Goal: Transaction & Acquisition: Purchase product/service

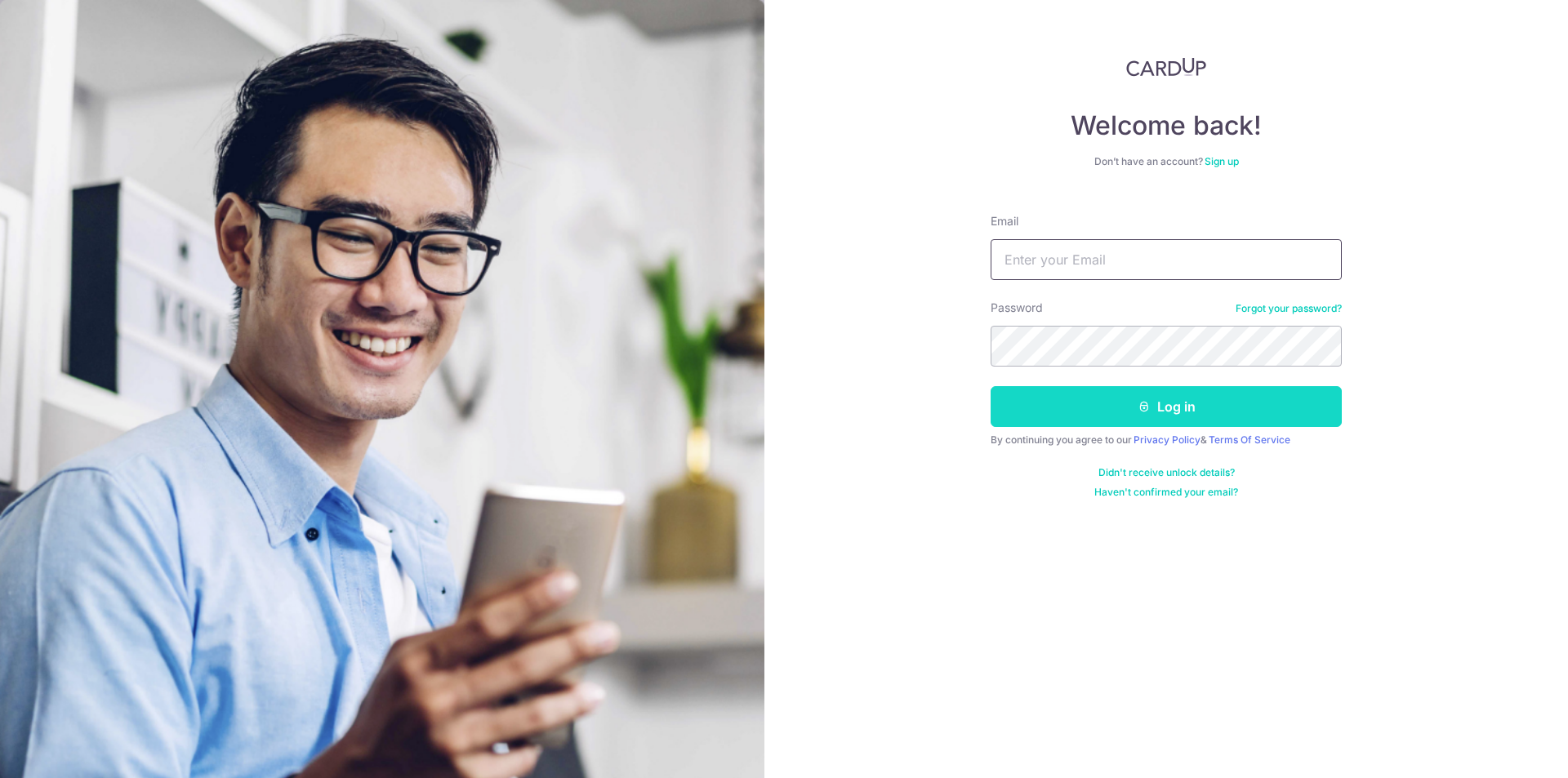
type input "xingzhao999@gmail.com"
click at [1160, 407] on button "Log in" at bounding box center [1166, 406] width 351 height 41
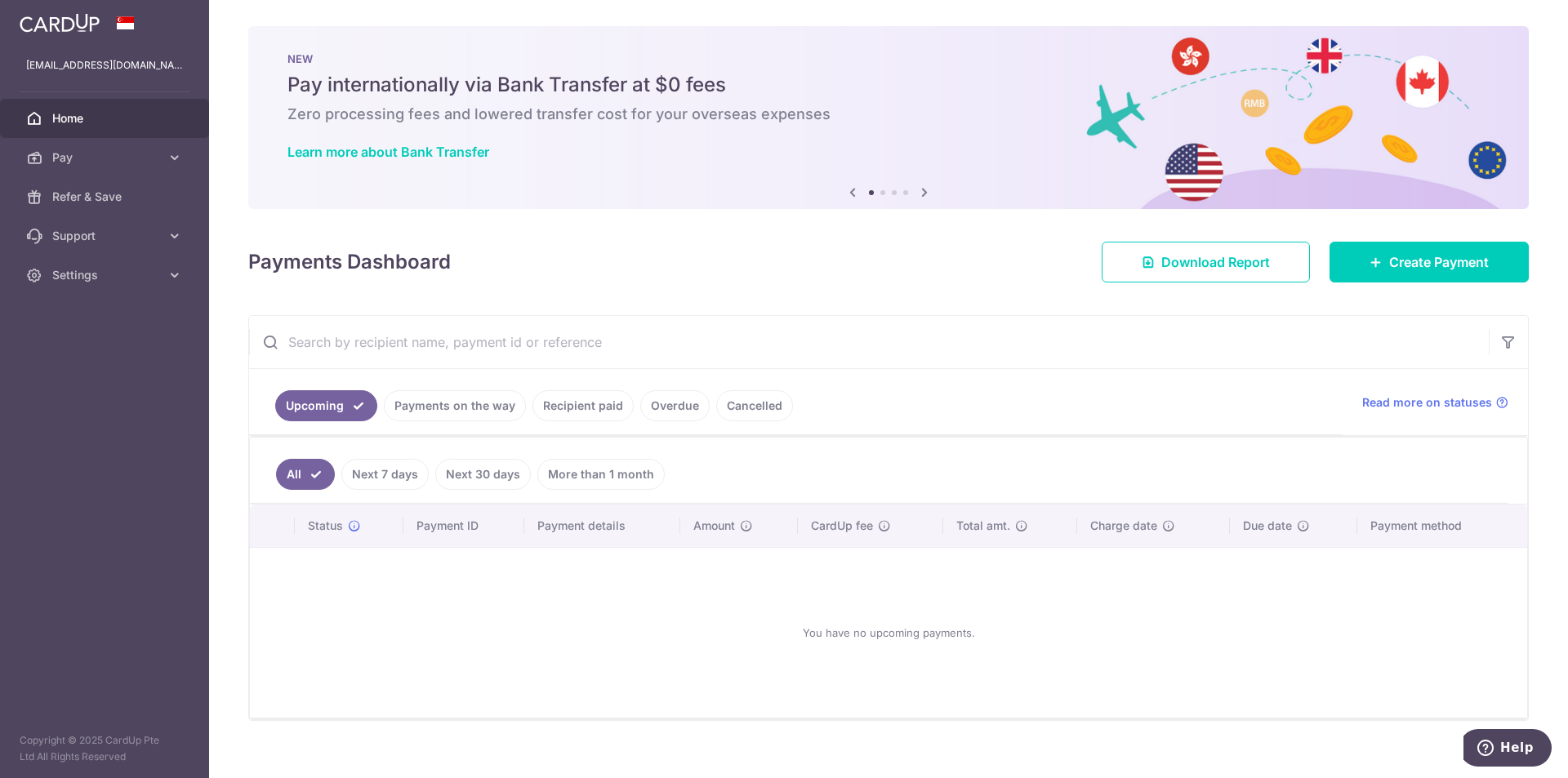
click at [463, 407] on link "Payments on the way" at bounding box center [455, 406] width 142 height 31
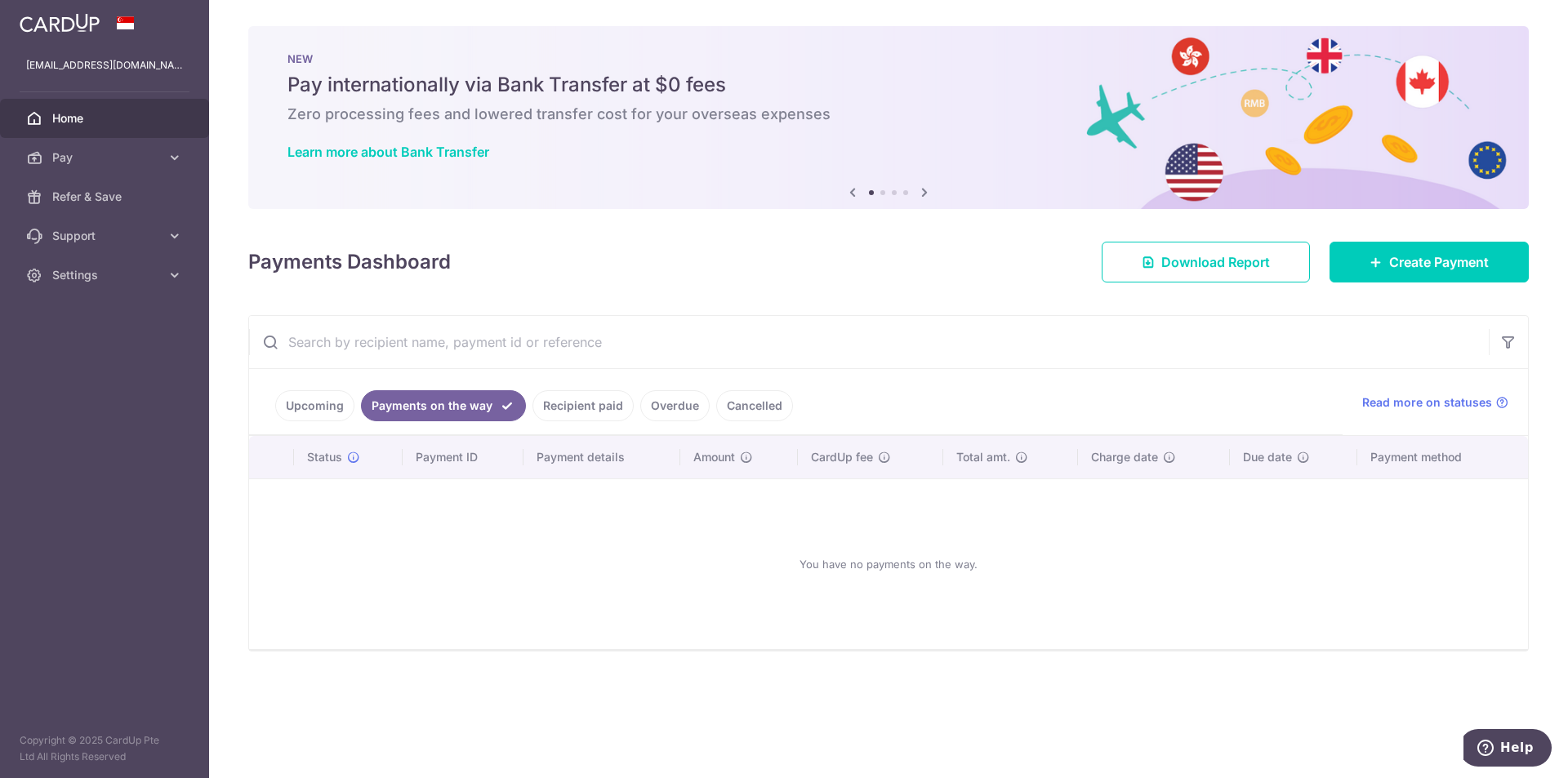
click at [591, 406] on link "Recipient paid" at bounding box center [584, 406] width 102 height 31
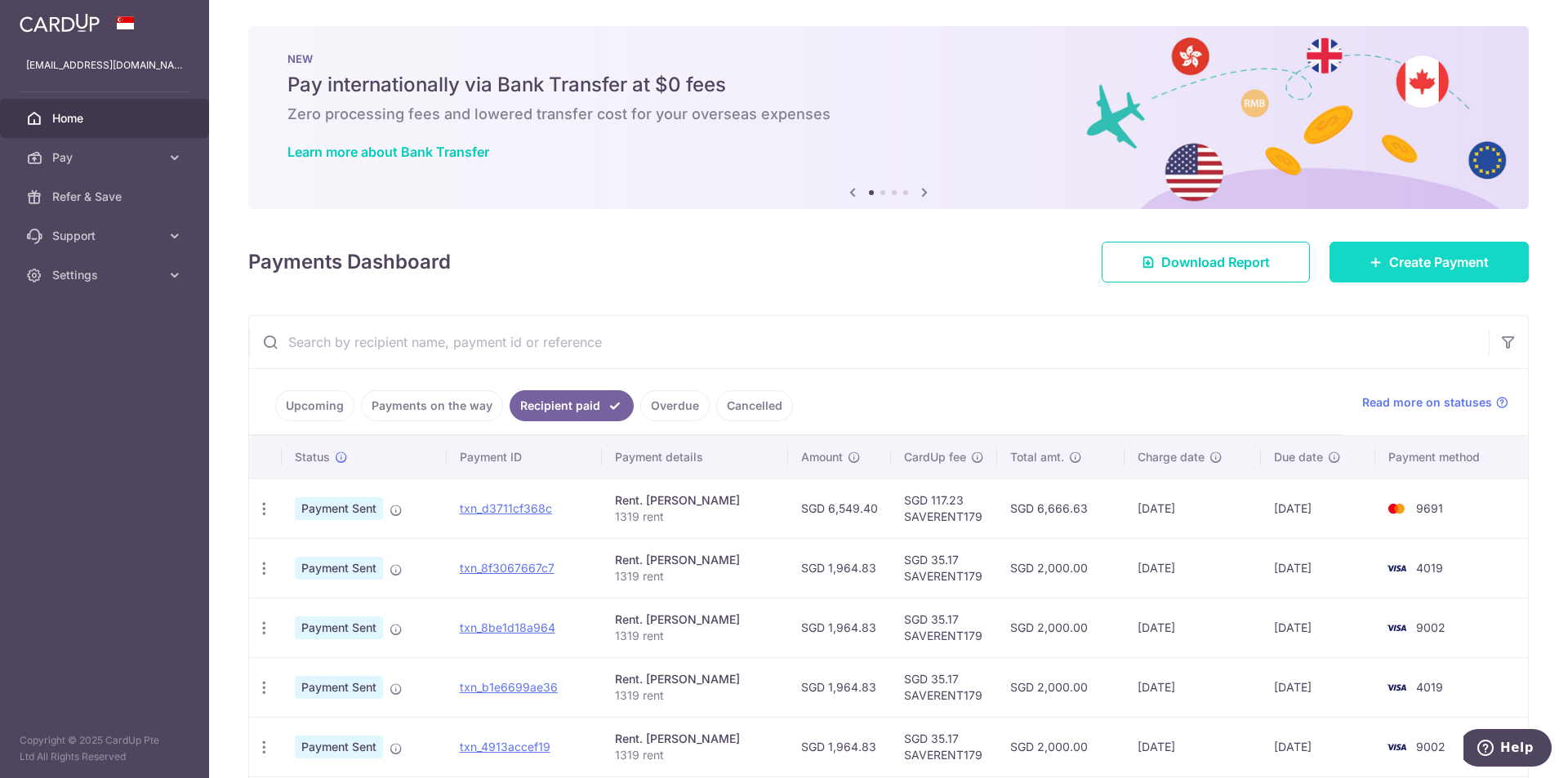
click at [1379, 254] on link "Create Payment" at bounding box center [1429, 262] width 199 height 41
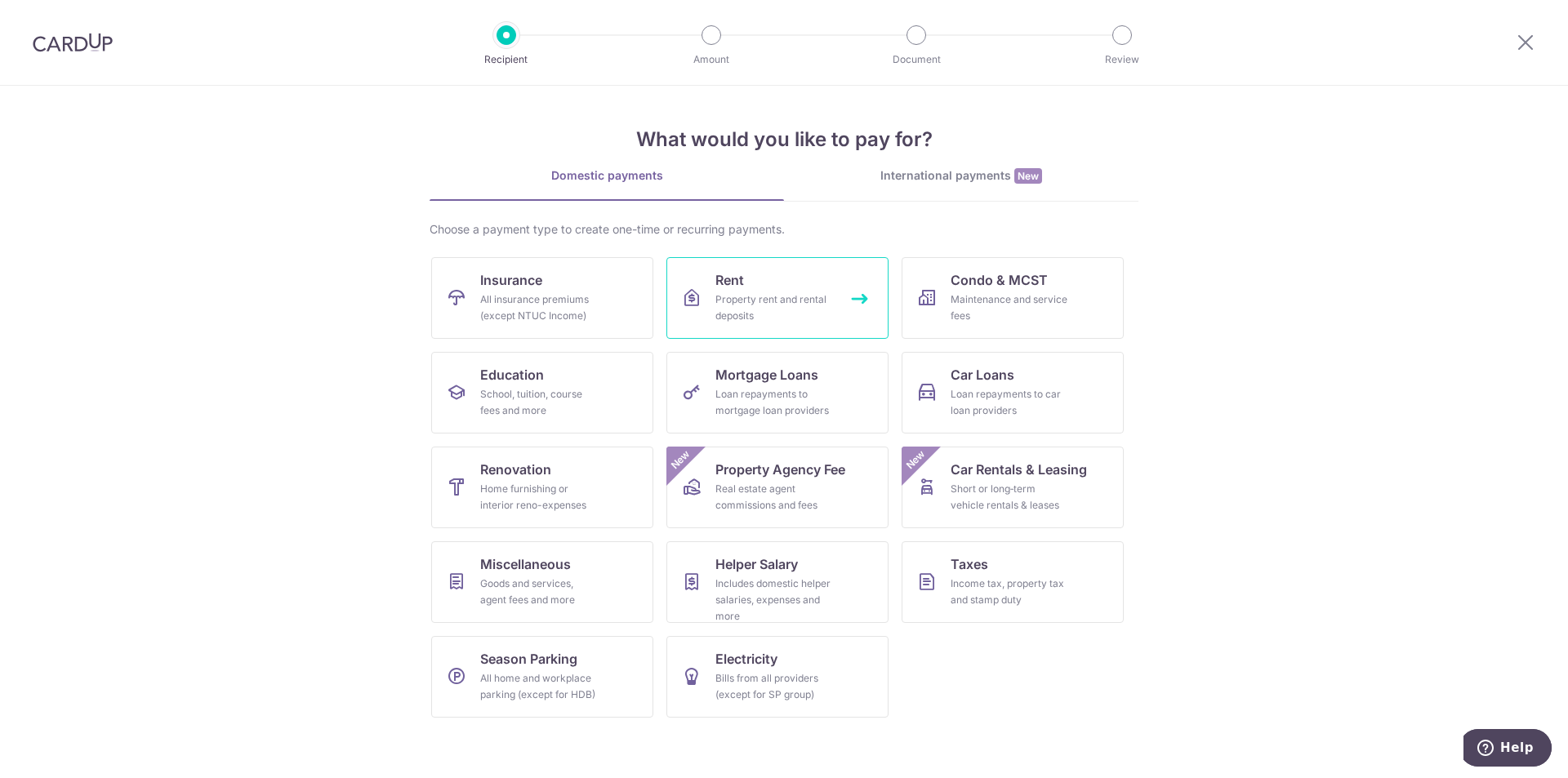
click at [745, 293] on div "Property rent and rental deposits" at bounding box center [774, 307] width 117 height 32
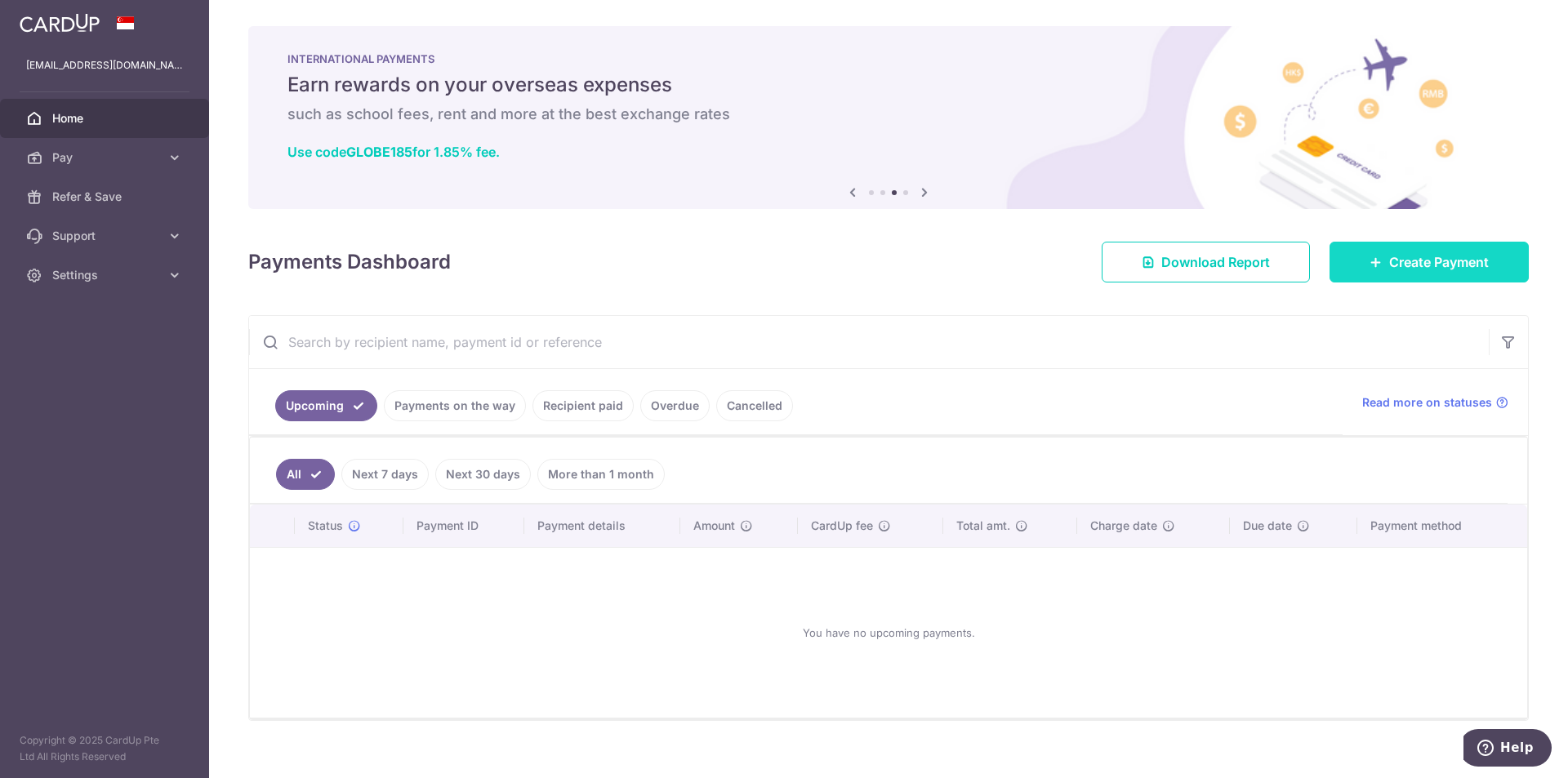
click at [1393, 257] on span "Create Payment" at bounding box center [1440, 261] width 100 height 19
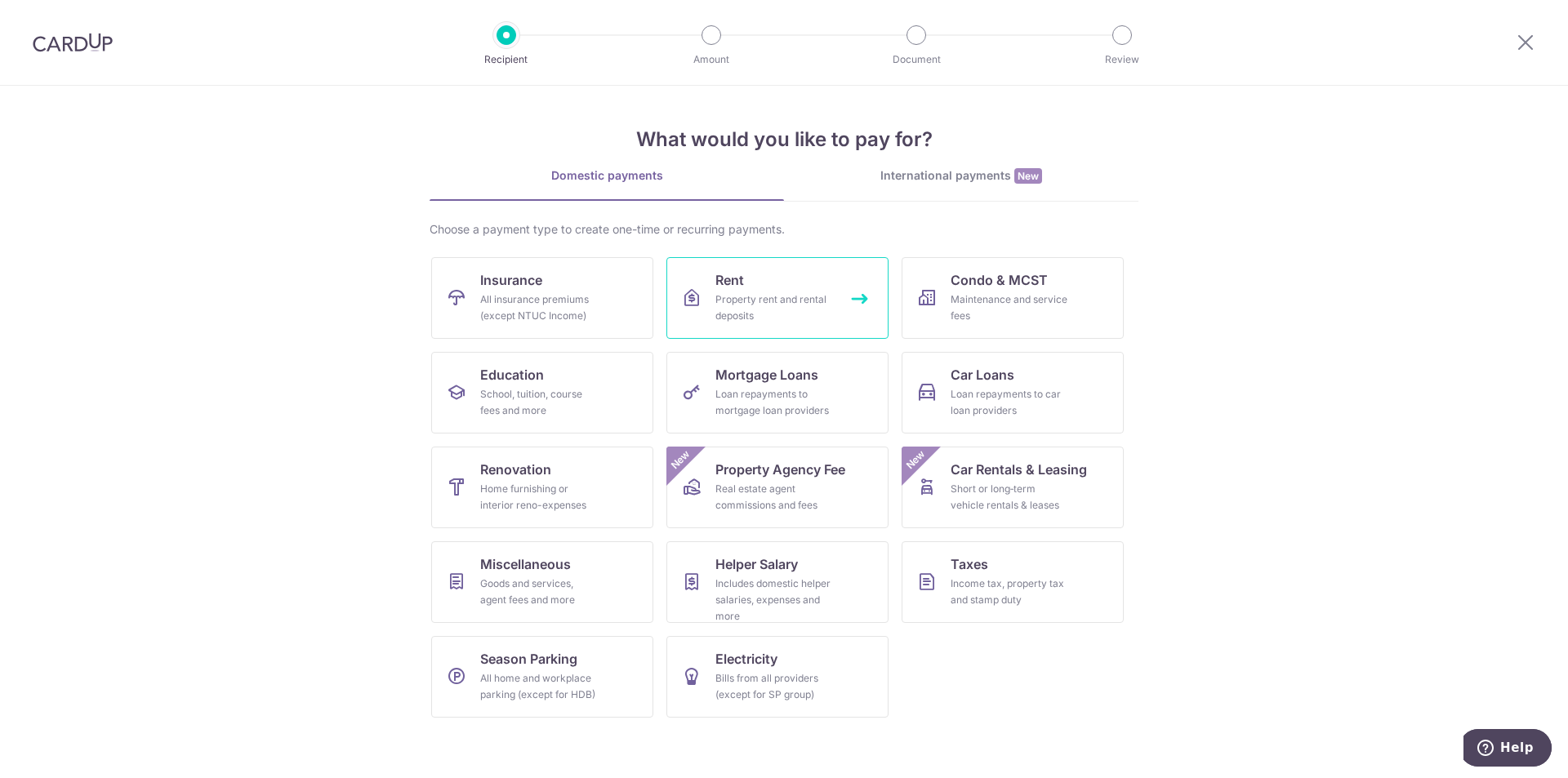
click at [761, 283] on link "Rent Property rent and rental deposits" at bounding box center [778, 298] width 223 height 81
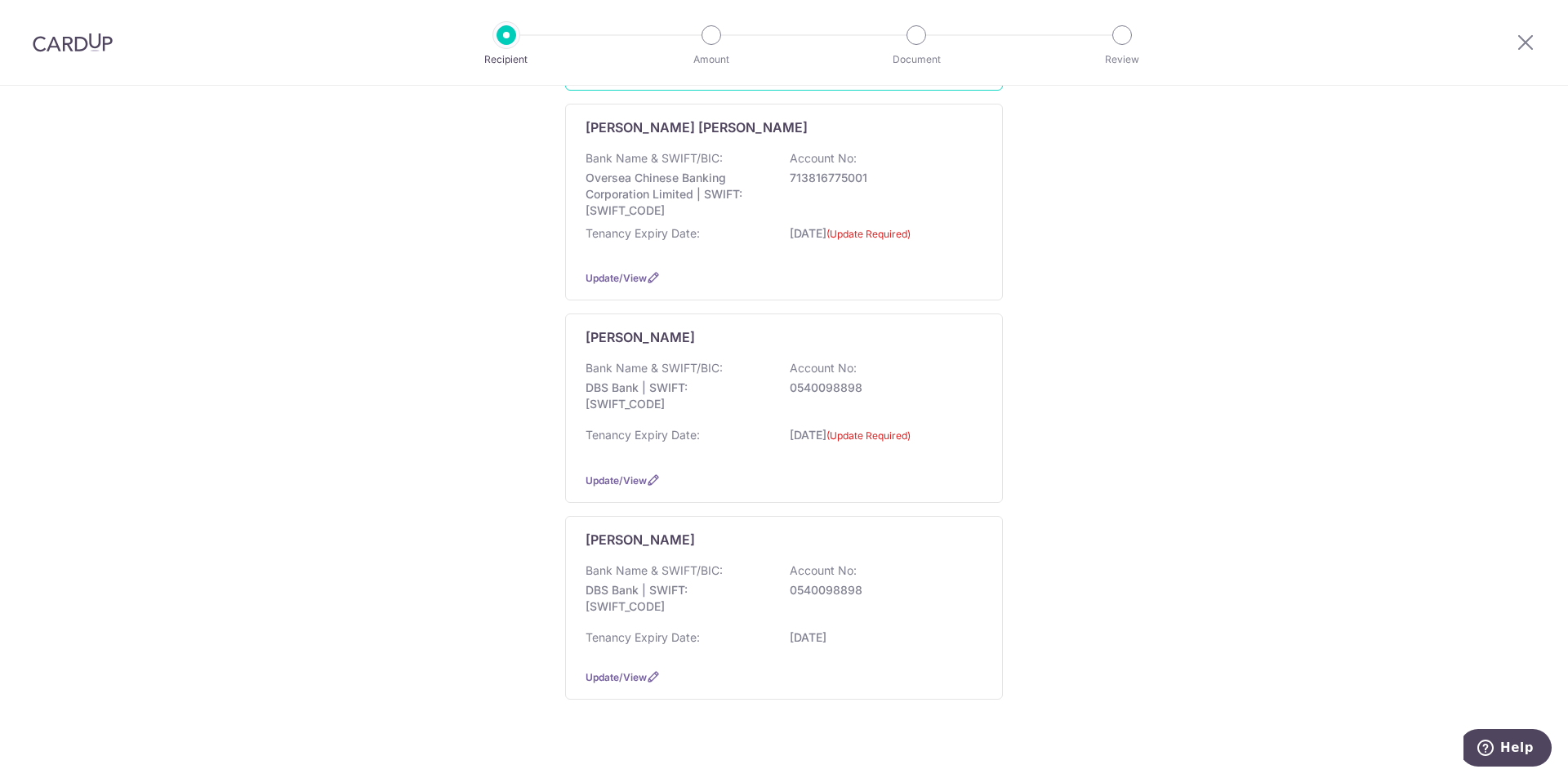
scroll to position [448, 0]
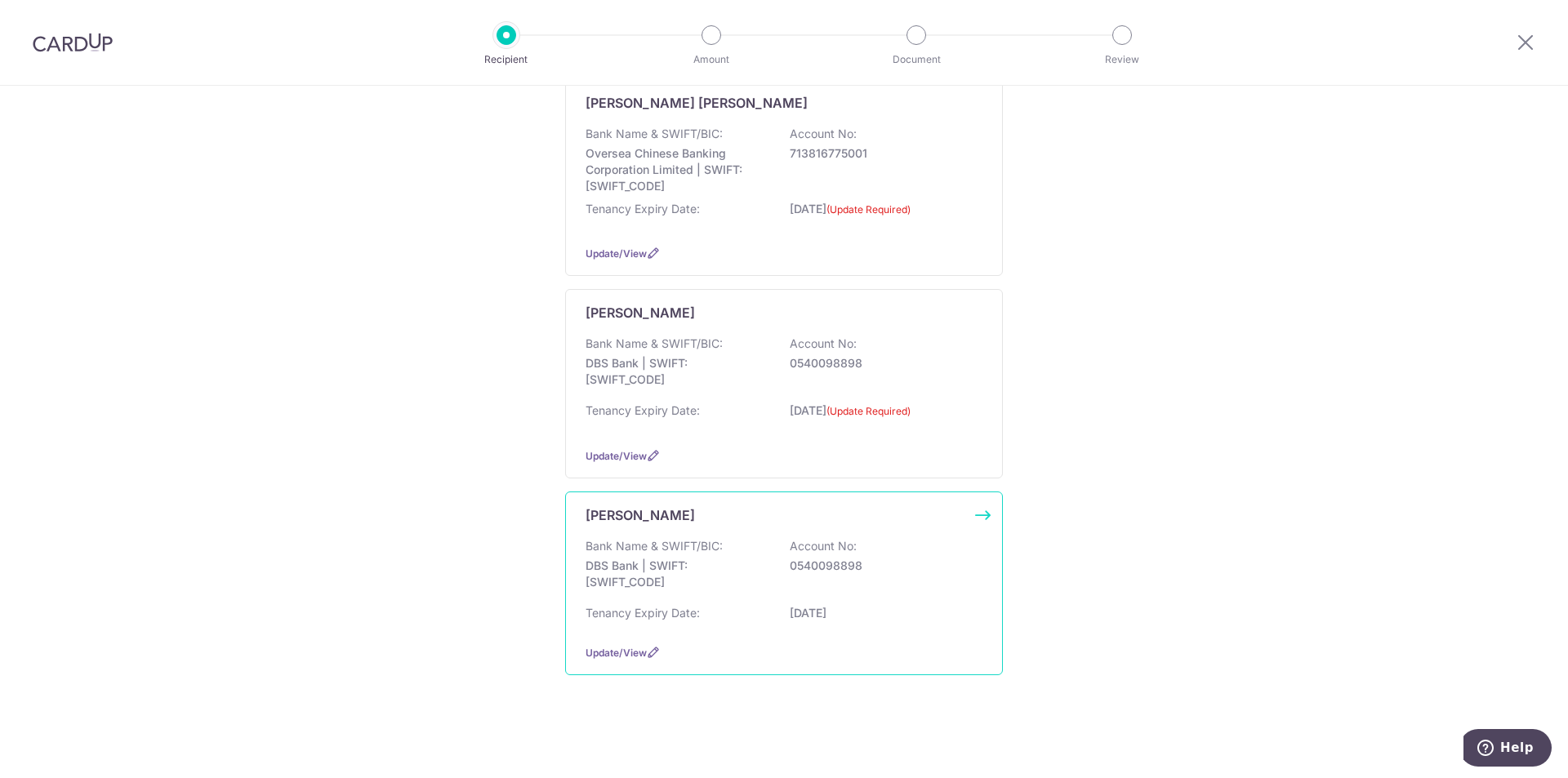
click at [741, 545] on div "Bank Name & SWIFT/BIC: DBS Bank | SWIFT: [SWIFT_CODE] Account No: 0540098898" at bounding box center [784, 568] width 397 height 60
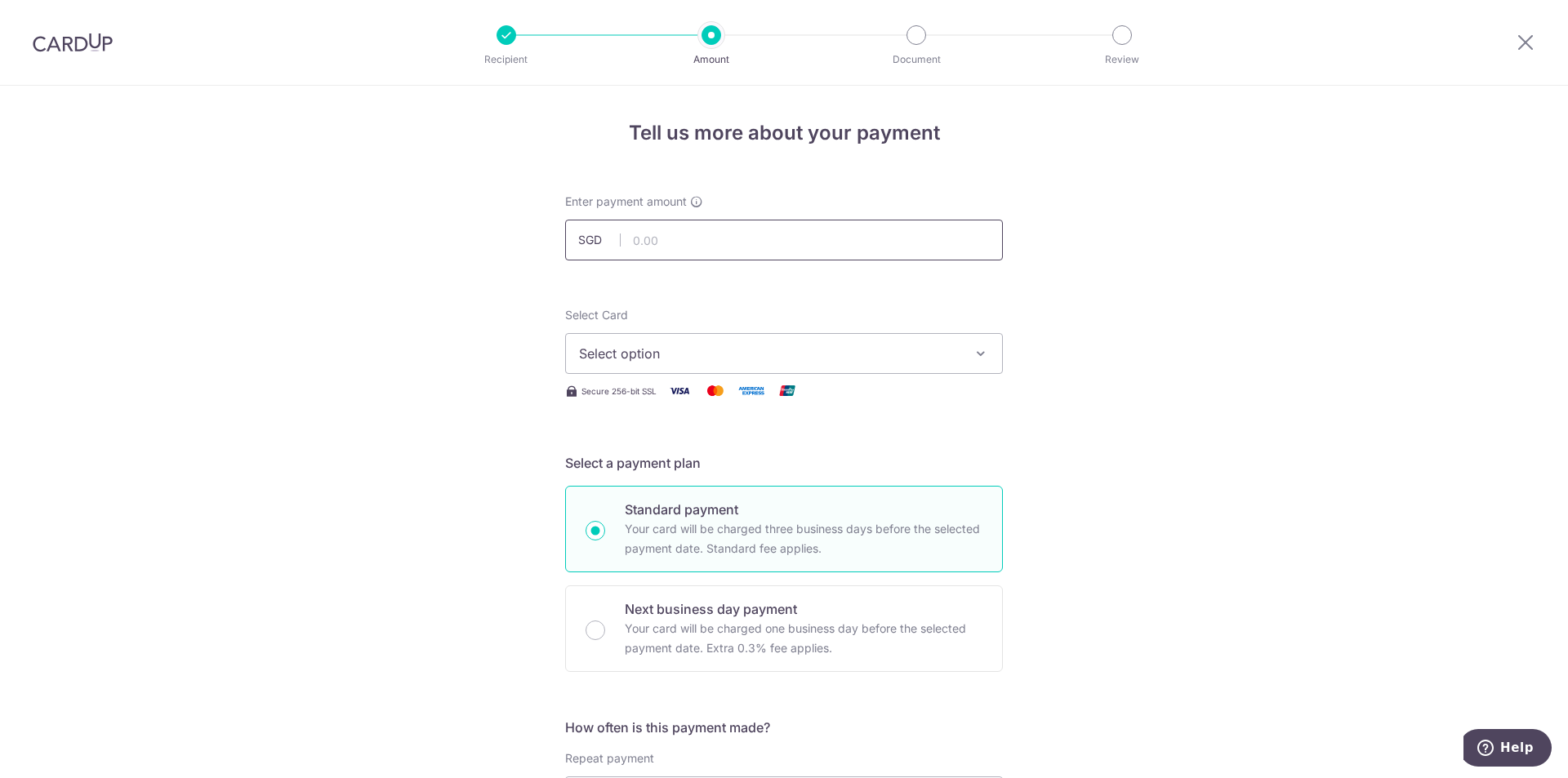
click at [699, 236] on input "text" at bounding box center [784, 240] width 438 height 41
type input "6,549.40"
click at [694, 350] on span "Select option" at bounding box center [769, 353] width 380 height 19
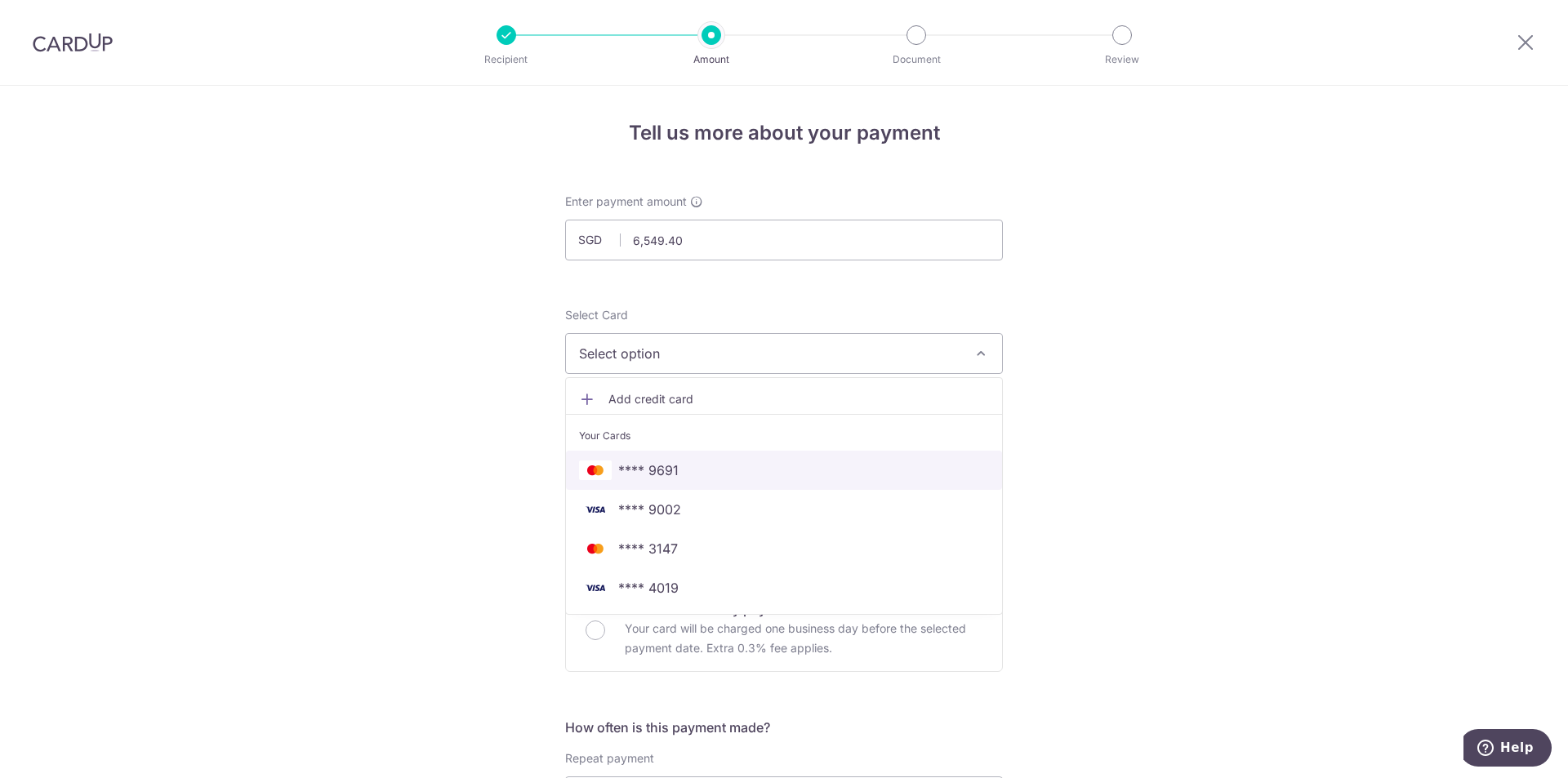
click at [687, 471] on span "**** 9691" at bounding box center [784, 470] width 410 height 19
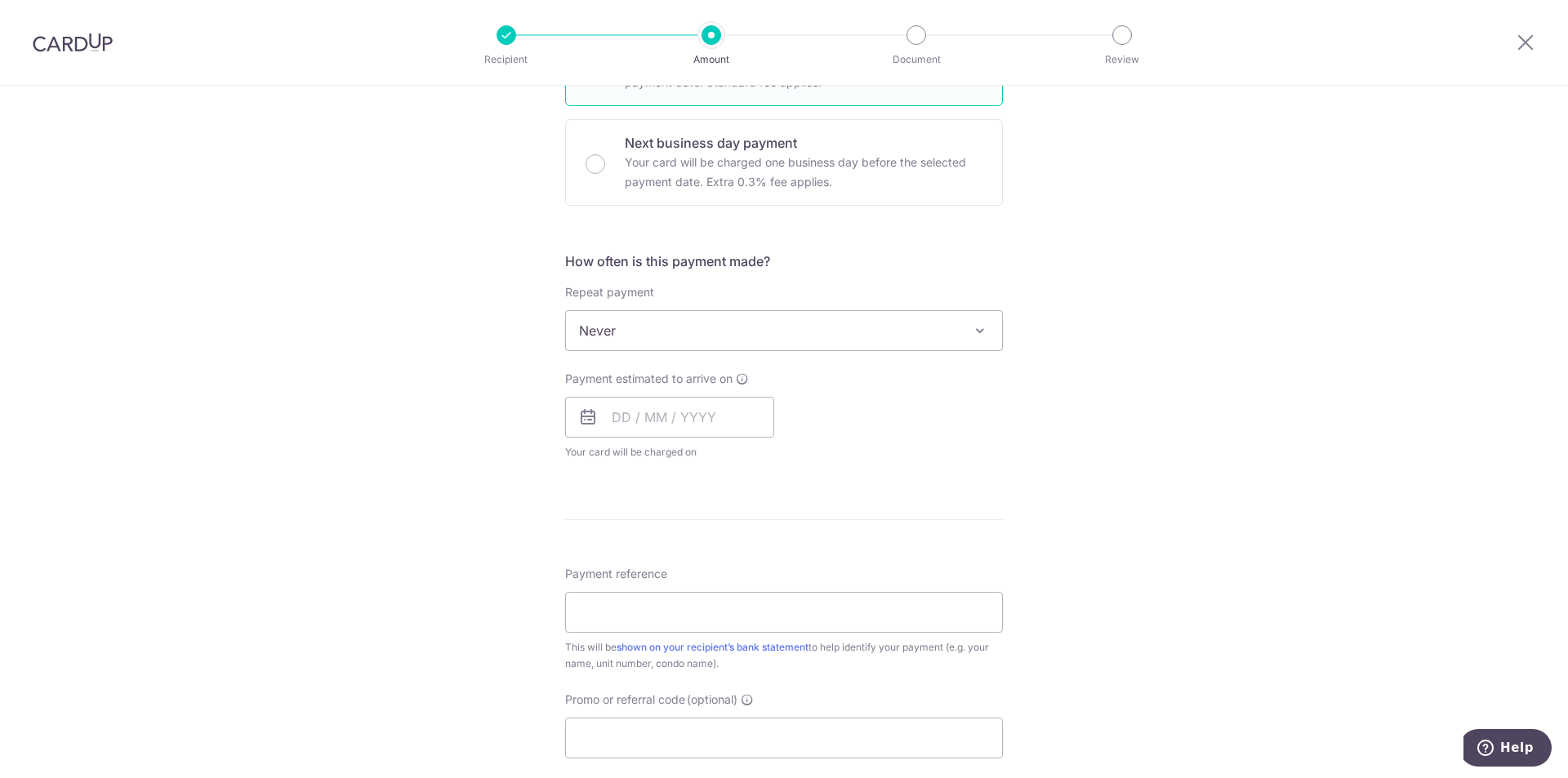
scroll to position [571, 0]
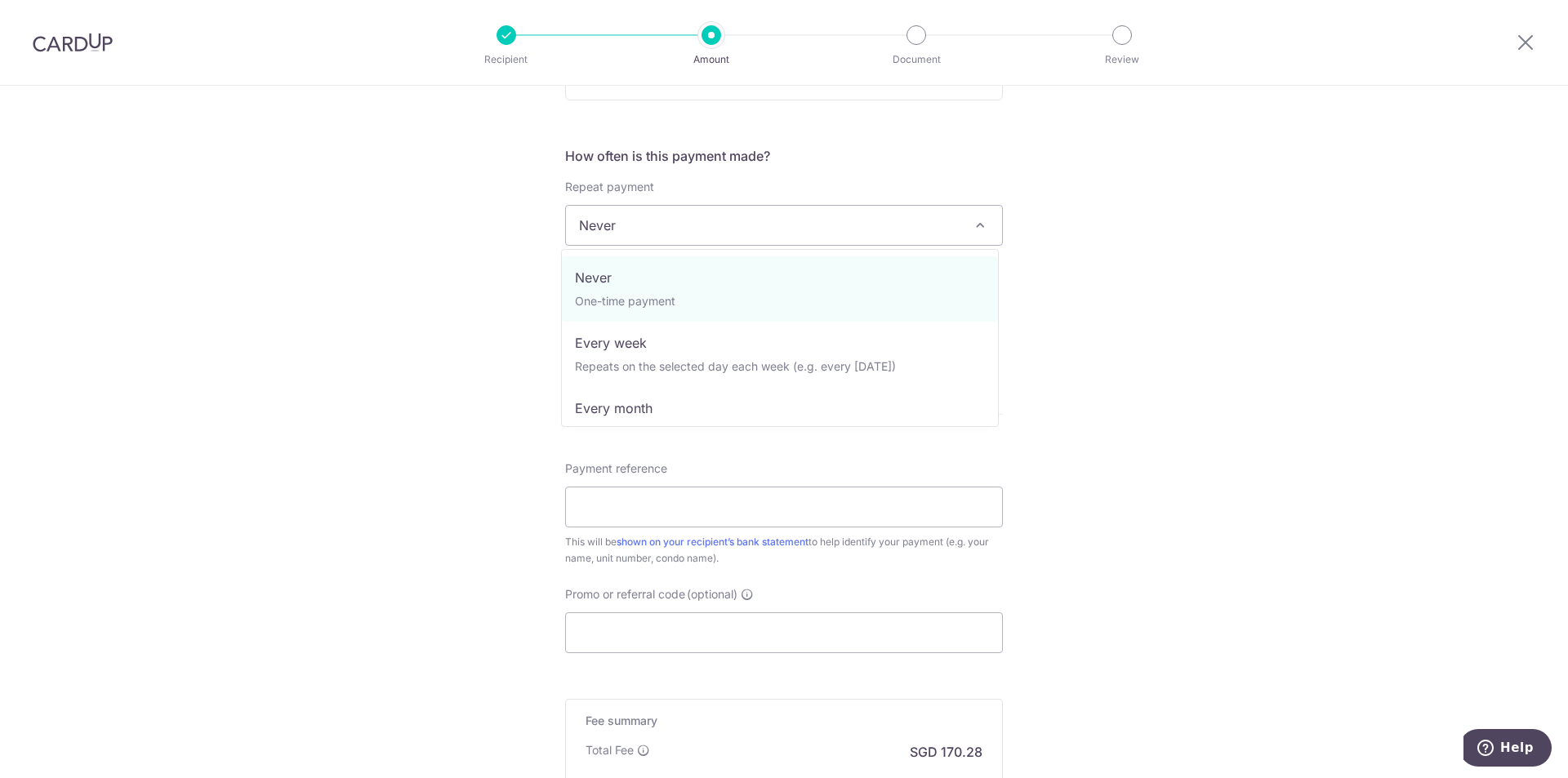
click at [676, 230] on span "Never" at bounding box center [784, 225] width 436 height 39
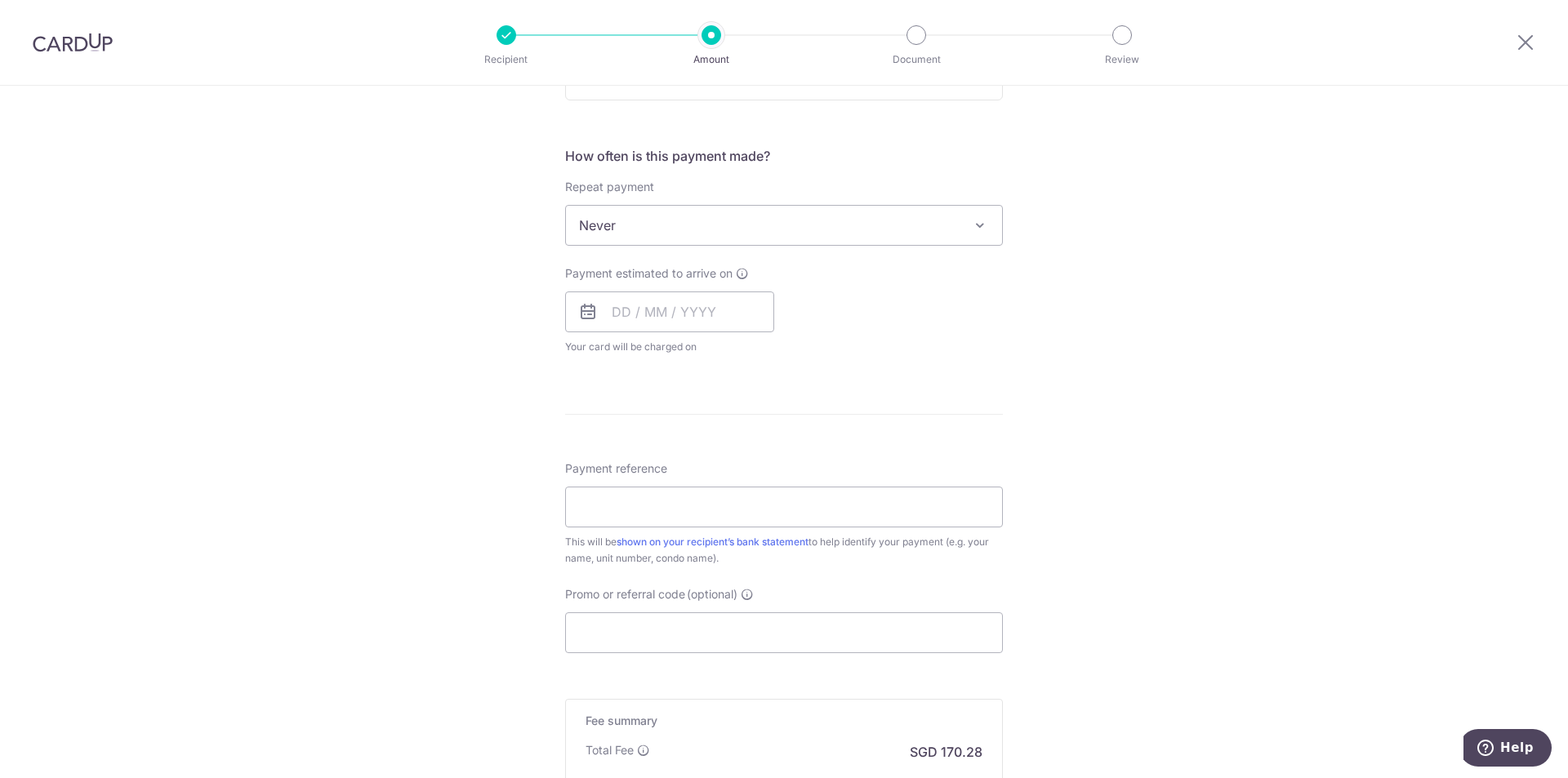
click at [676, 230] on span "Never" at bounding box center [784, 225] width 436 height 39
click at [621, 295] on input "text" at bounding box center [669, 312] width 209 height 41
click at [899, 361] on div "How often is this payment made? Repeat payment Never Every week Every month Eve…" at bounding box center [784, 257] width 438 height 222
click at [735, 304] on input "text" at bounding box center [669, 312] width 209 height 41
click at [761, 489] on link "17" at bounding box center [762, 493] width 26 height 26
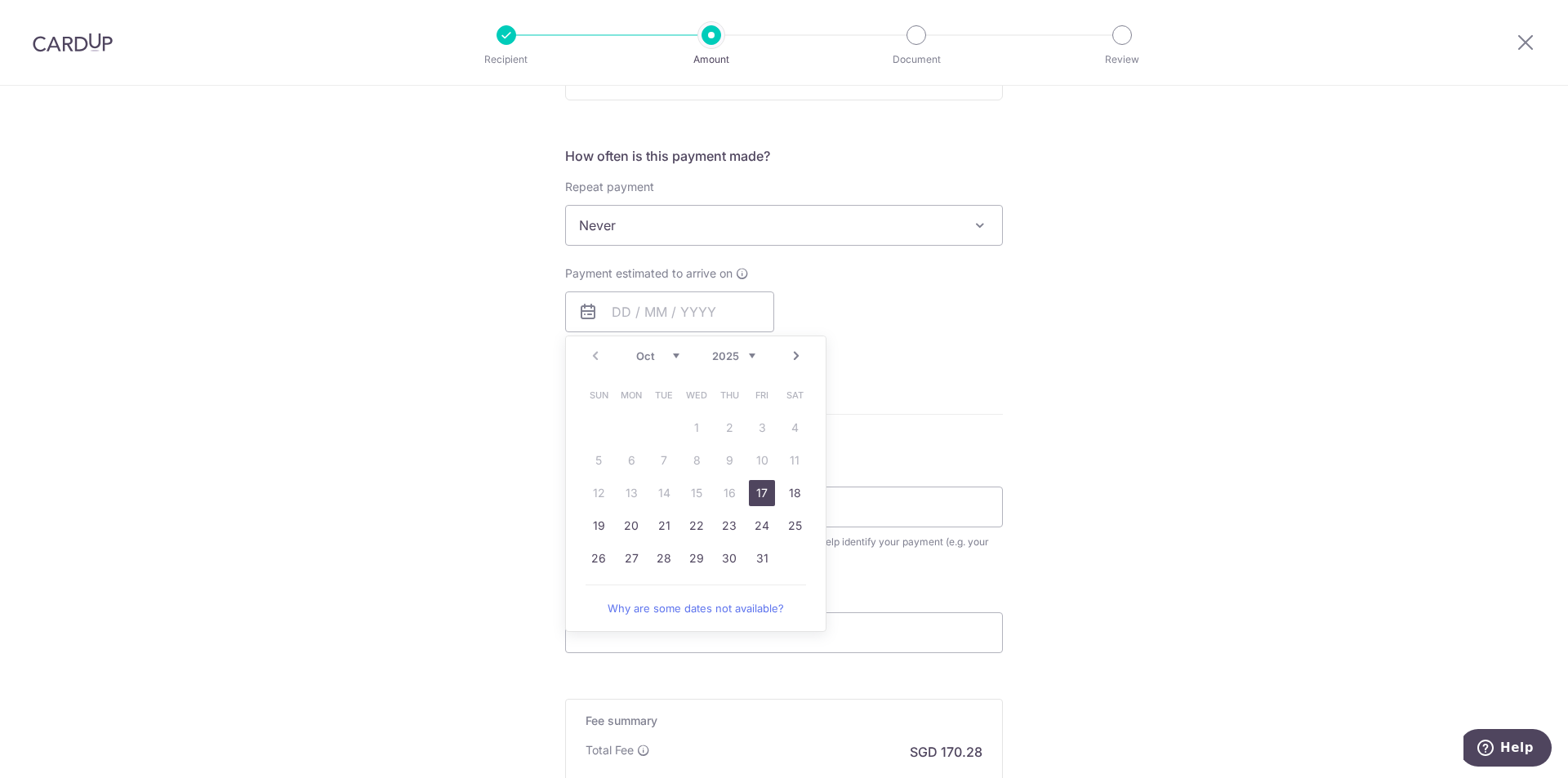
type input "17/10/2025"
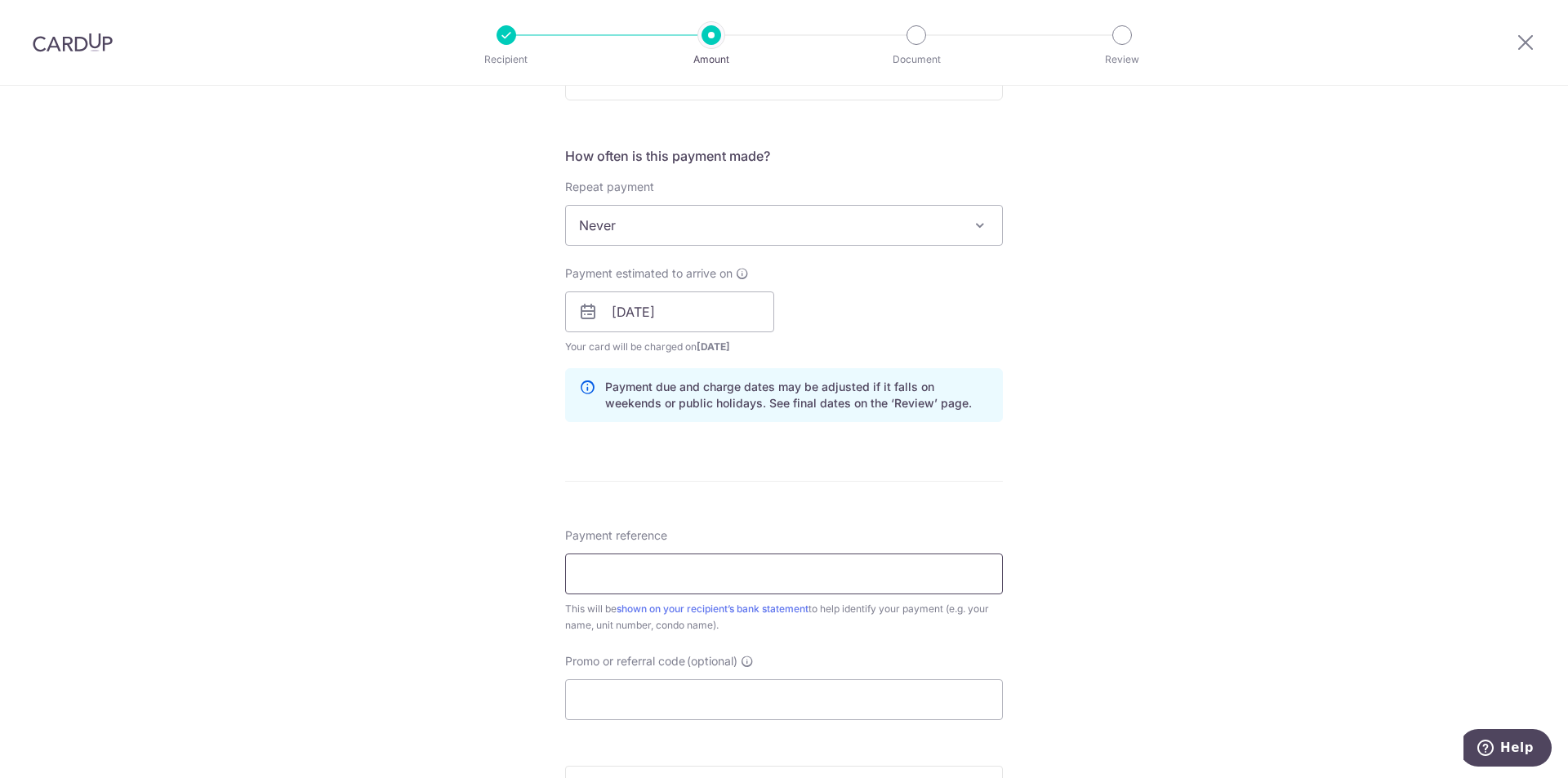
click at [679, 557] on input "Payment reference" at bounding box center [784, 574] width 438 height 41
type input "1319 rent"
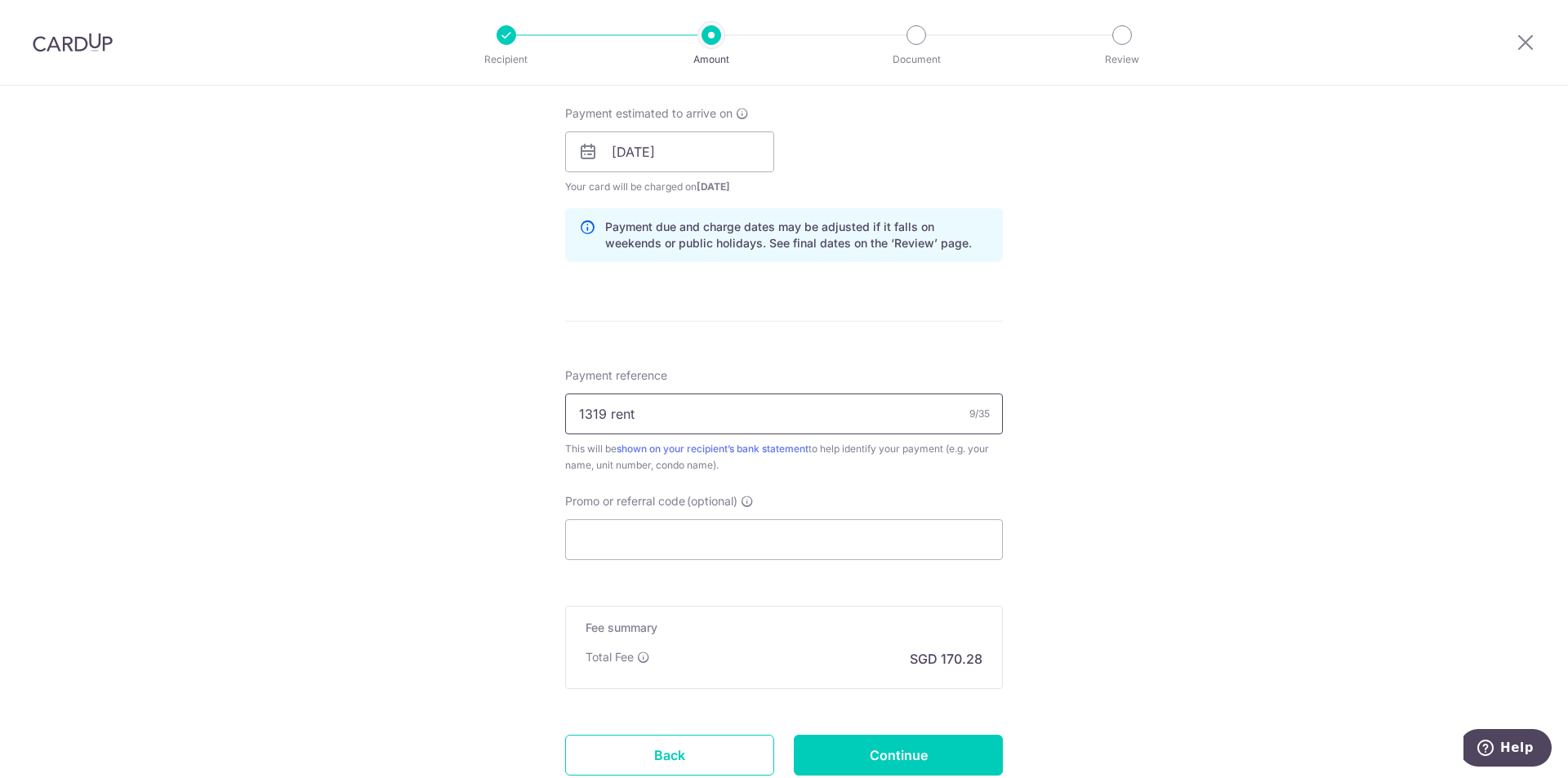
scroll to position [761, 0]
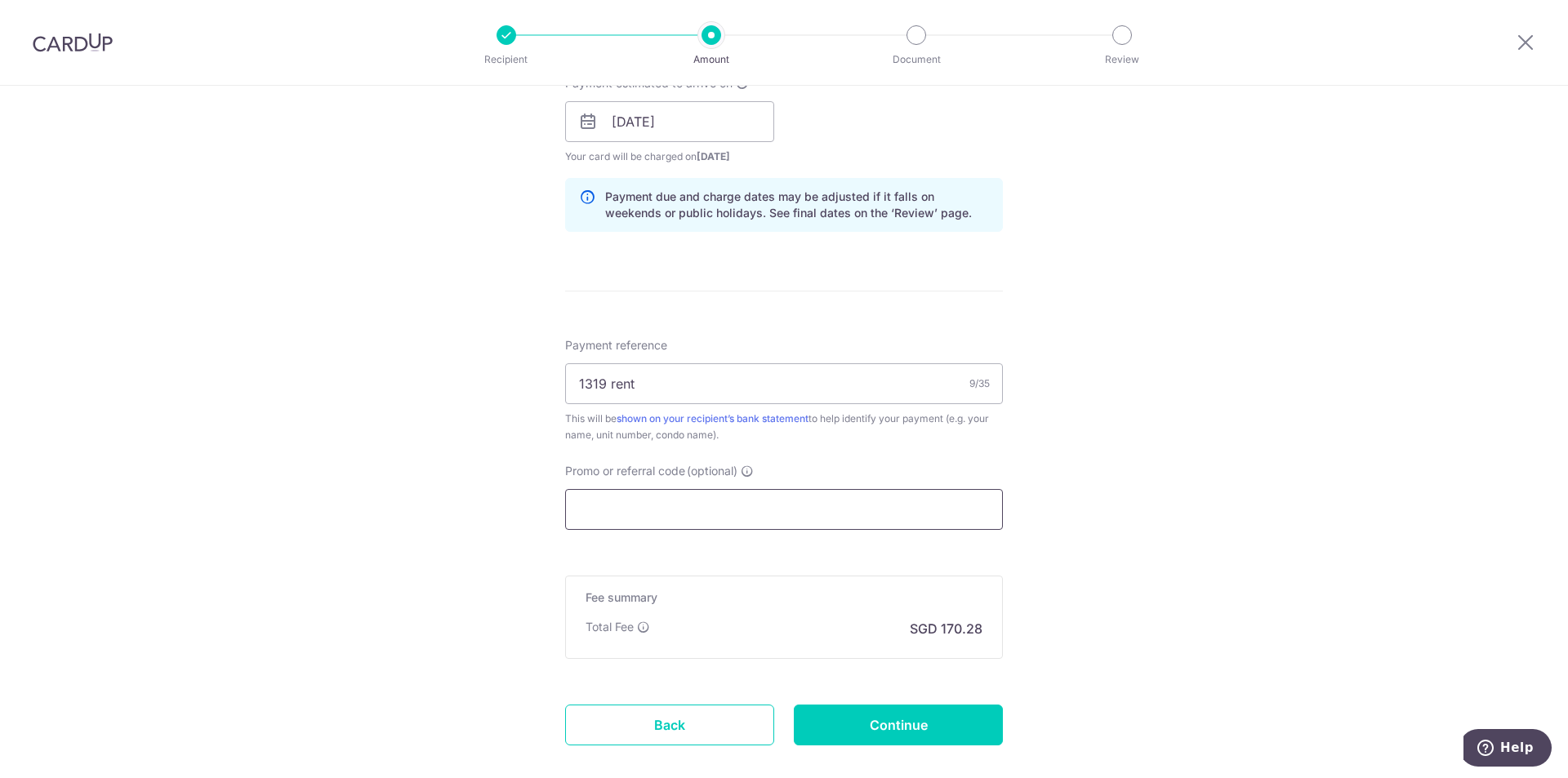
click at [727, 512] on input "Promo or referral code (optional)" at bounding box center [784, 509] width 438 height 41
click at [612, 514] on input "Promo or referral code (optional)" at bounding box center [784, 509] width 438 height 41
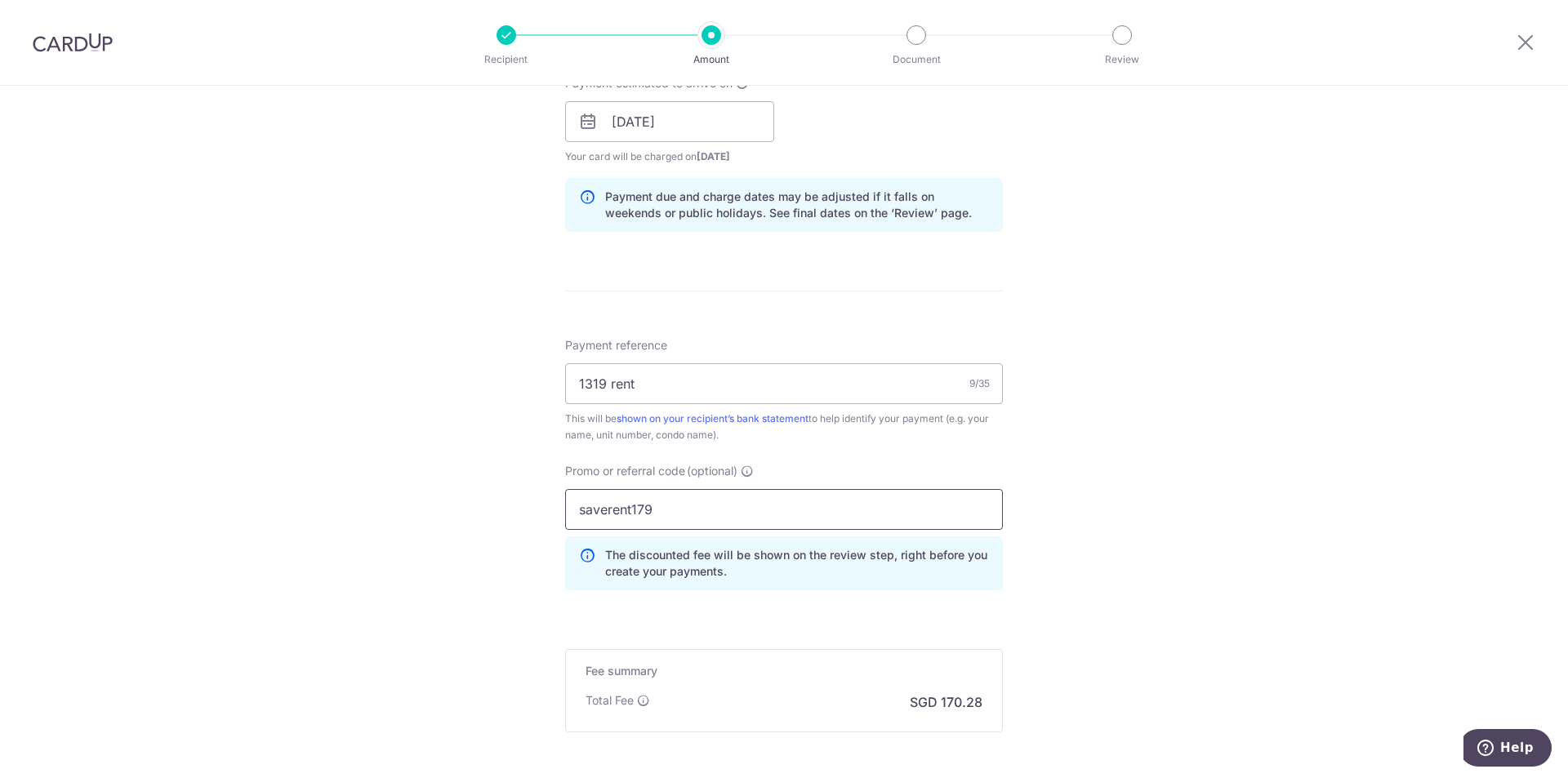
type input "saverent179"
click at [1127, 588] on div "Tell us more about your payment Enter payment amount SGD 6,549.40 6549.40 Selec…" at bounding box center [784, 133] width 1568 height 1617
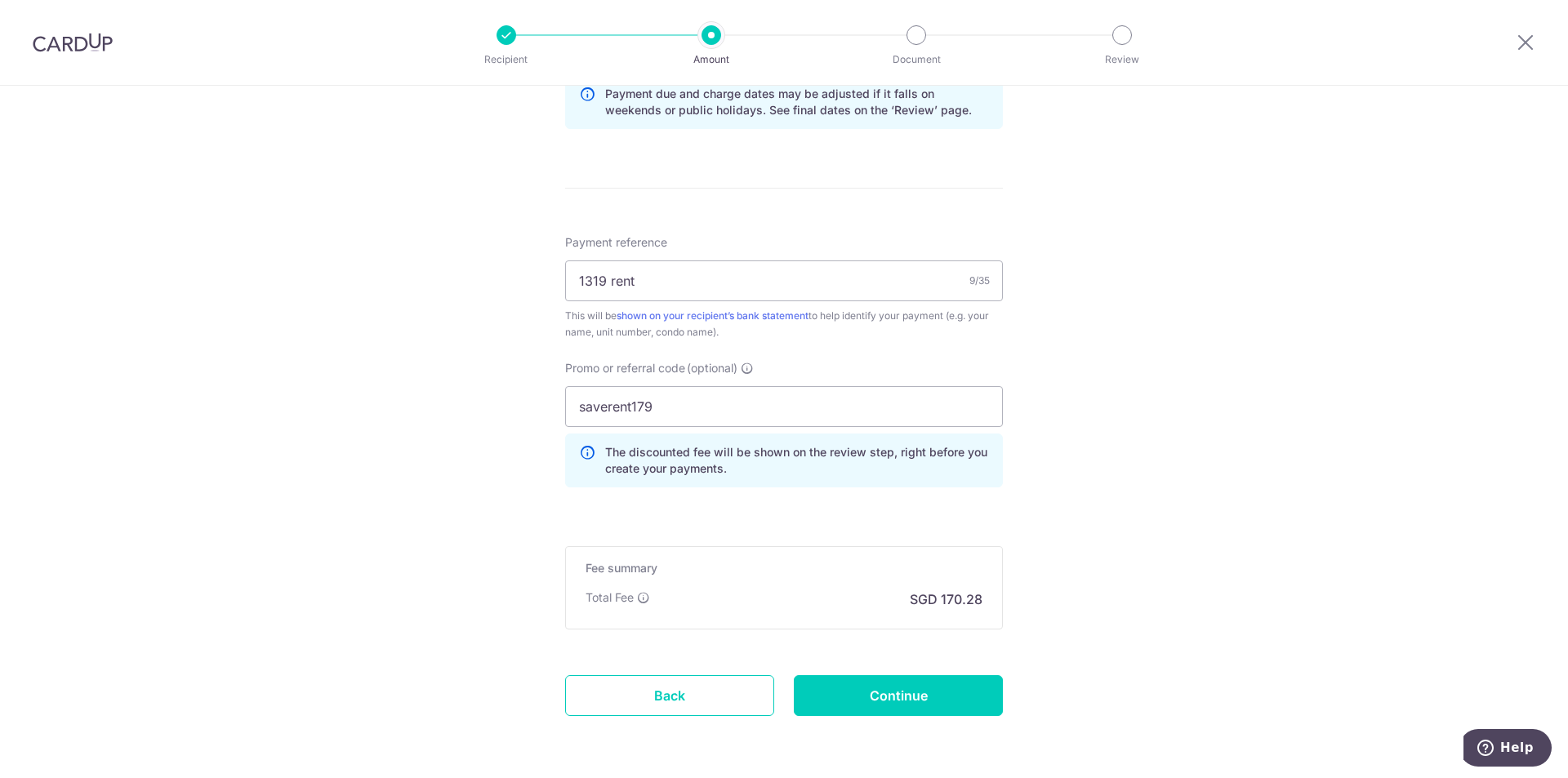
scroll to position [925, 0]
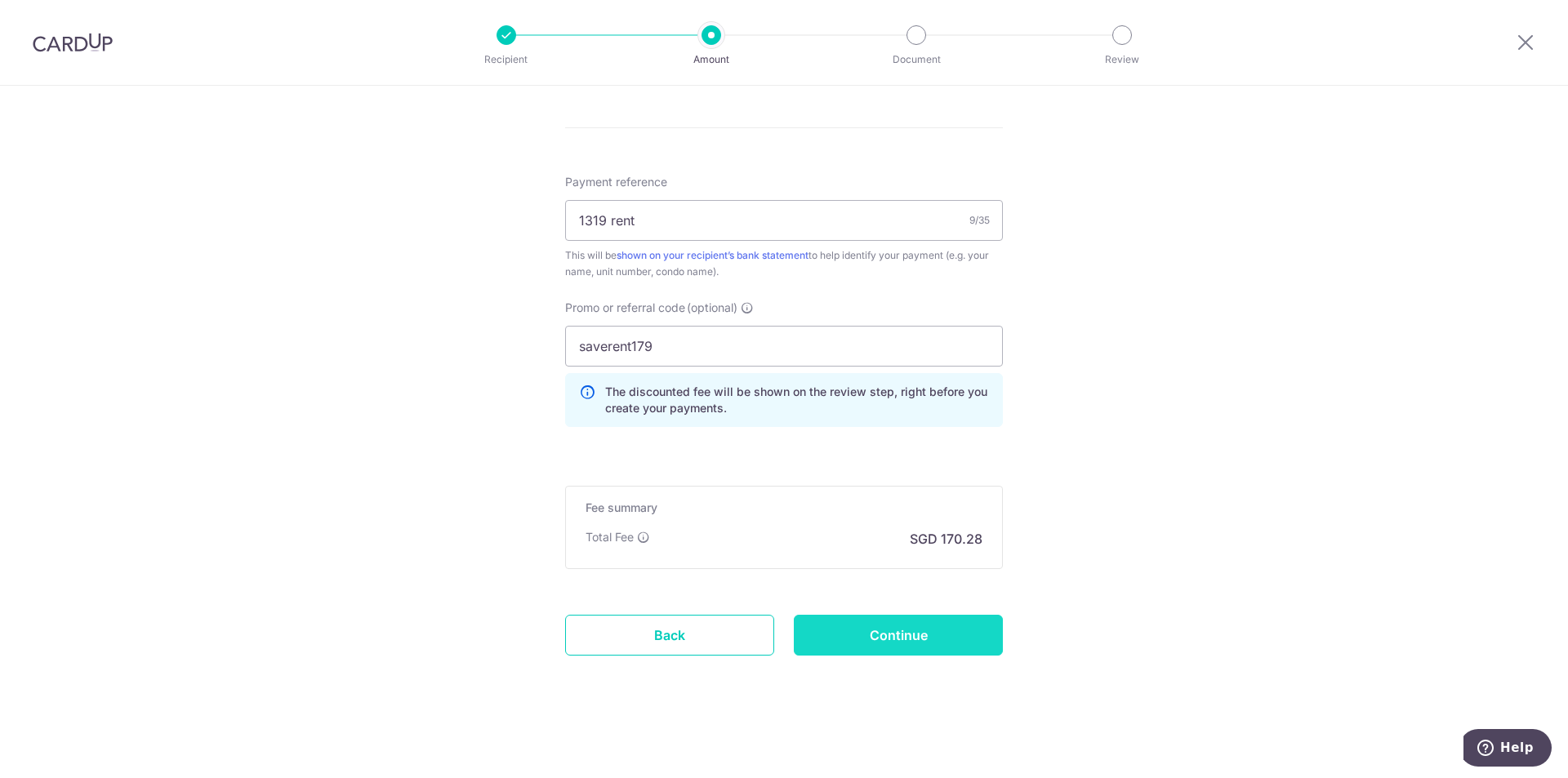
click at [933, 633] on input "Continue" at bounding box center [899, 635] width 209 height 41
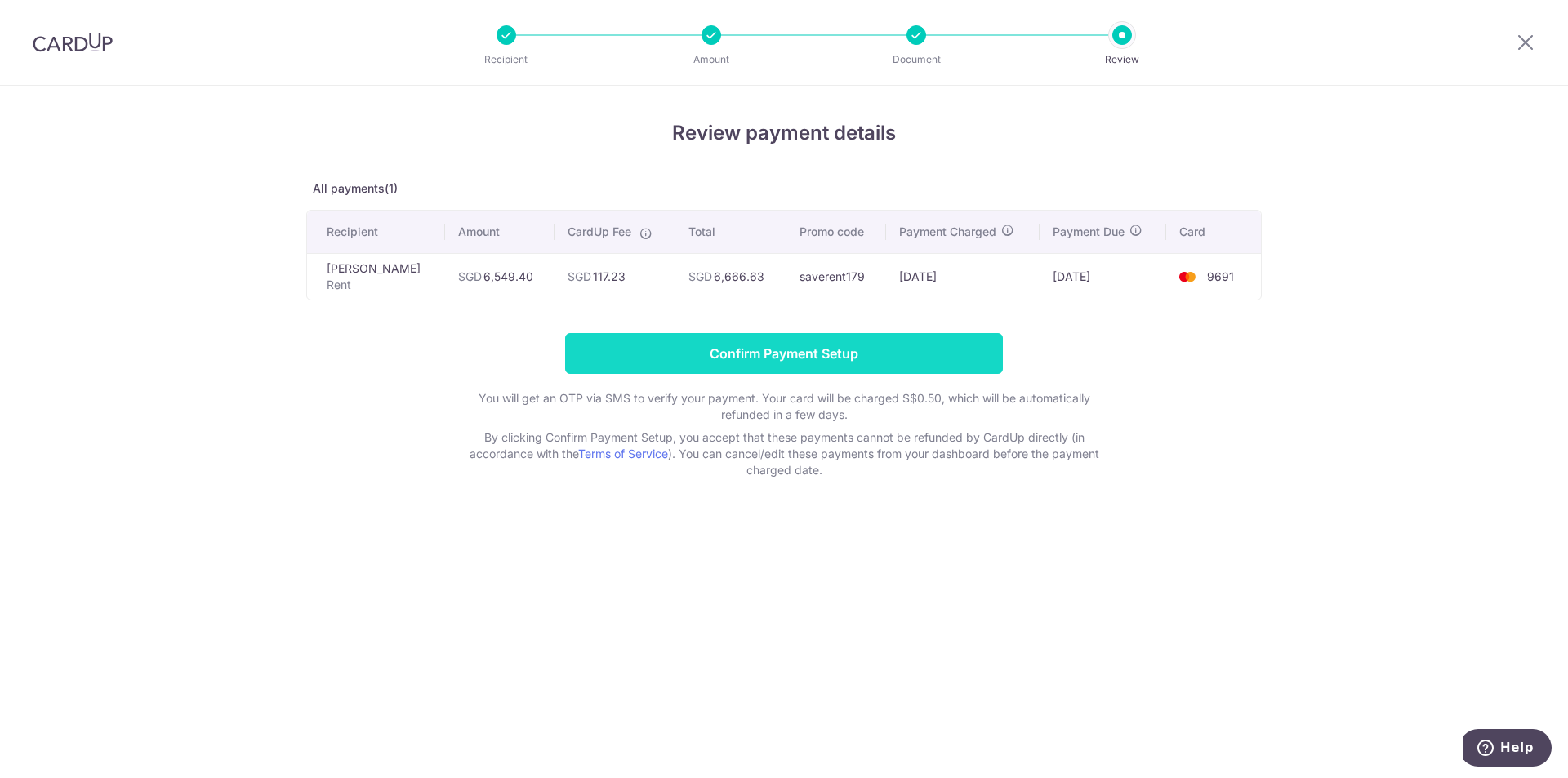
click at [747, 365] on input "Confirm Payment Setup" at bounding box center [784, 353] width 438 height 41
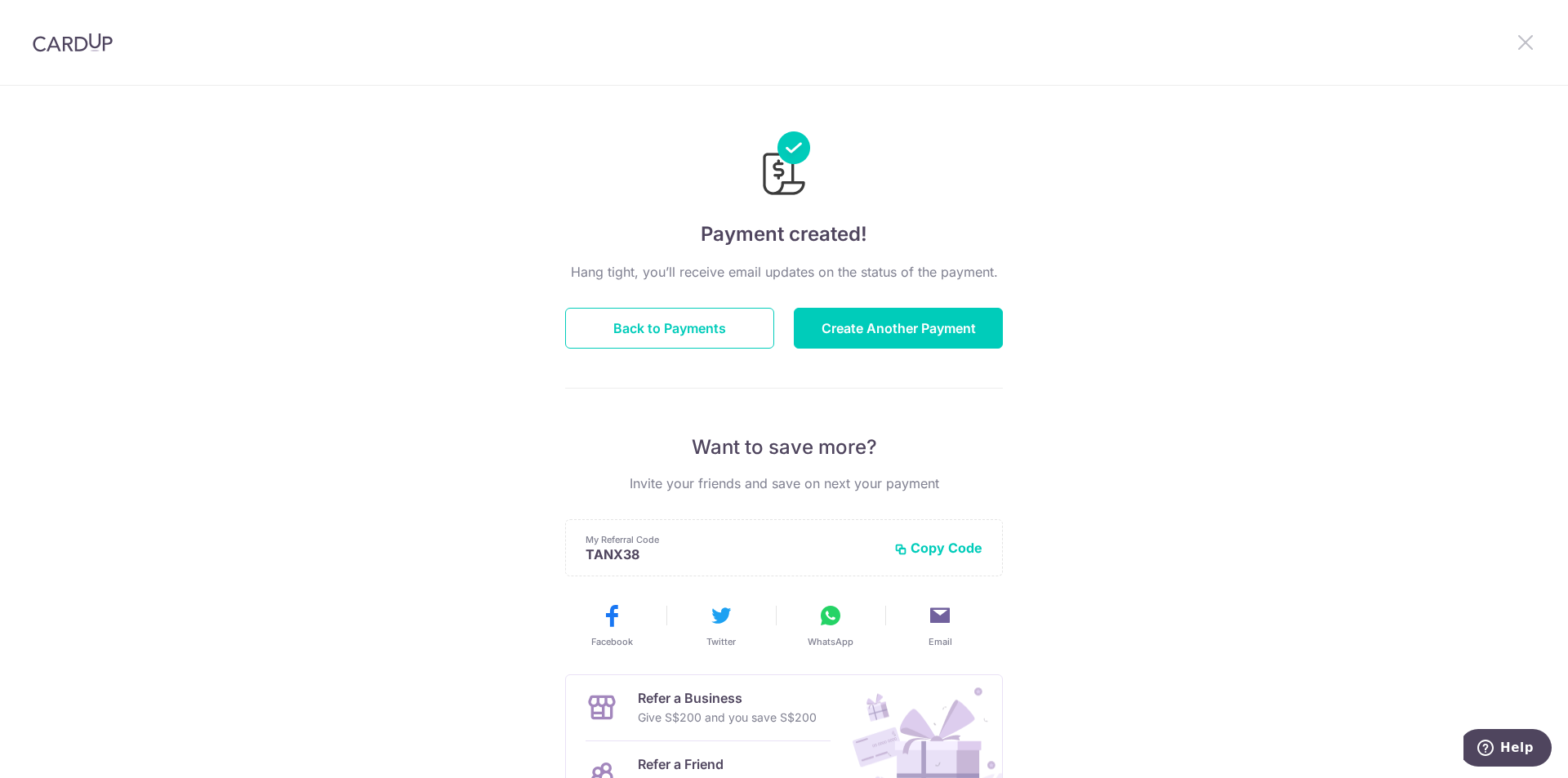
click at [1533, 42] on icon at bounding box center [1526, 42] width 19 height 20
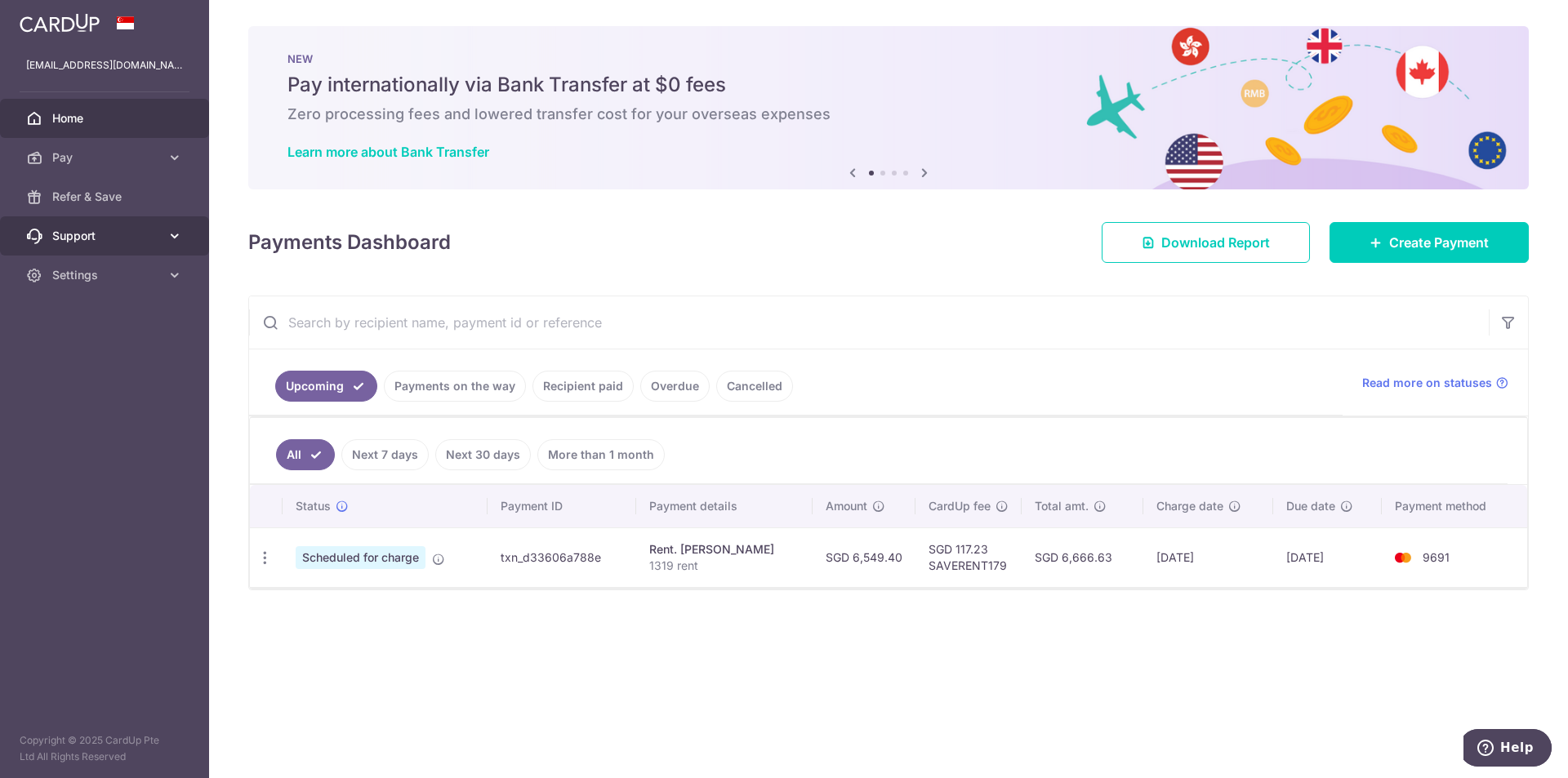
click at [92, 235] on span "Support" at bounding box center [106, 236] width 108 height 17
click at [91, 370] on span "Settings" at bounding box center [106, 374] width 108 height 17
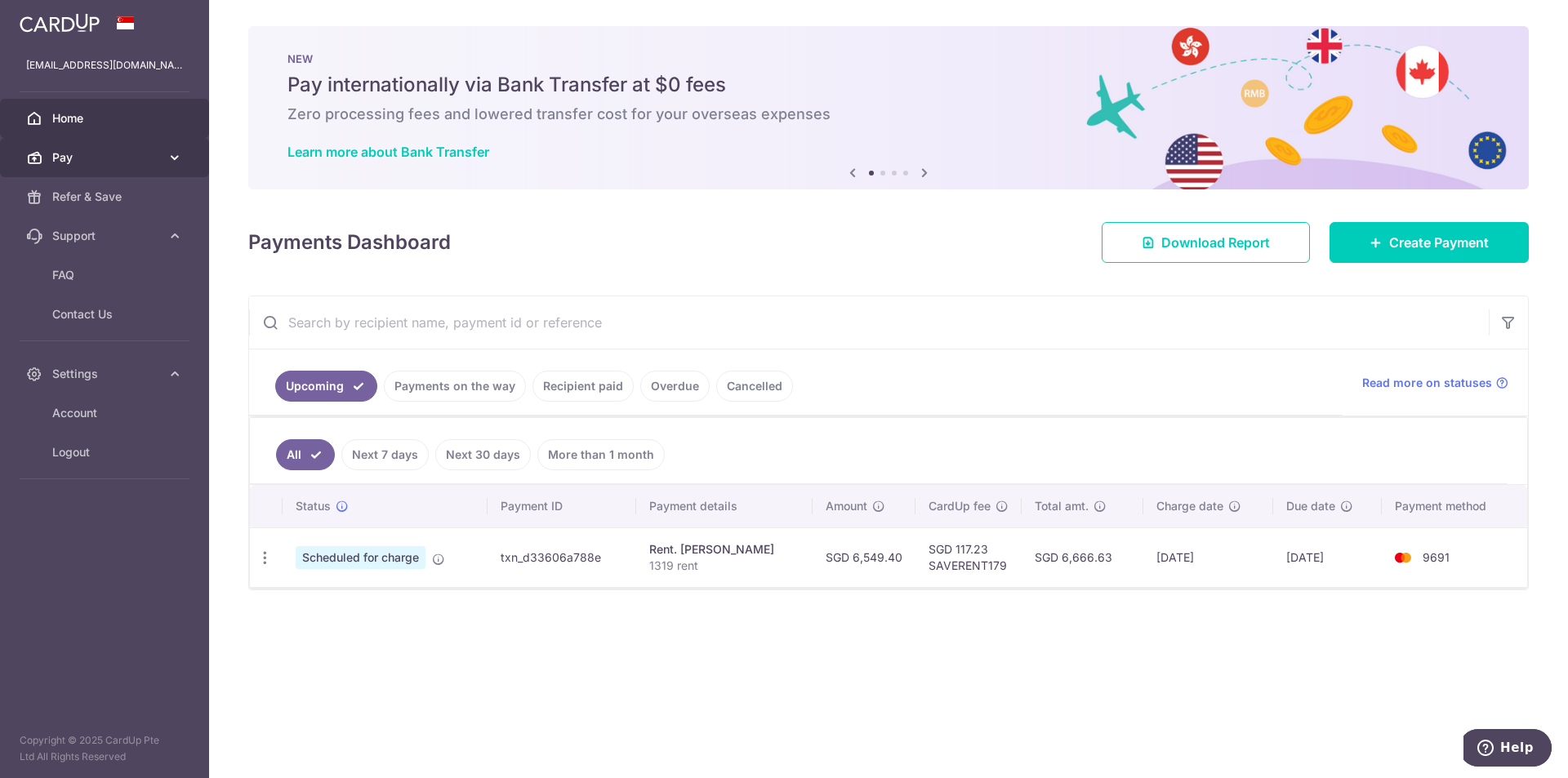
click at [166, 160] on icon at bounding box center [175, 158] width 17 height 17
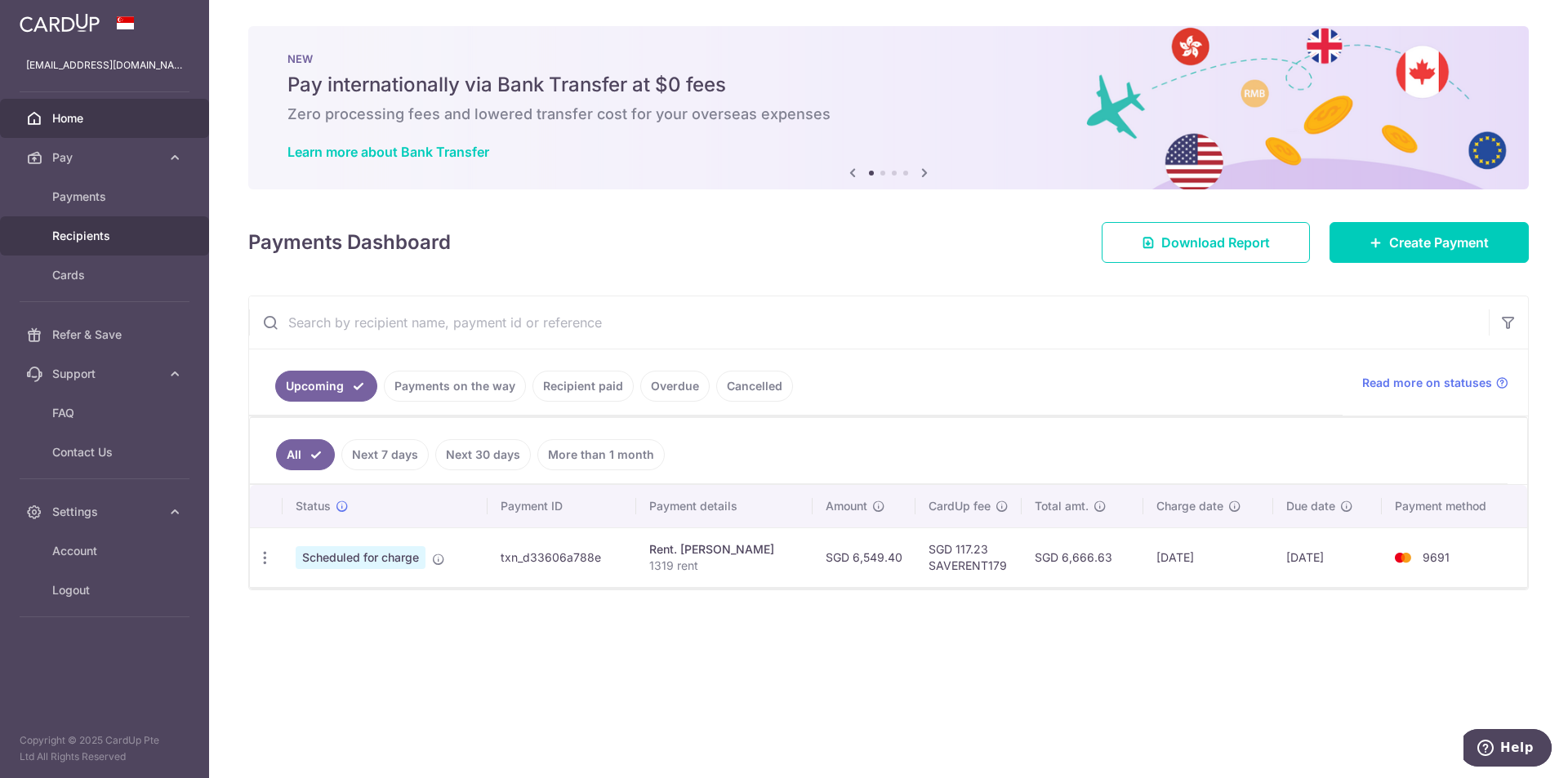
click at [83, 232] on span "Recipients" at bounding box center [106, 236] width 108 height 17
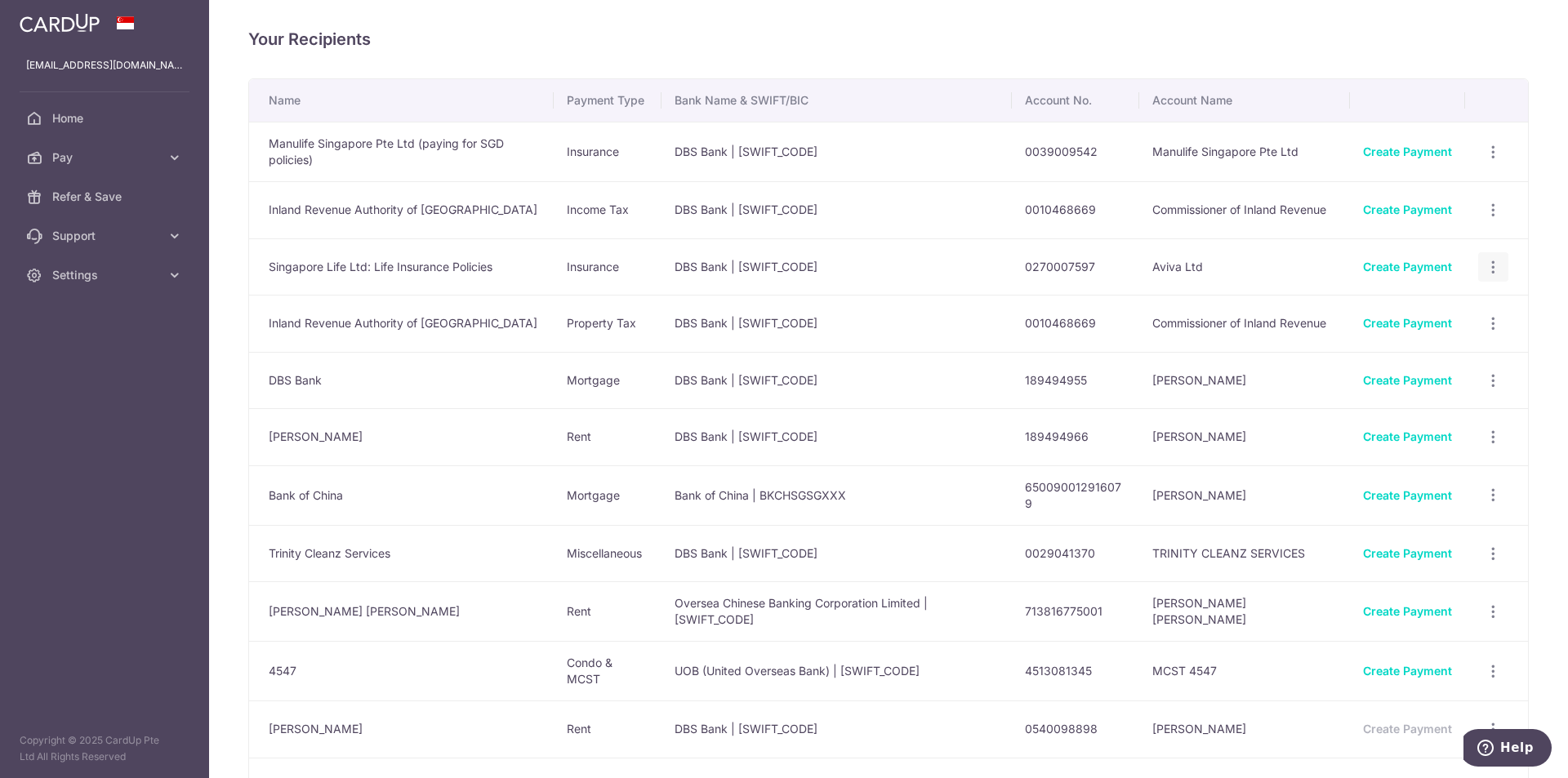
click at [1488, 272] on icon "button" at bounding box center [1493, 267] width 18 height 18
click at [973, 442] on td "DBS Bank | [SWIFT_CODE]" at bounding box center [836, 437] width 350 height 57
click at [1490, 560] on icon "button" at bounding box center [1493, 554] width 18 height 18
click at [1430, 597] on span "View/Edit" at bounding box center [1439, 598] width 111 height 19
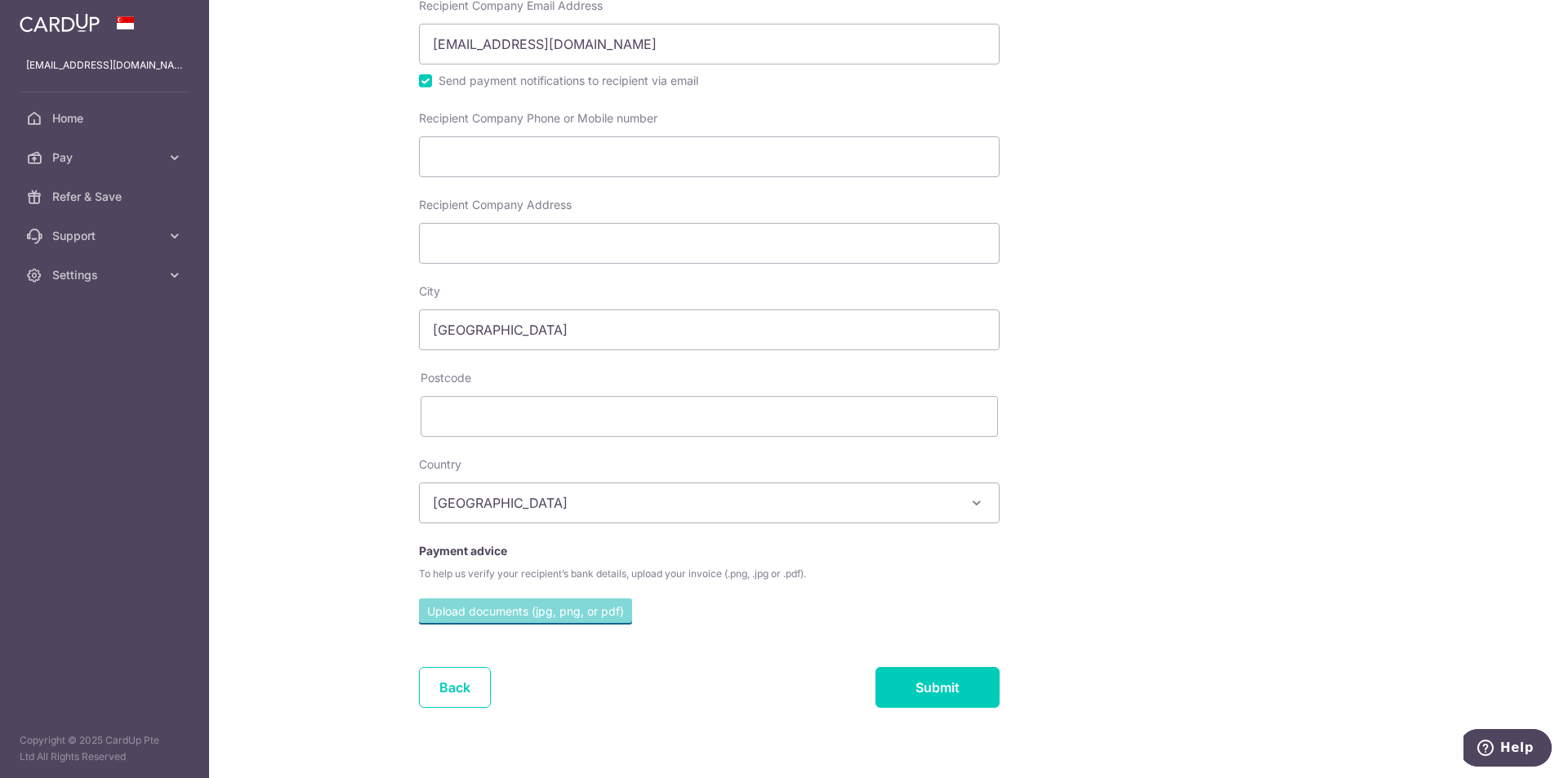
scroll to position [407, 0]
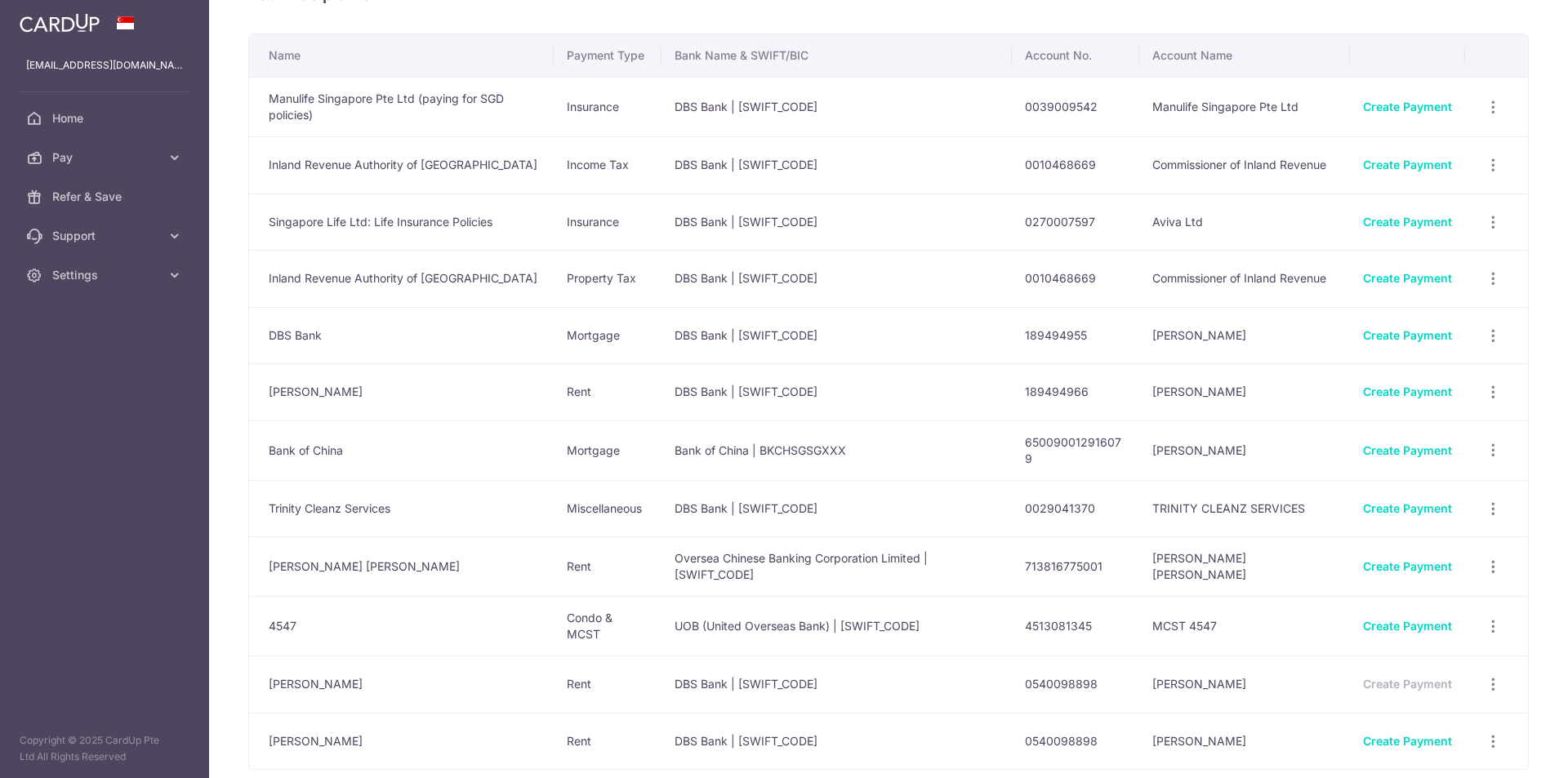
scroll to position [152, 0]
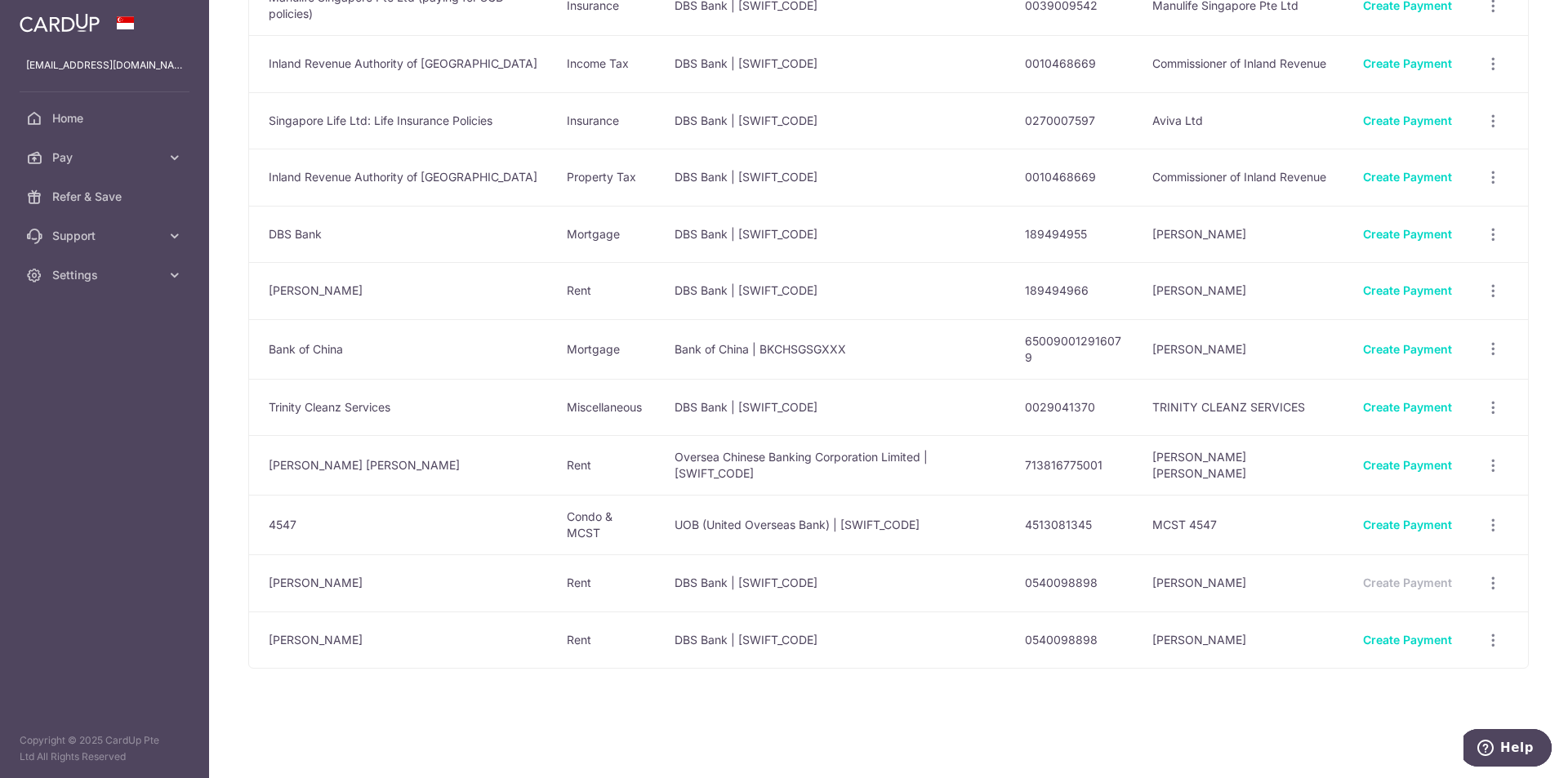
click at [1490, 584] on table "Name Payment Type Bank Name & SWIFT/BIC Account No. Account Name Manulife Singa…" at bounding box center [888, 301] width 1281 height 736
click at [1482, 582] on table "Name Payment Type Bank Name & SWIFT/BIC Account No. Account Name Manulife Singa…" at bounding box center [888, 301] width 1281 height 736
click at [1488, 640] on icon "button" at bounding box center [1493, 640] width 18 height 18
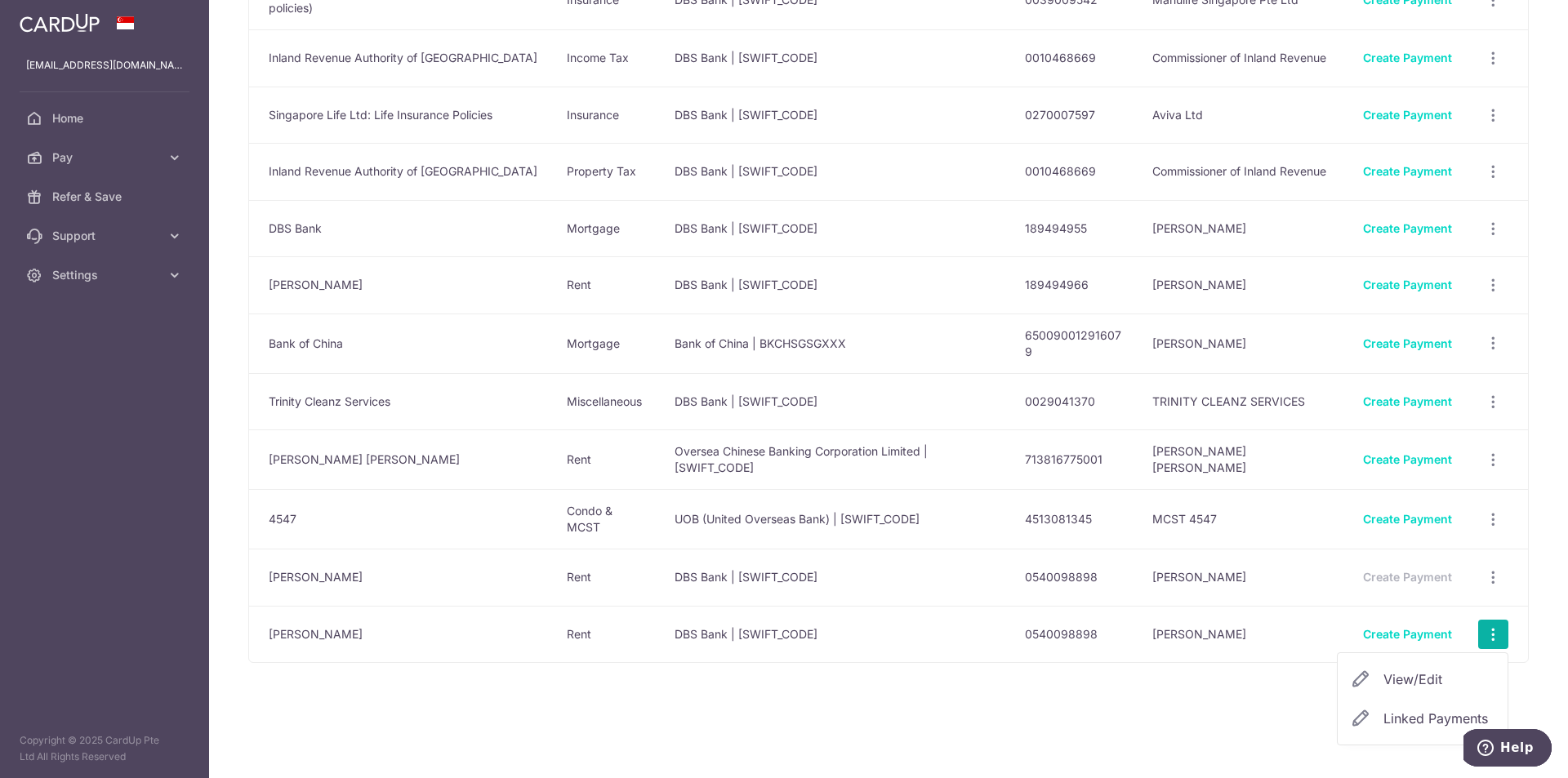
click at [1414, 689] on span "View/Edit" at bounding box center [1439, 678] width 111 height 19
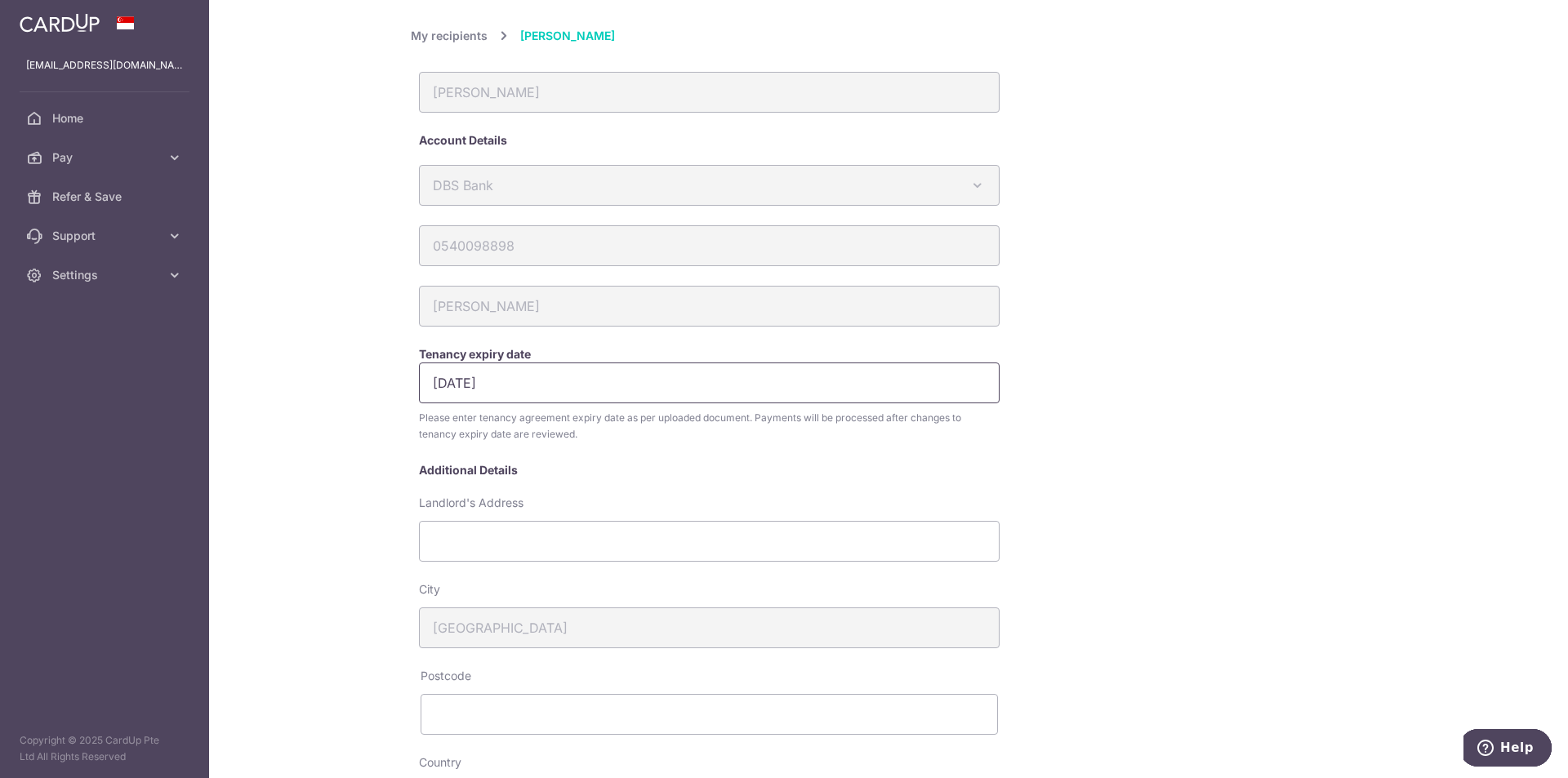
click at [570, 383] on input "31/12/2025" at bounding box center [709, 383] width 581 height 41
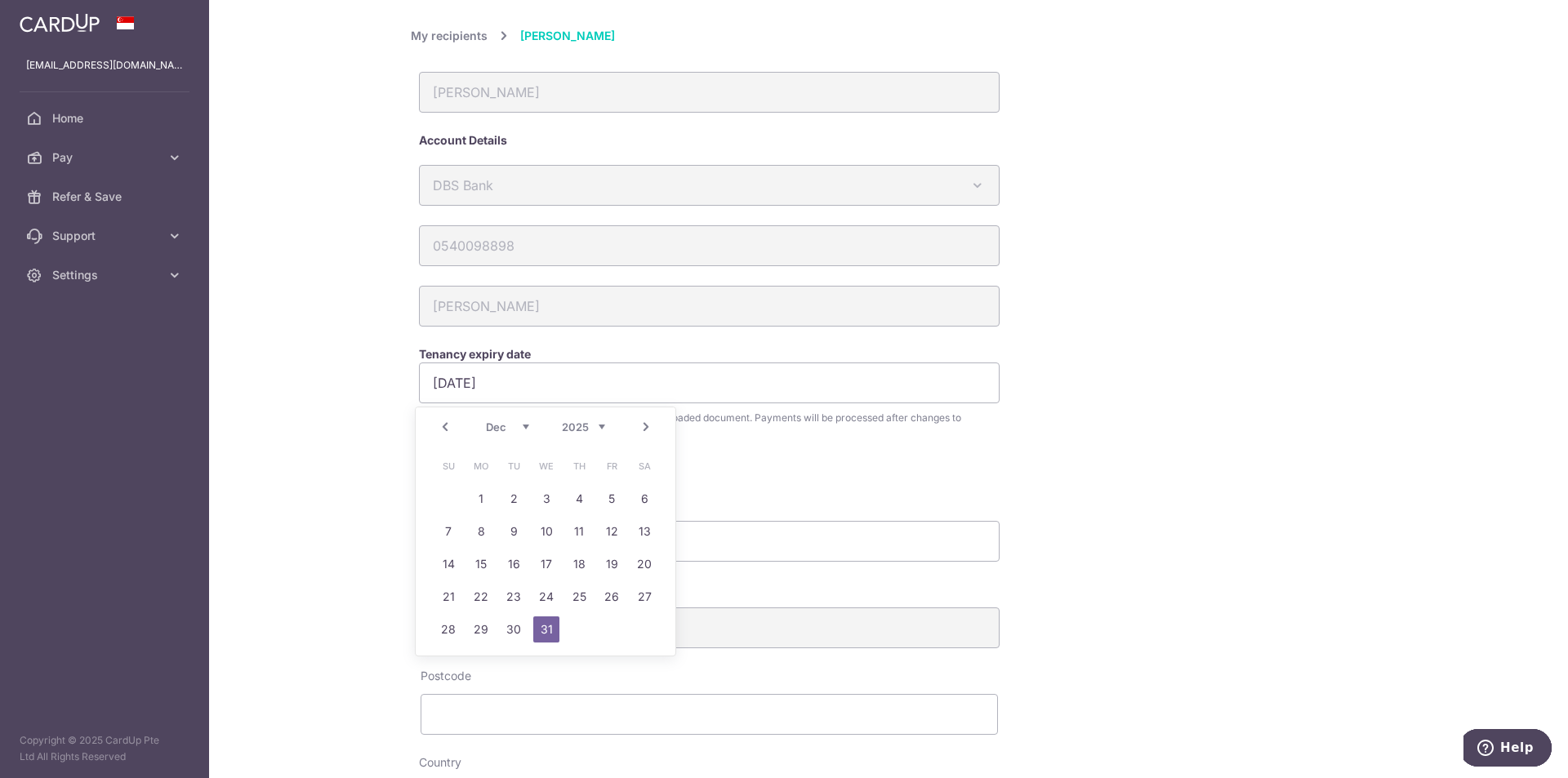
click at [601, 430] on select "2025 2026 2027 2028 2029 2030 2031 2032 2033 2034 2035" at bounding box center [584, 427] width 43 height 13
click at [612, 631] on link "31" at bounding box center [611, 629] width 26 height 26
type input "[DATE]"
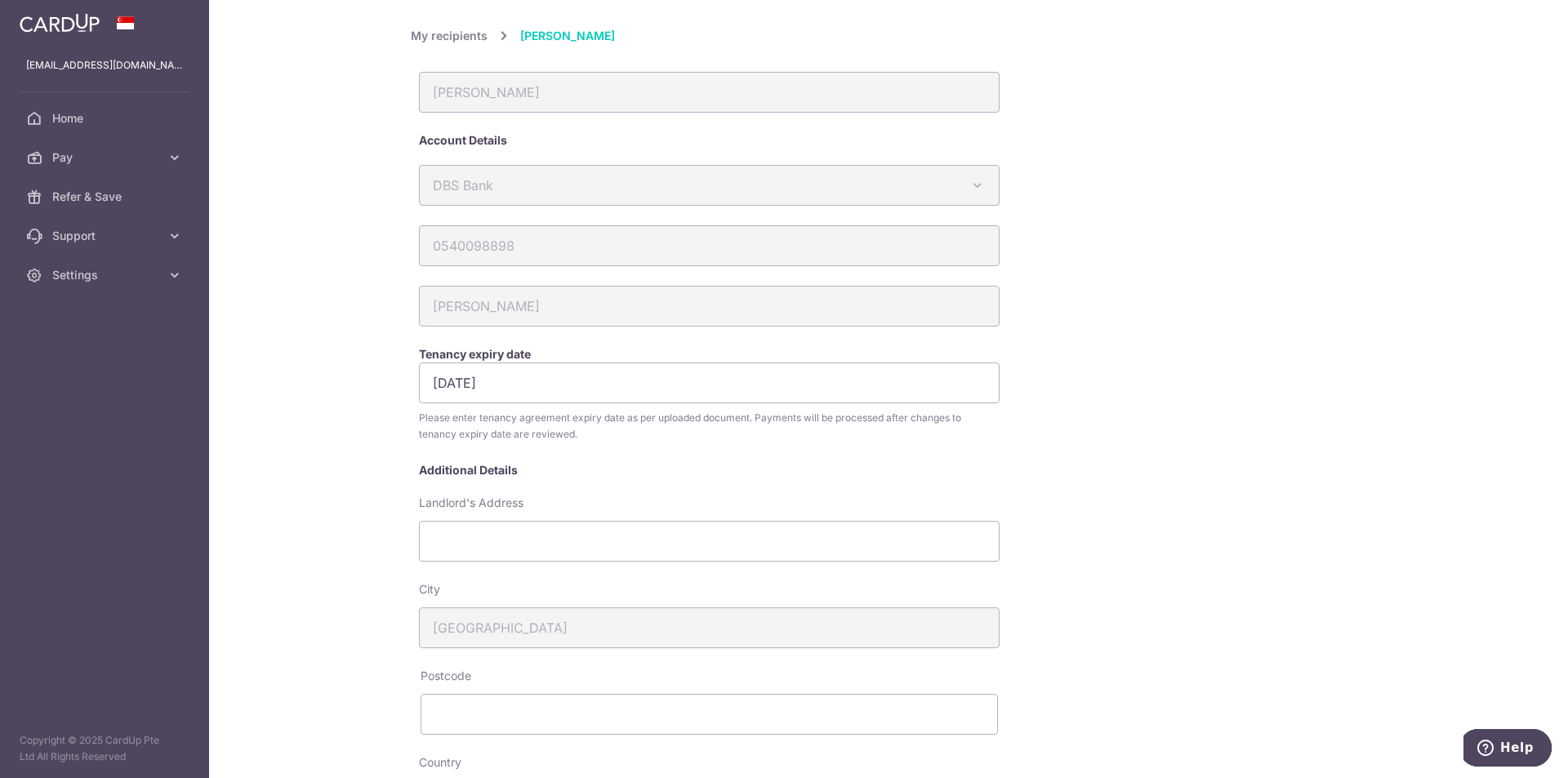
click at [1016, 461] on div "31/12/2027 Please enter tenancy agreement expiry date as per uploaded document.…" at bounding box center [769, 413] width 718 height 100
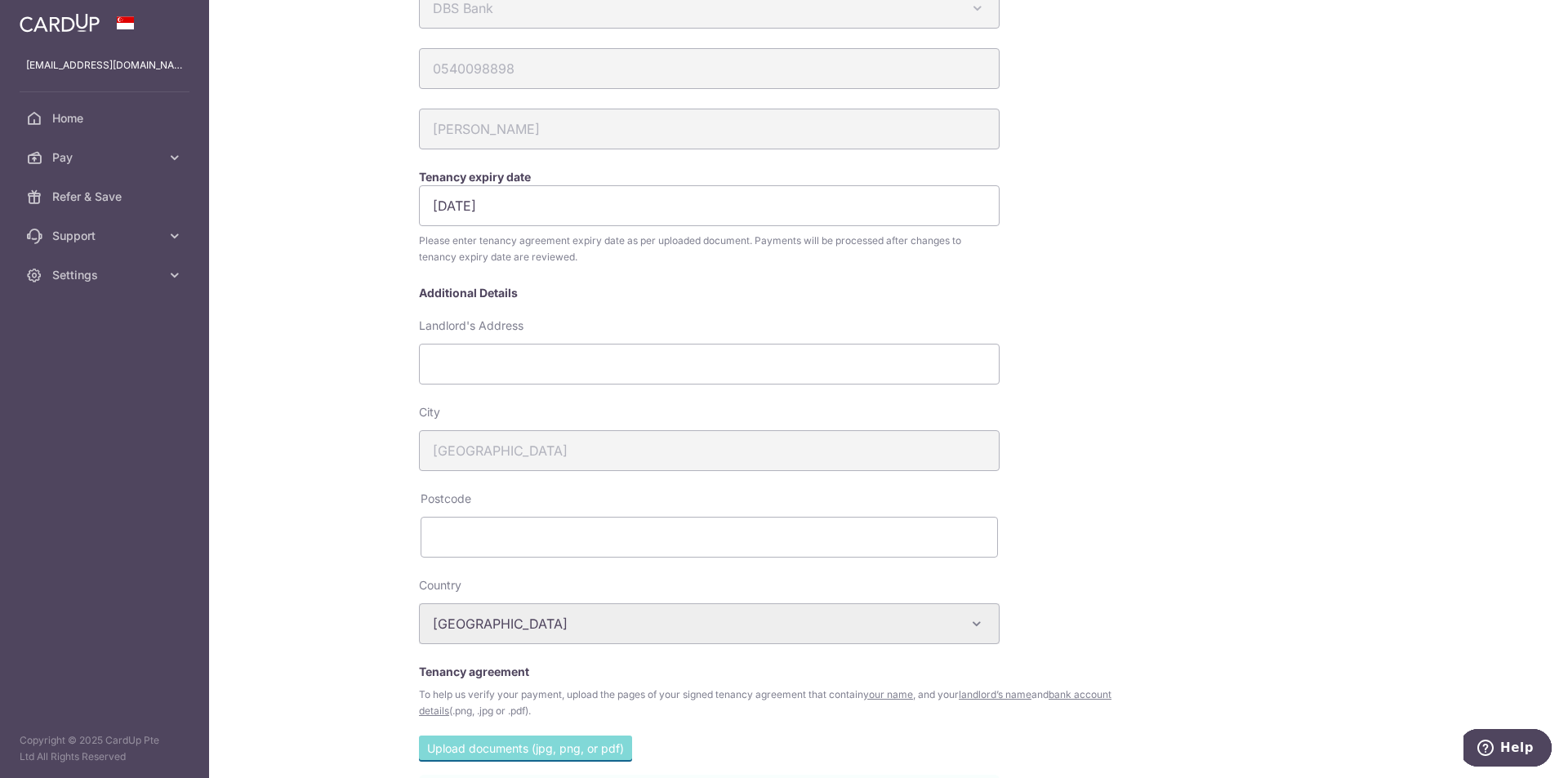
scroll to position [381, 0]
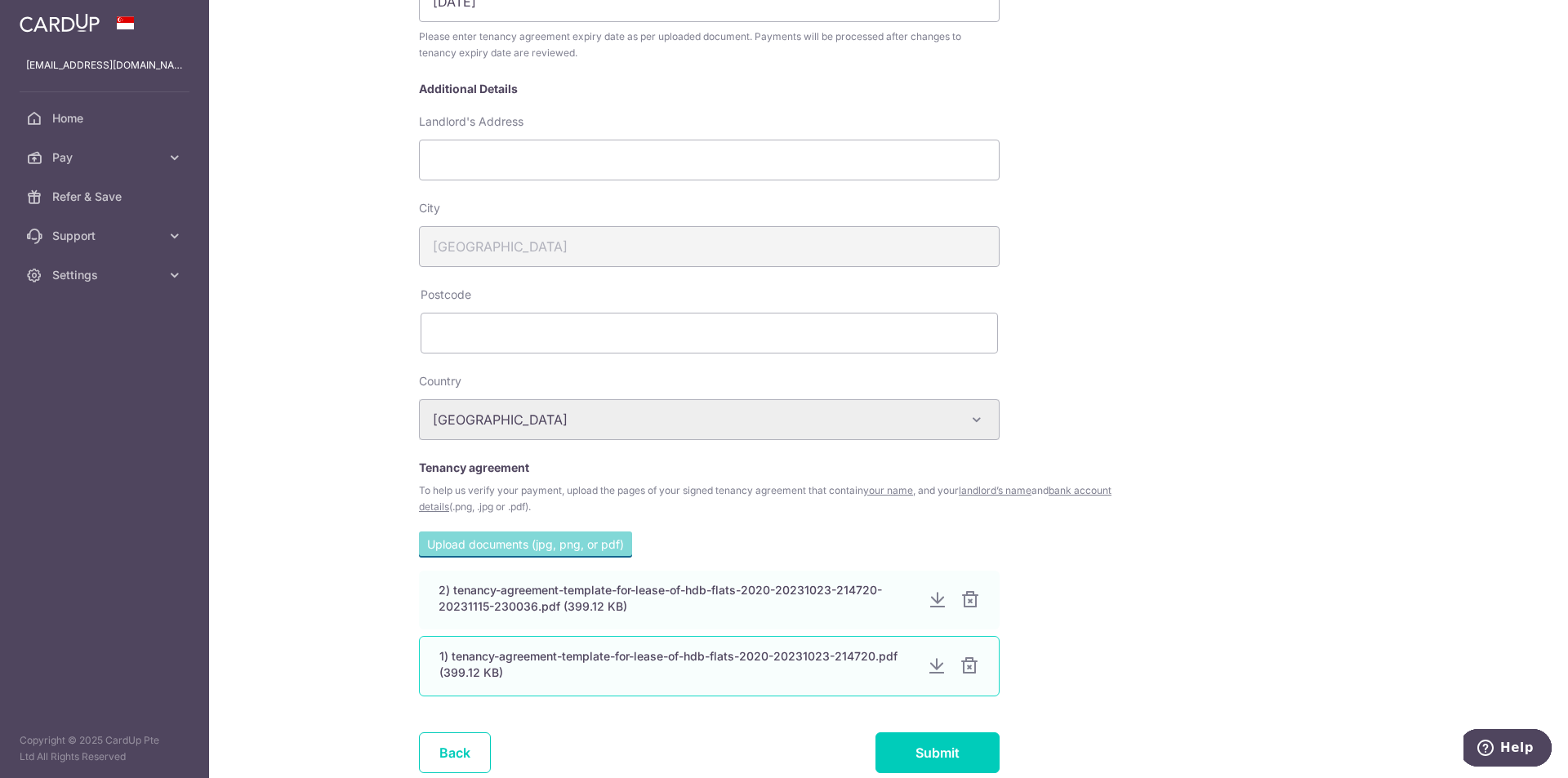
click at [961, 666] on div at bounding box center [969, 665] width 19 height 19
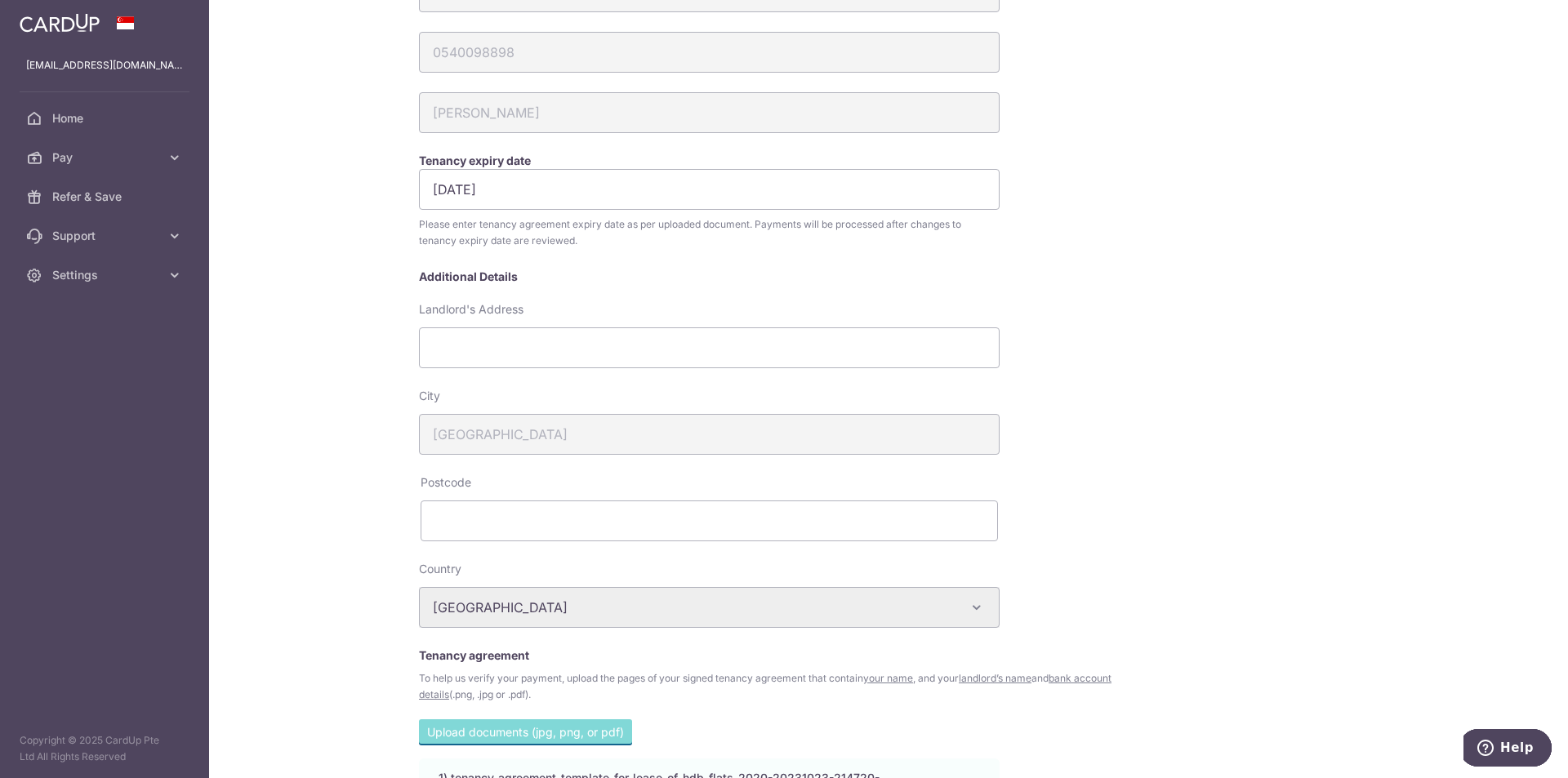
scroll to position [406, 0]
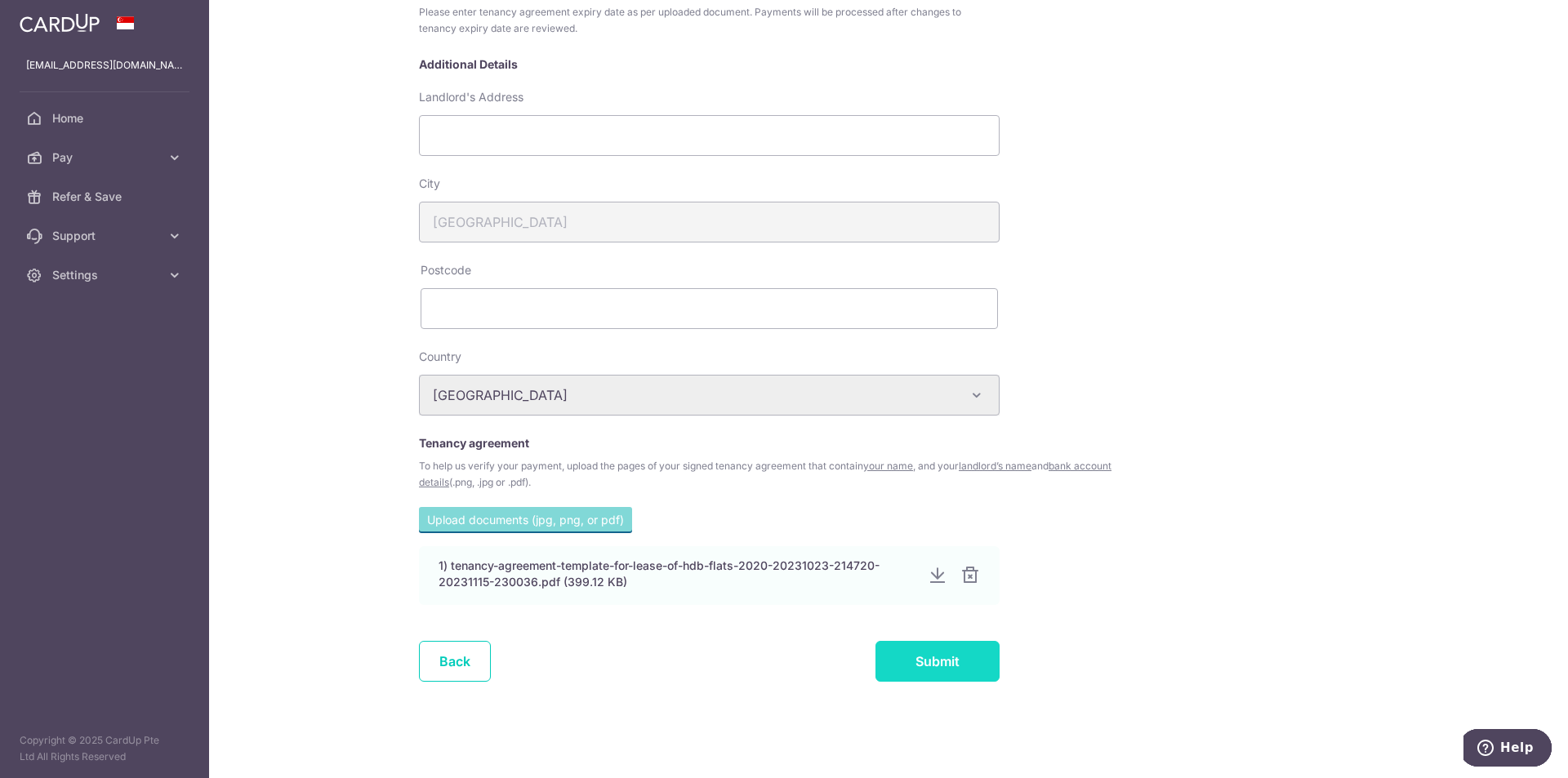
click at [935, 651] on input "Submit" at bounding box center [937, 661] width 124 height 41
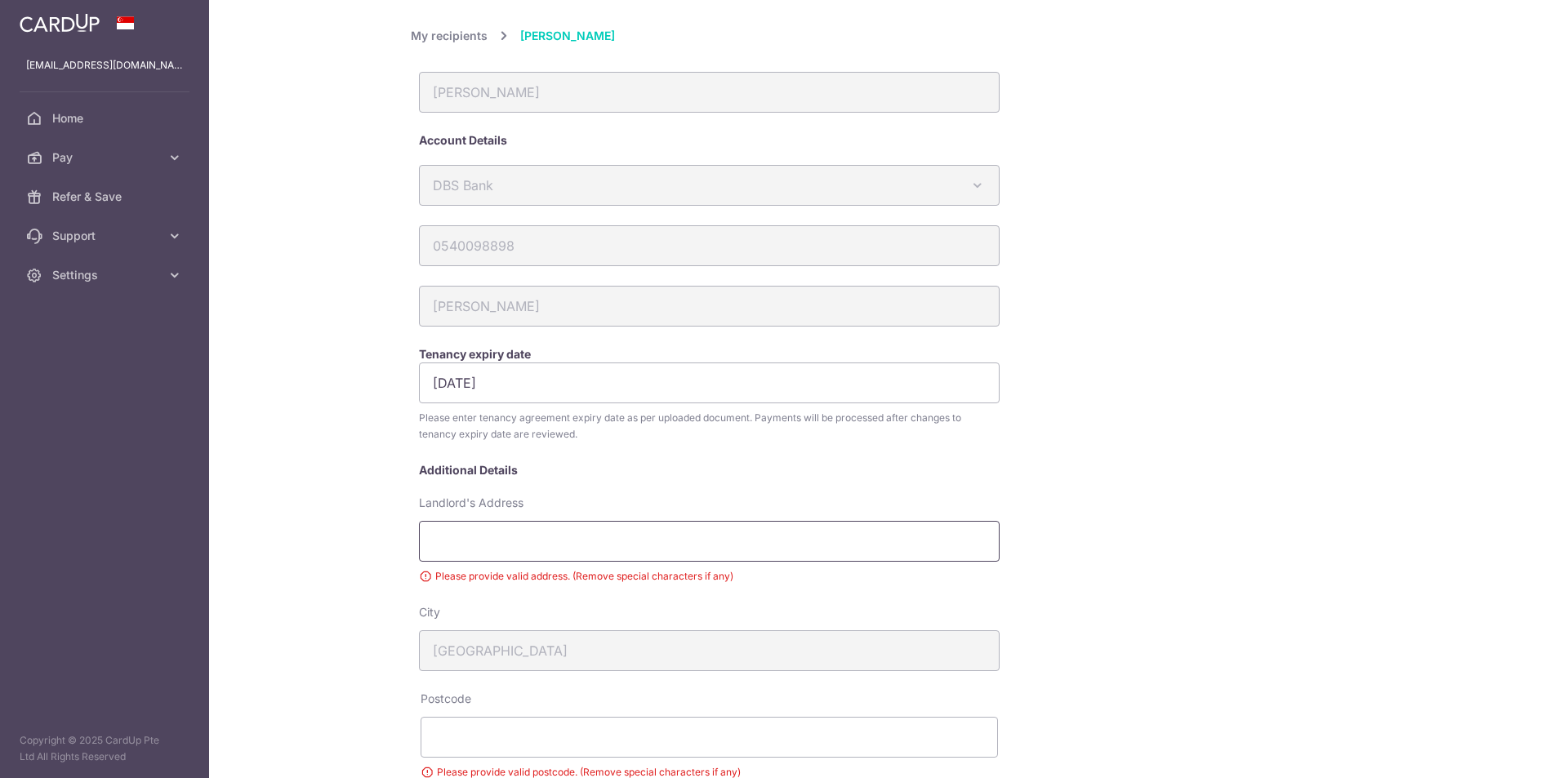
drag, startPoint x: 0, startPoint y: 0, endPoint x: 585, endPoint y: 163, distance: 607.3
click at [585, 521] on input "Landlord's Address" at bounding box center [709, 541] width 581 height 41
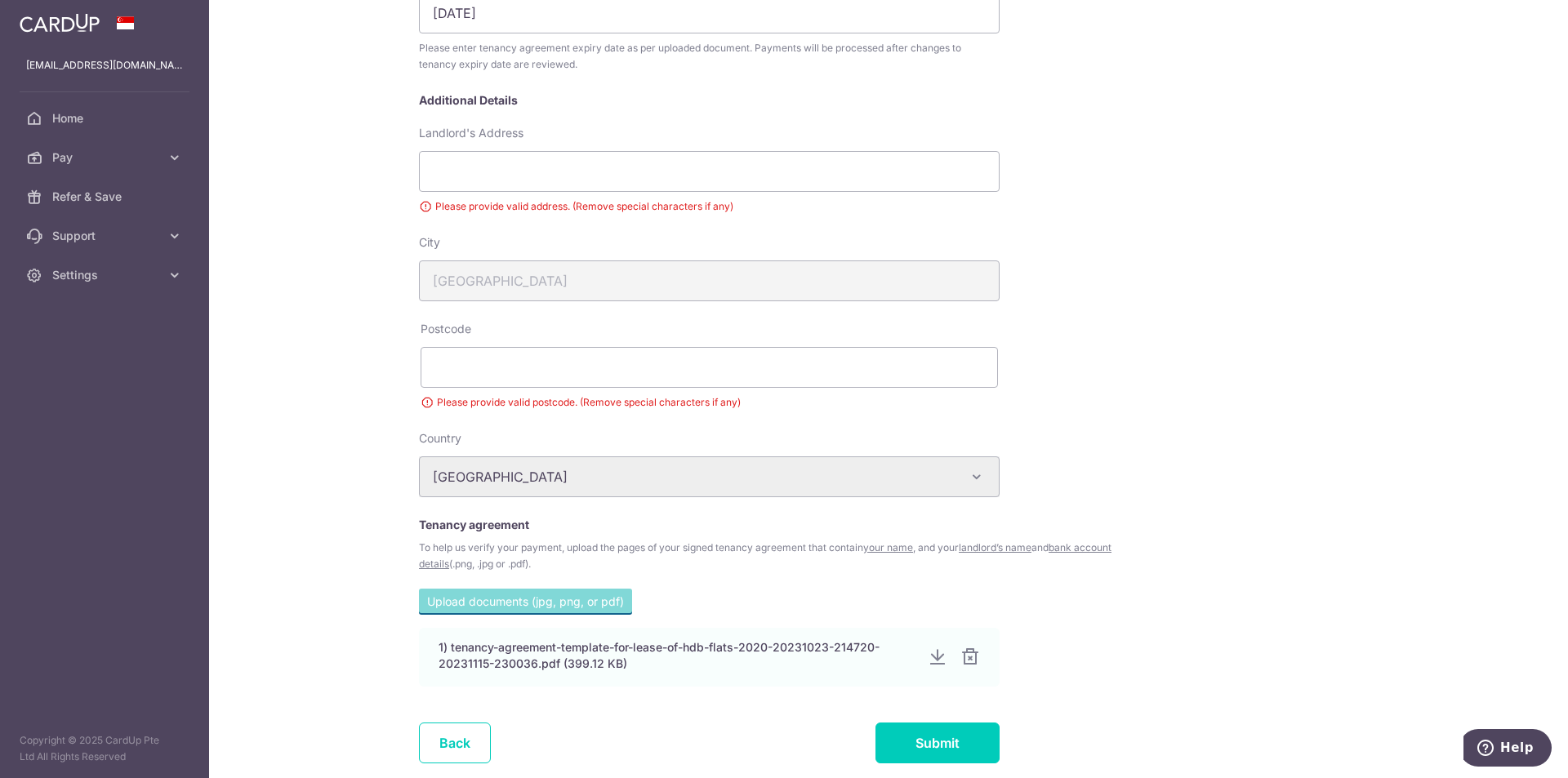
click at [1145, 288] on div "My recipients Tan Liang Tan Liang Account Details DBS Bank Australia & New Zeal…" at bounding box center [888, 220] width 956 height 1127
click at [525, 161] on input "Landlord's Address" at bounding box center [709, 172] width 581 height 41
type input "6 GATEWAY DRIVE"
type input "608535"
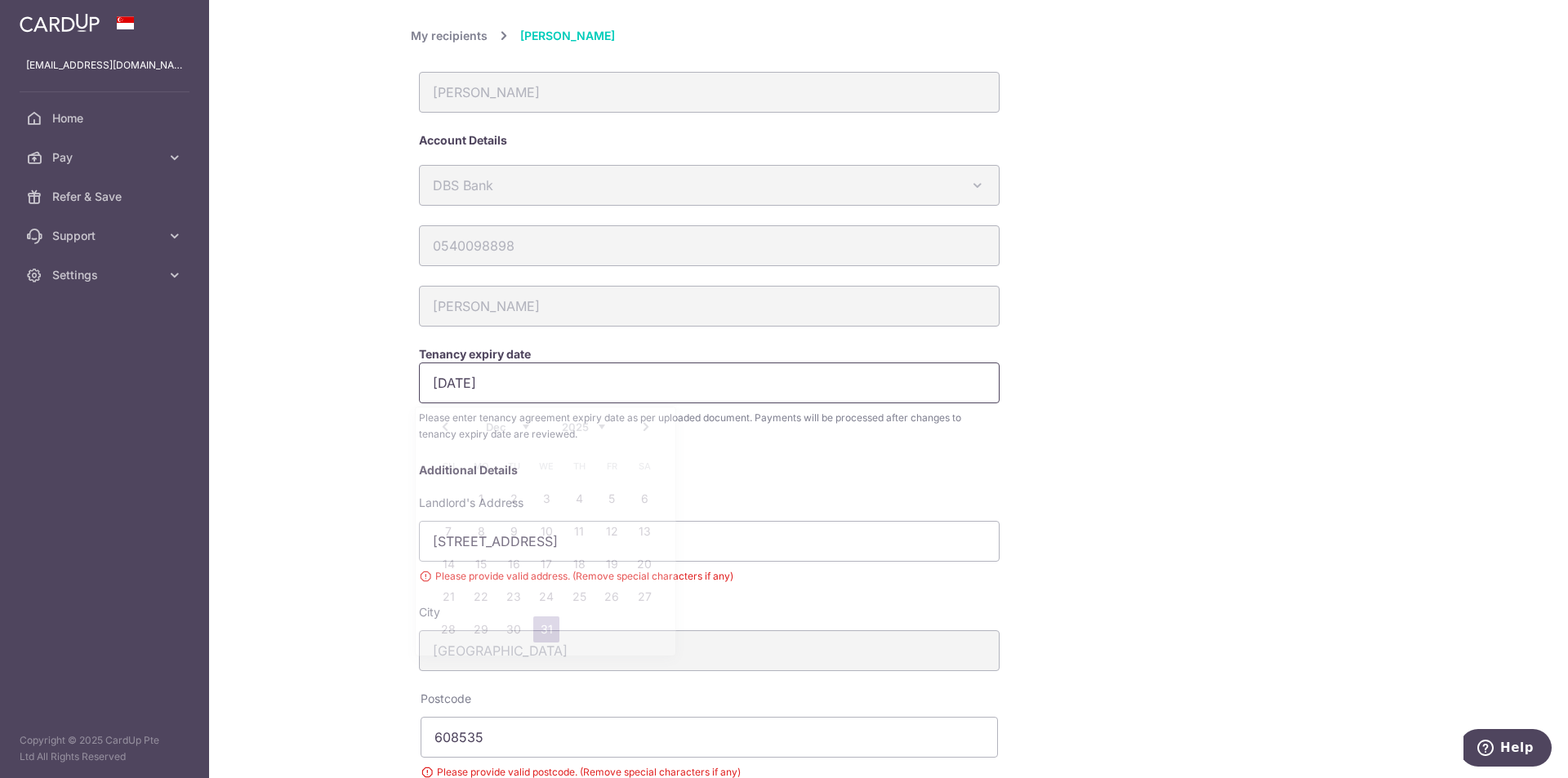
click at [595, 378] on input "[DATE]" at bounding box center [709, 383] width 581 height 41
click at [597, 430] on select "2025 2026 2027 2028 2029 2030 2031 2032 2033 2034 2035" at bounding box center [584, 427] width 43 height 13
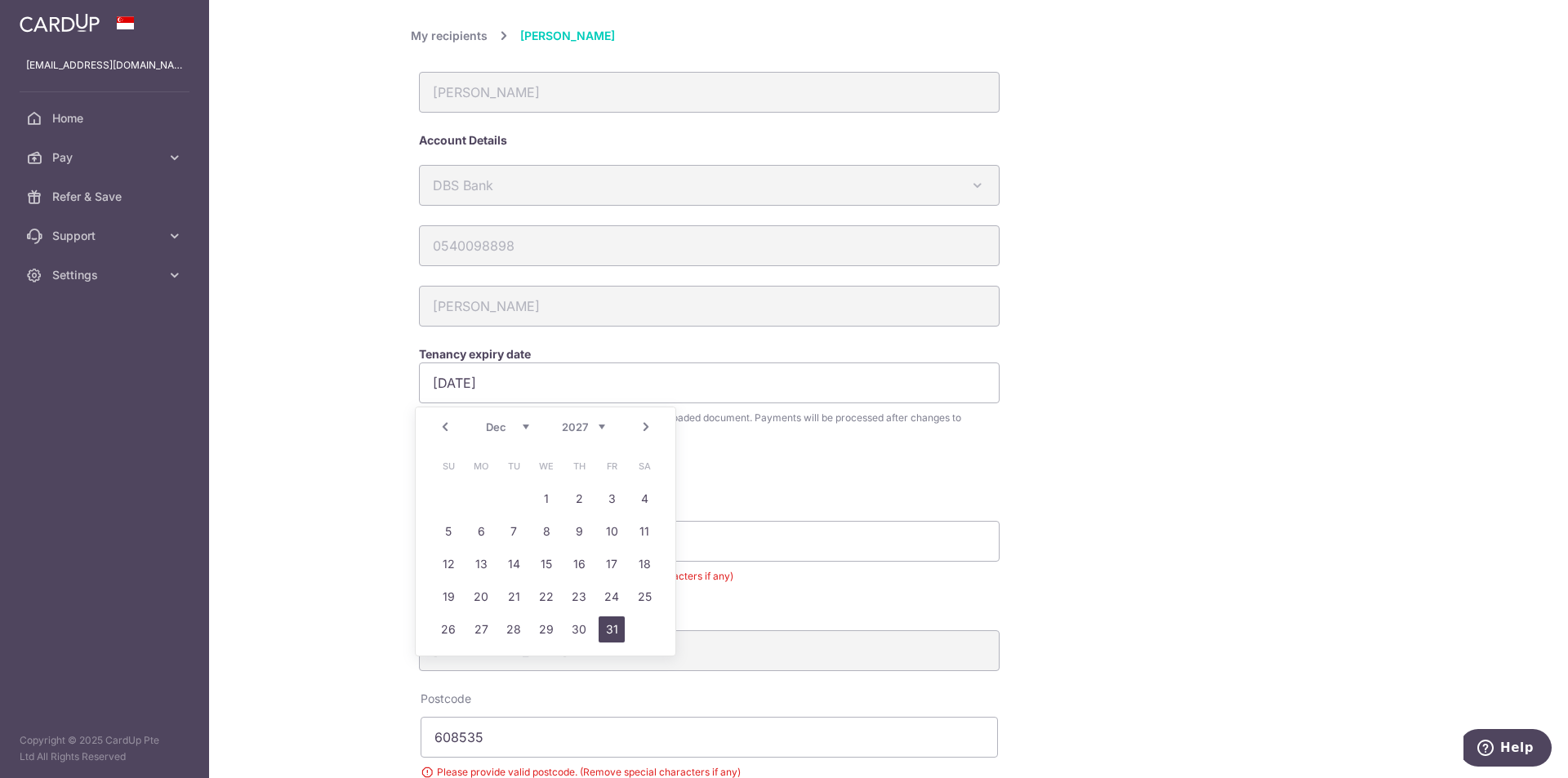
click at [601, 628] on link "31" at bounding box center [611, 629] width 26 height 26
type input "31/12/2027"
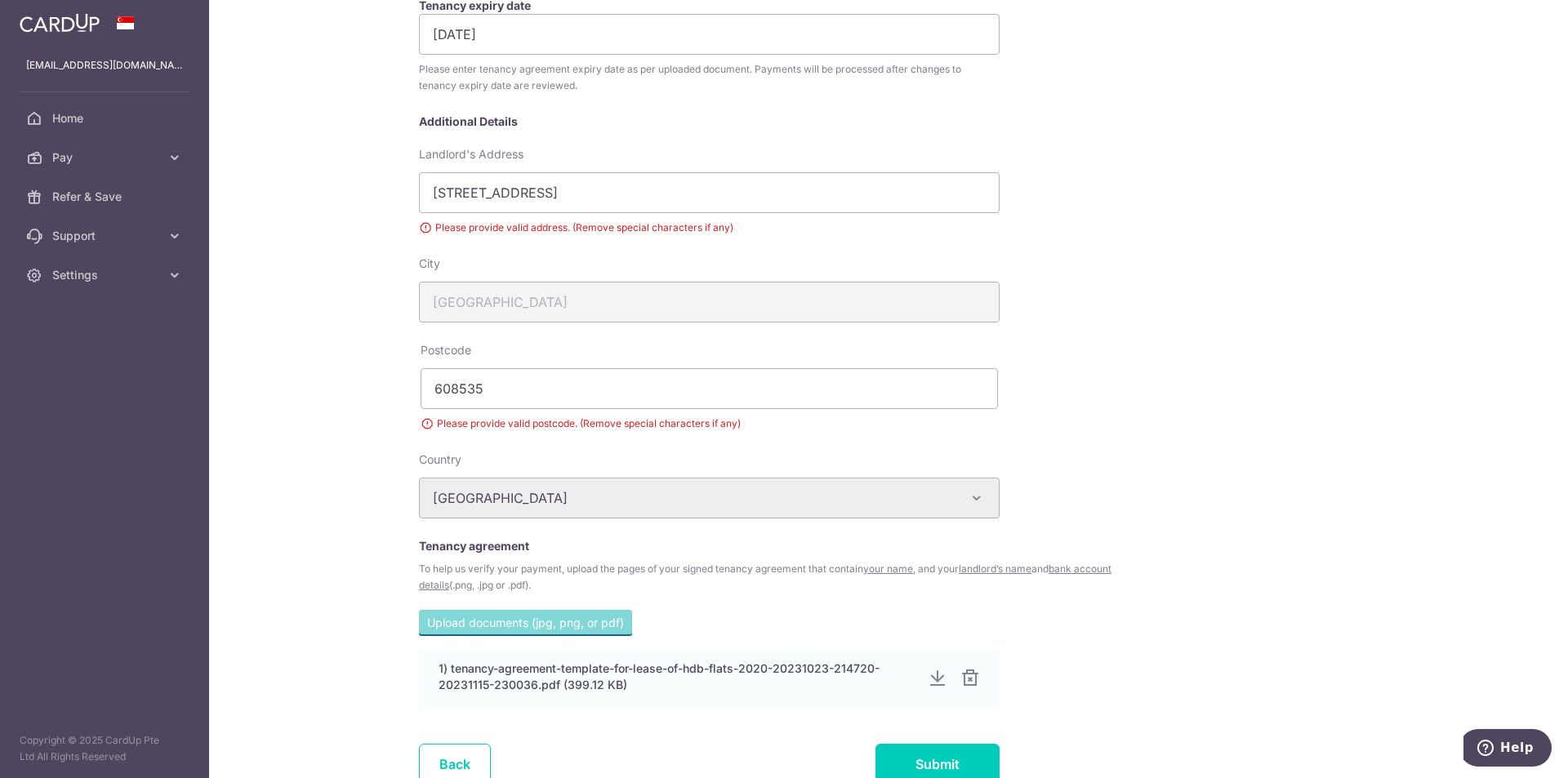
scroll to position [451, 0]
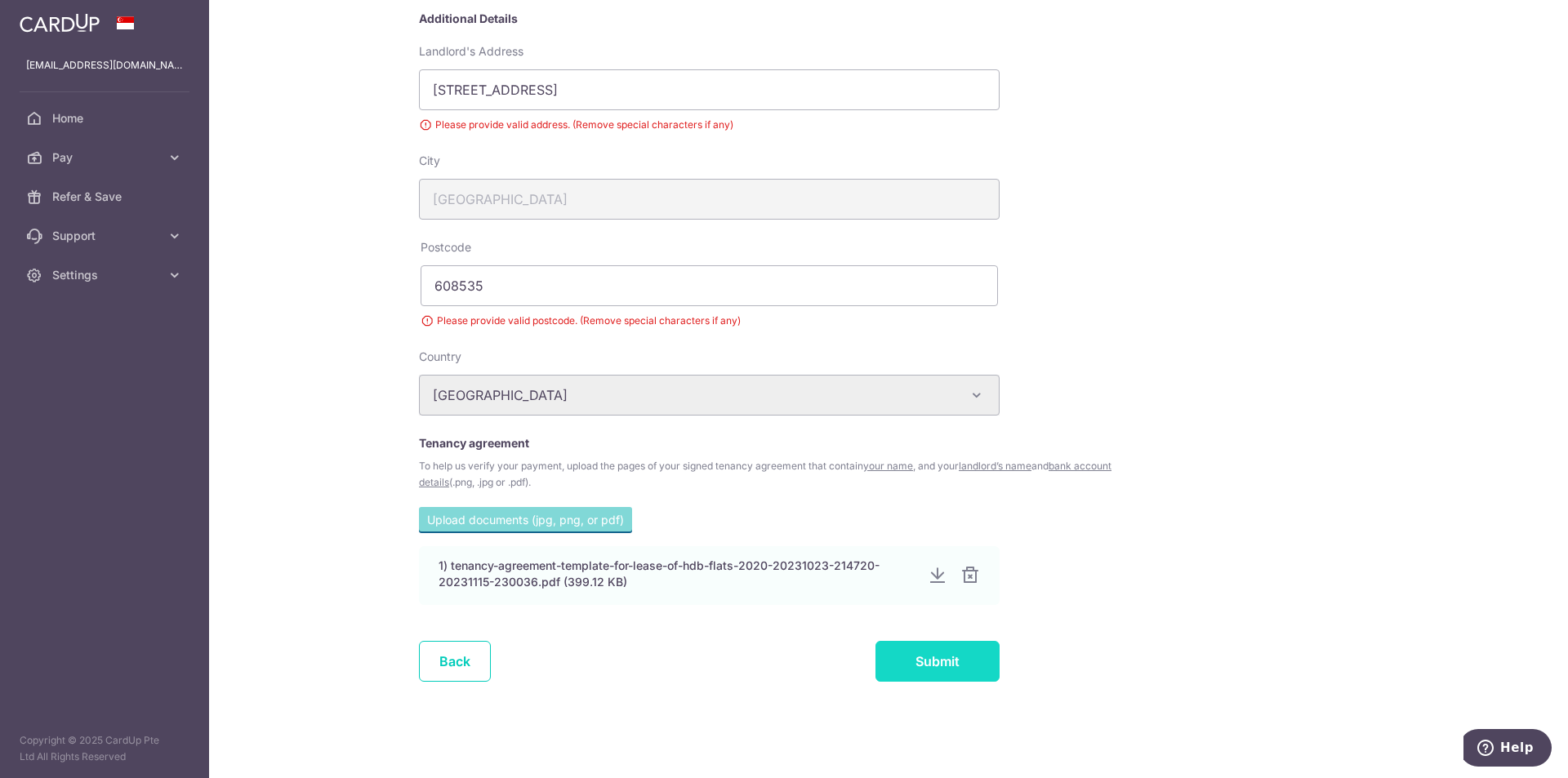
click at [936, 653] on input "Submit" at bounding box center [937, 661] width 124 height 41
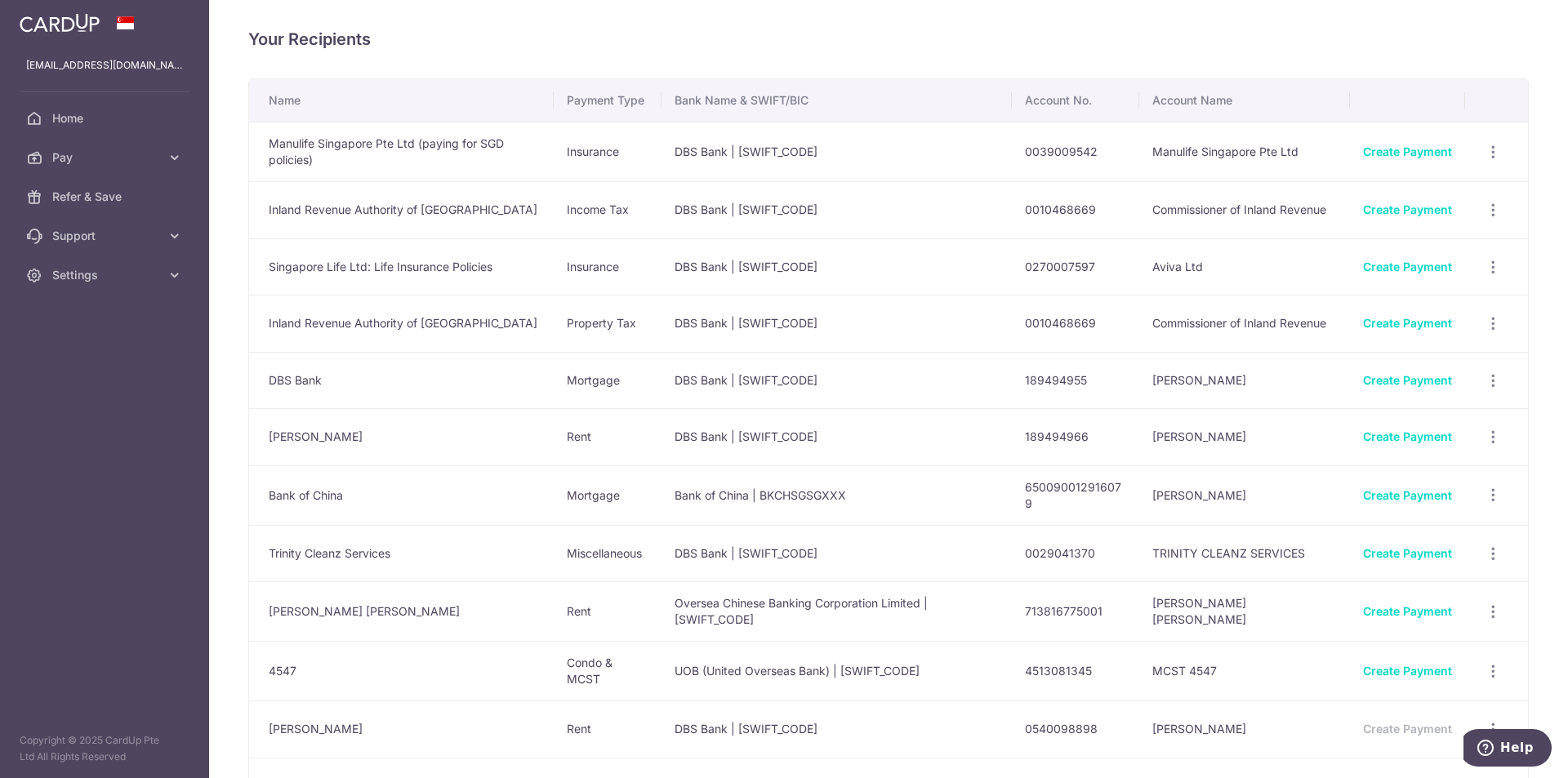
scroll to position [152, 0]
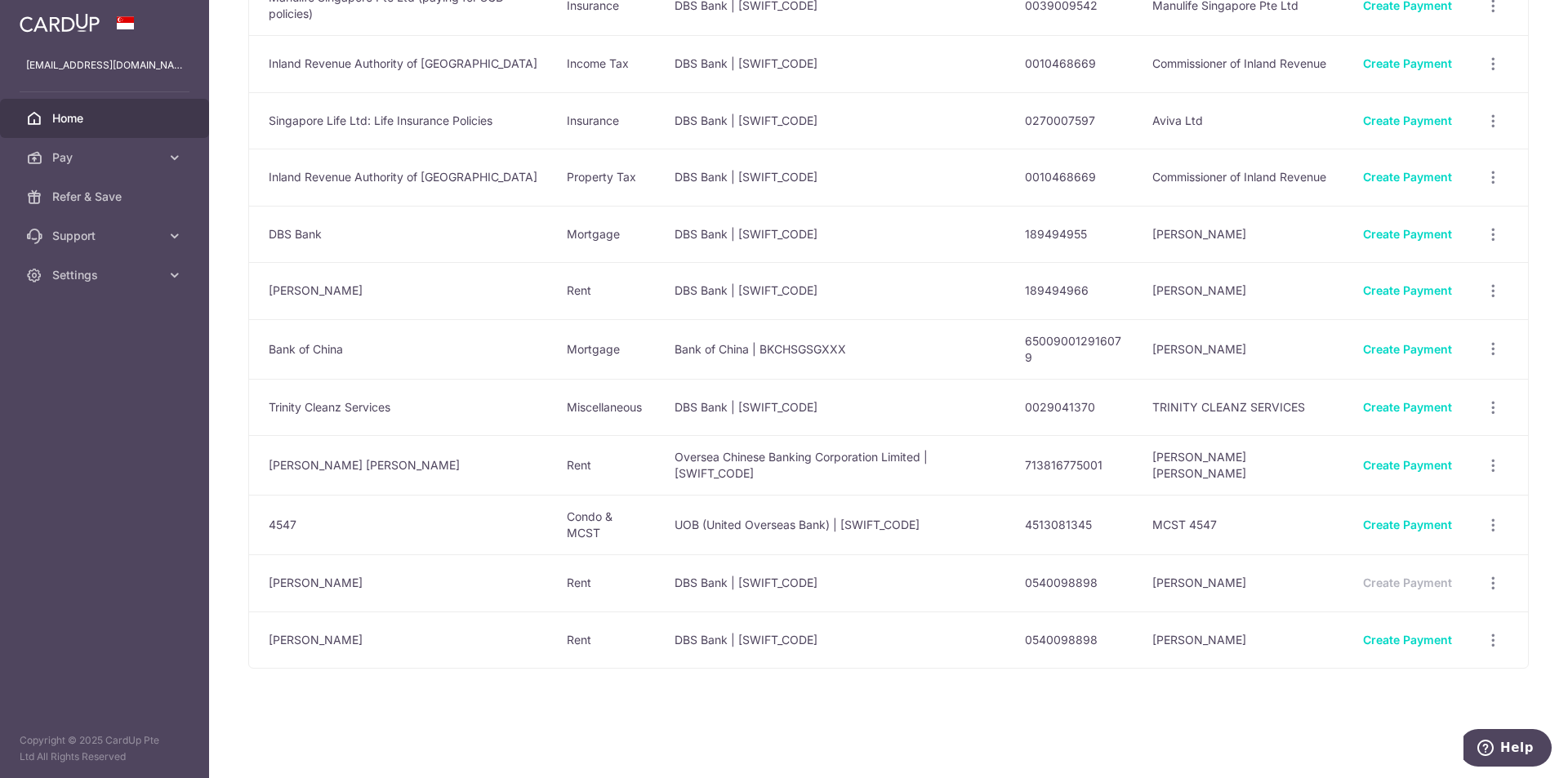
click at [116, 117] on span "Home" at bounding box center [106, 118] width 108 height 17
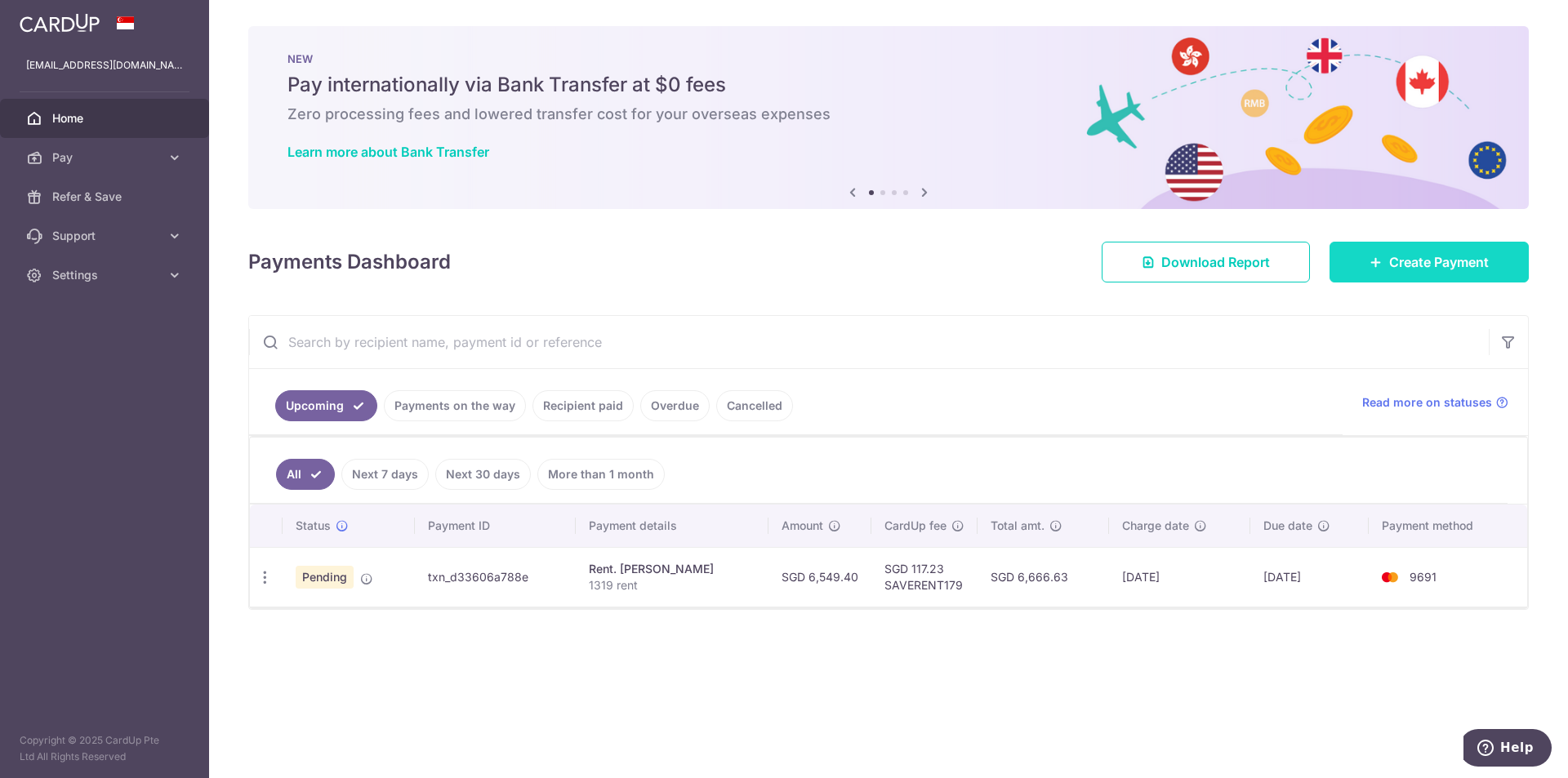
click at [1438, 257] on span "Create Payment" at bounding box center [1440, 261] width 100 height 19
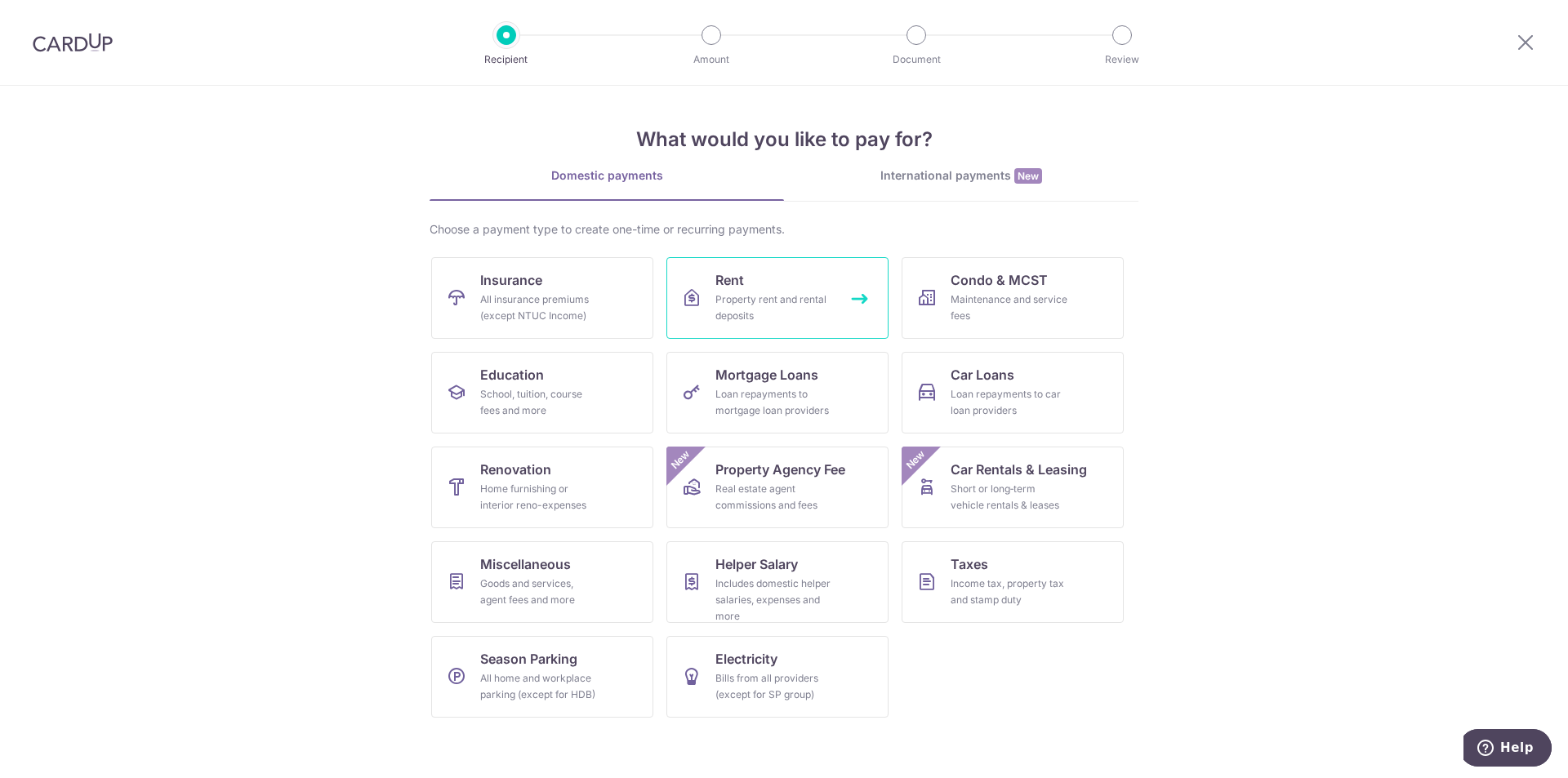
click at [762, 290] on link "Rent Property rent and rental deposits" at bounding box center [778, 298] width 223 height 81
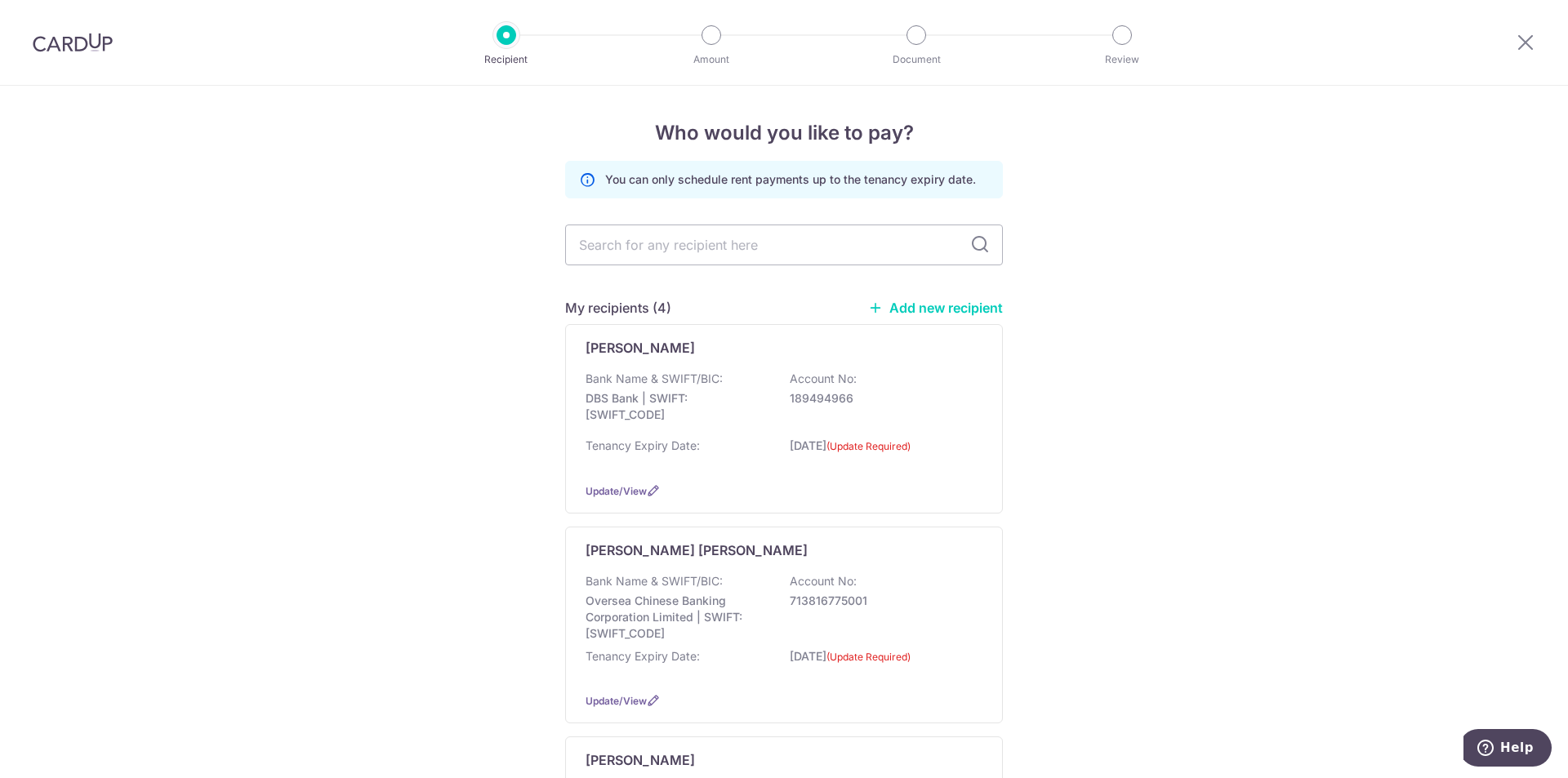
scroll to position [448, 0]
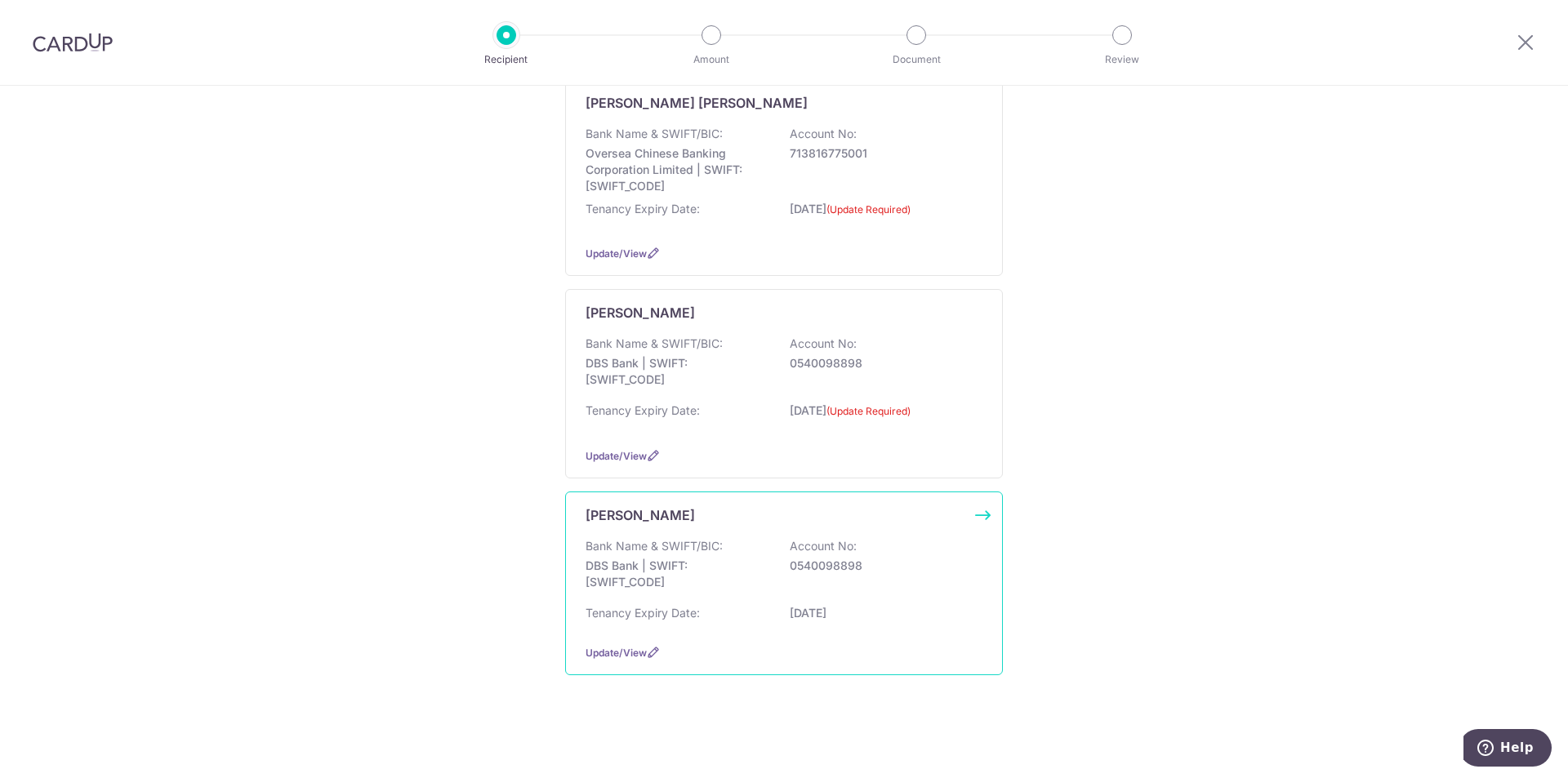
click at [730, 520] on div "[PERSON_NAME]" at bounding box center [774, 515] width 378 height 19
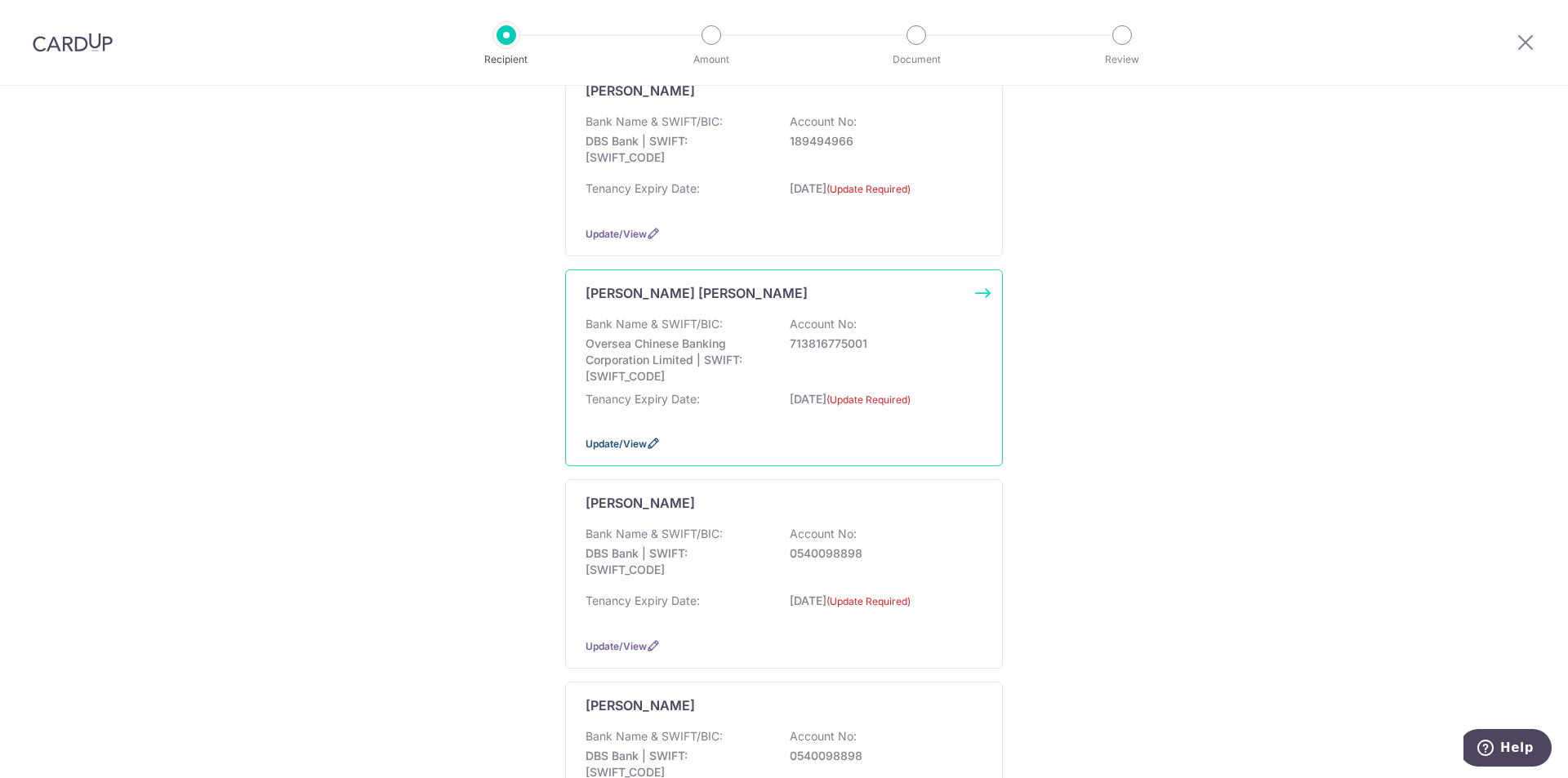
click at [647, 442] on icon at bounding box center [654, 443] width 13 height 13
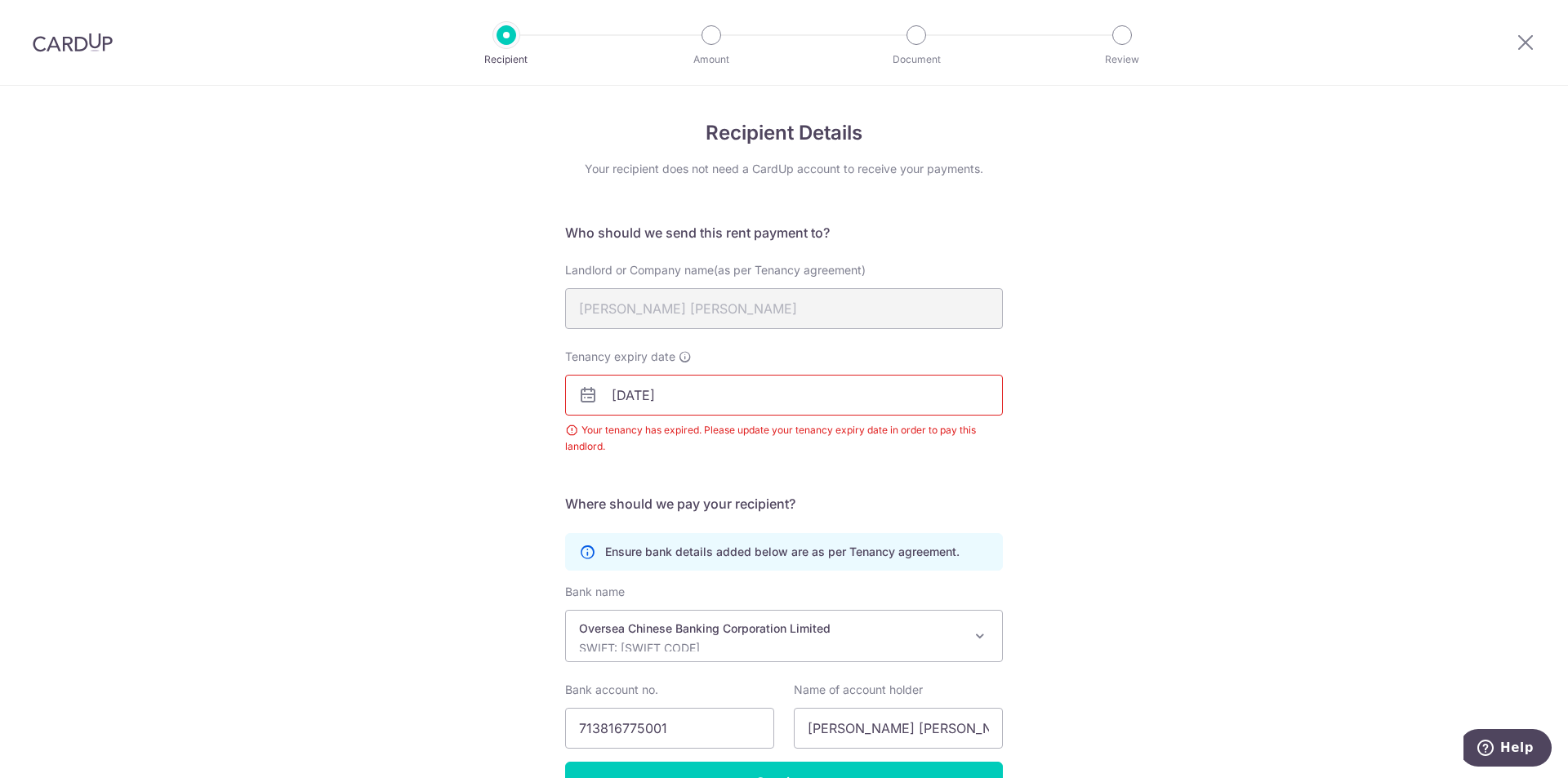
scroll to position [102, 0]
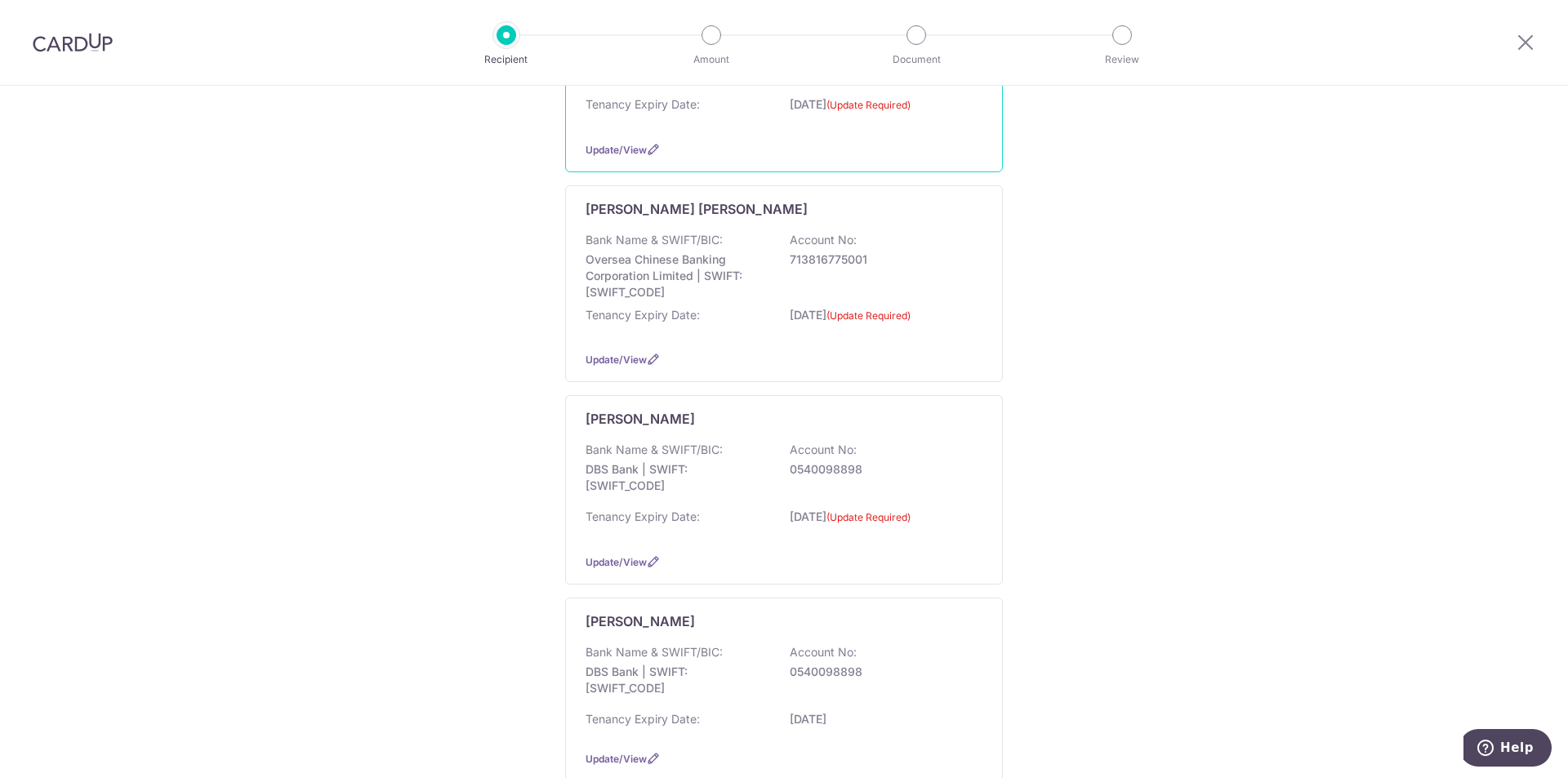
scroll to position [448, 0]
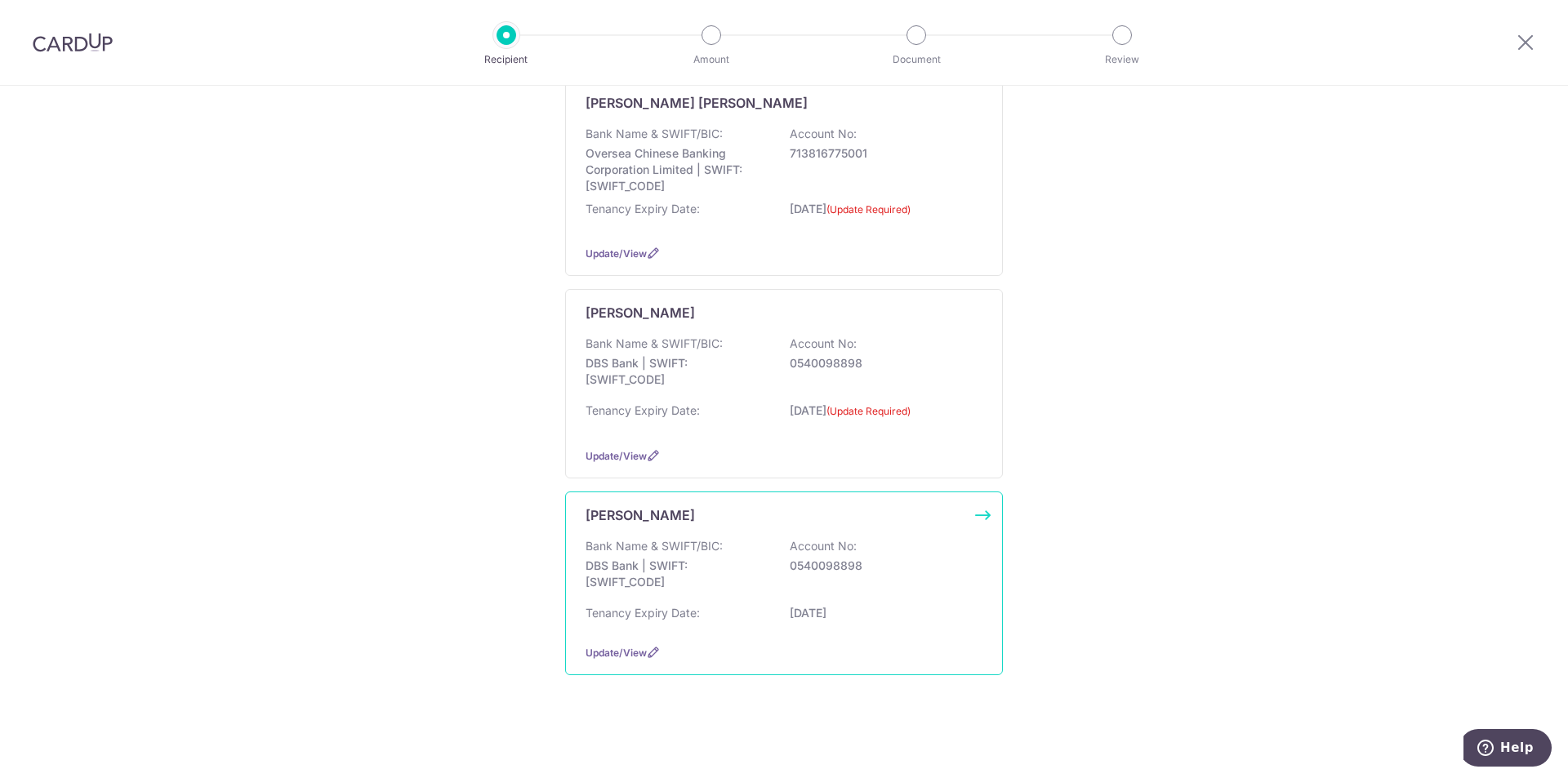
click at [669, 552] on p "Bank Name & SWIFT/BIC:" at bounding box center [654, 546] width 138 height 17
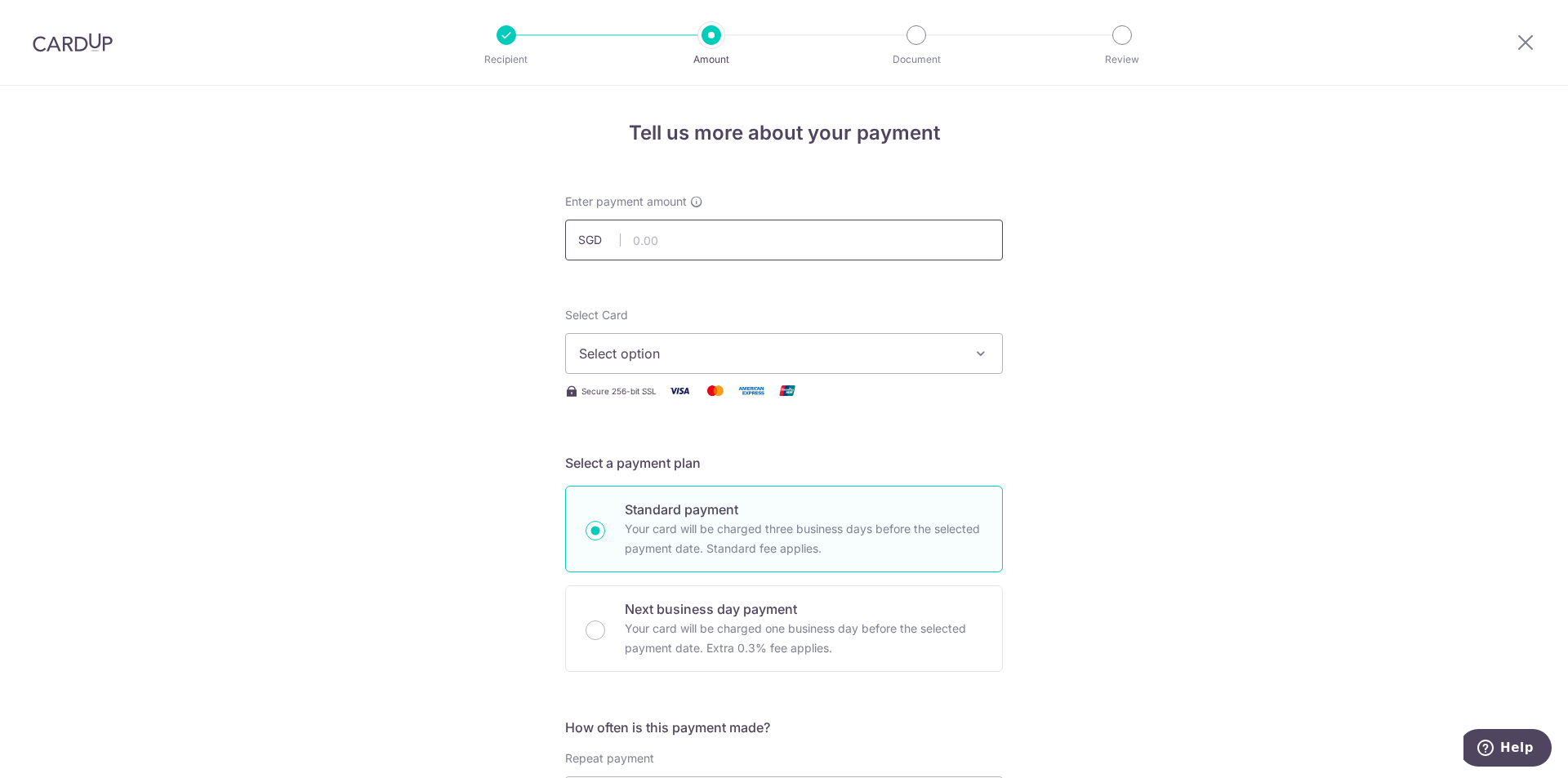
click at [669, 239] on input "text" at bounding box center [784, 240] width 438 height 41
type input "6,549.40"
click at [672, 345] on span "Select option" at bounding box center [769, 353] width 380 height 19
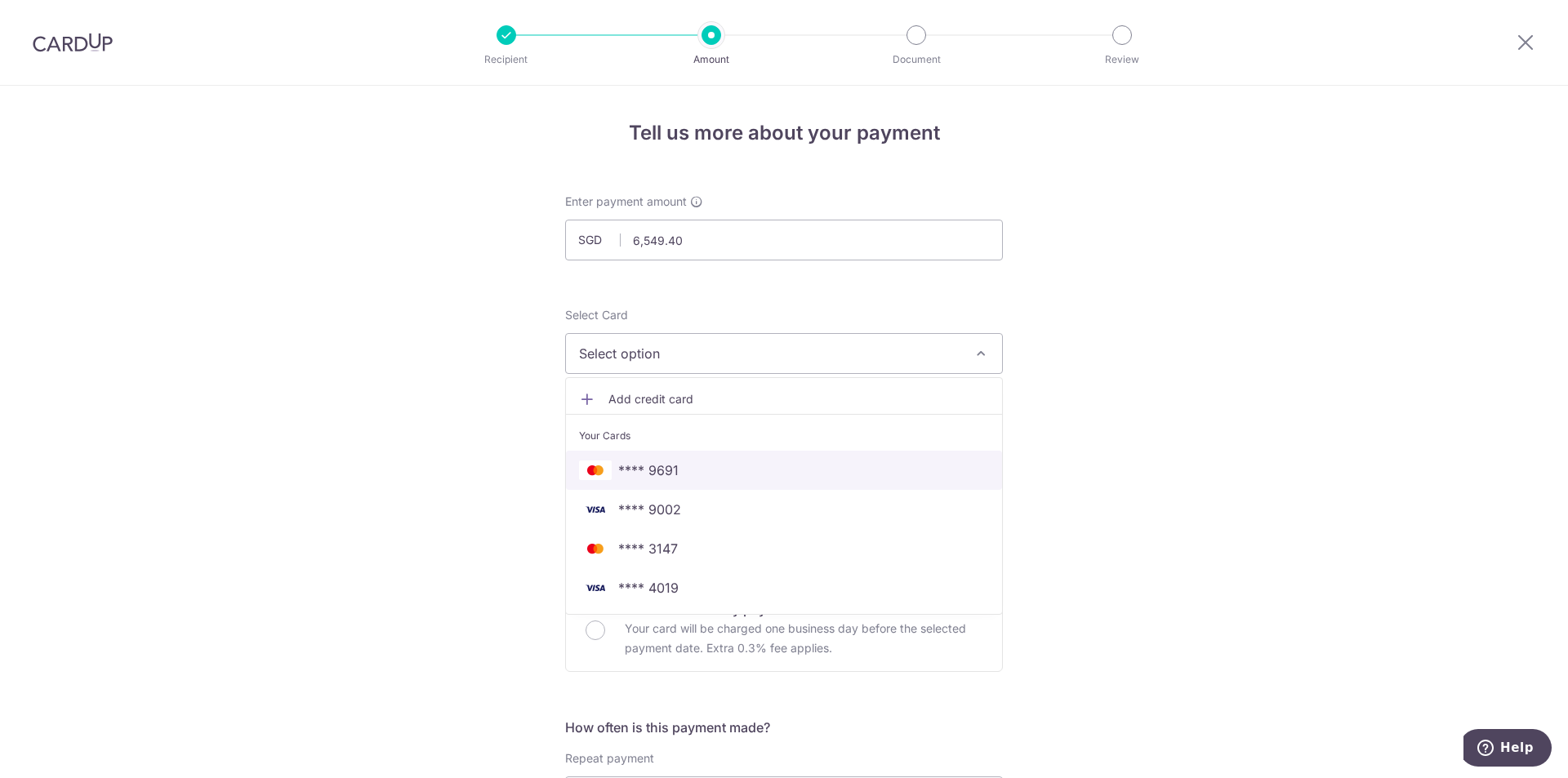
click at [657, 456] on link "**** 9691" at bounding box center [784, 470] width 436 height 39
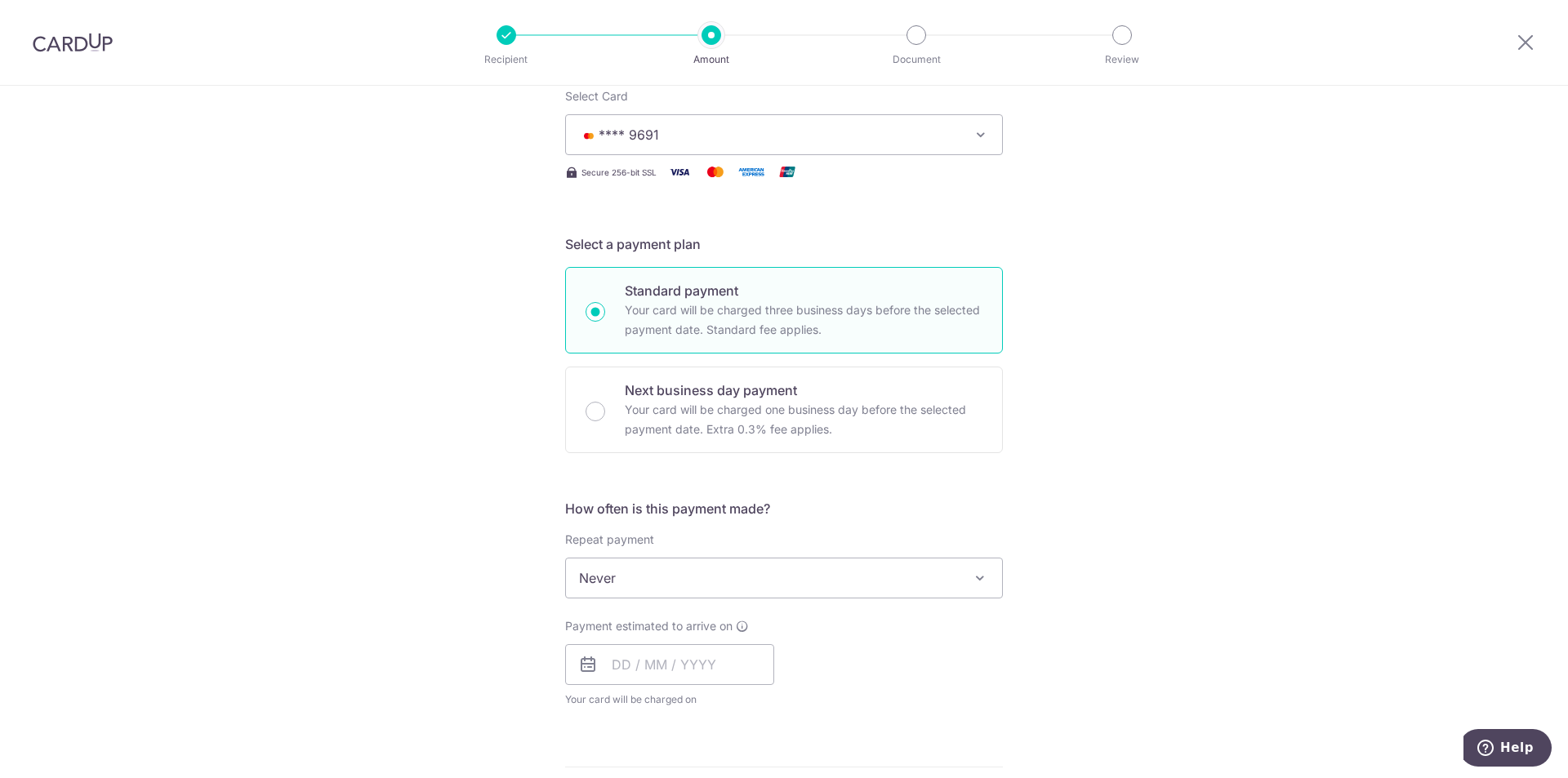
scroll to position [381, 0]
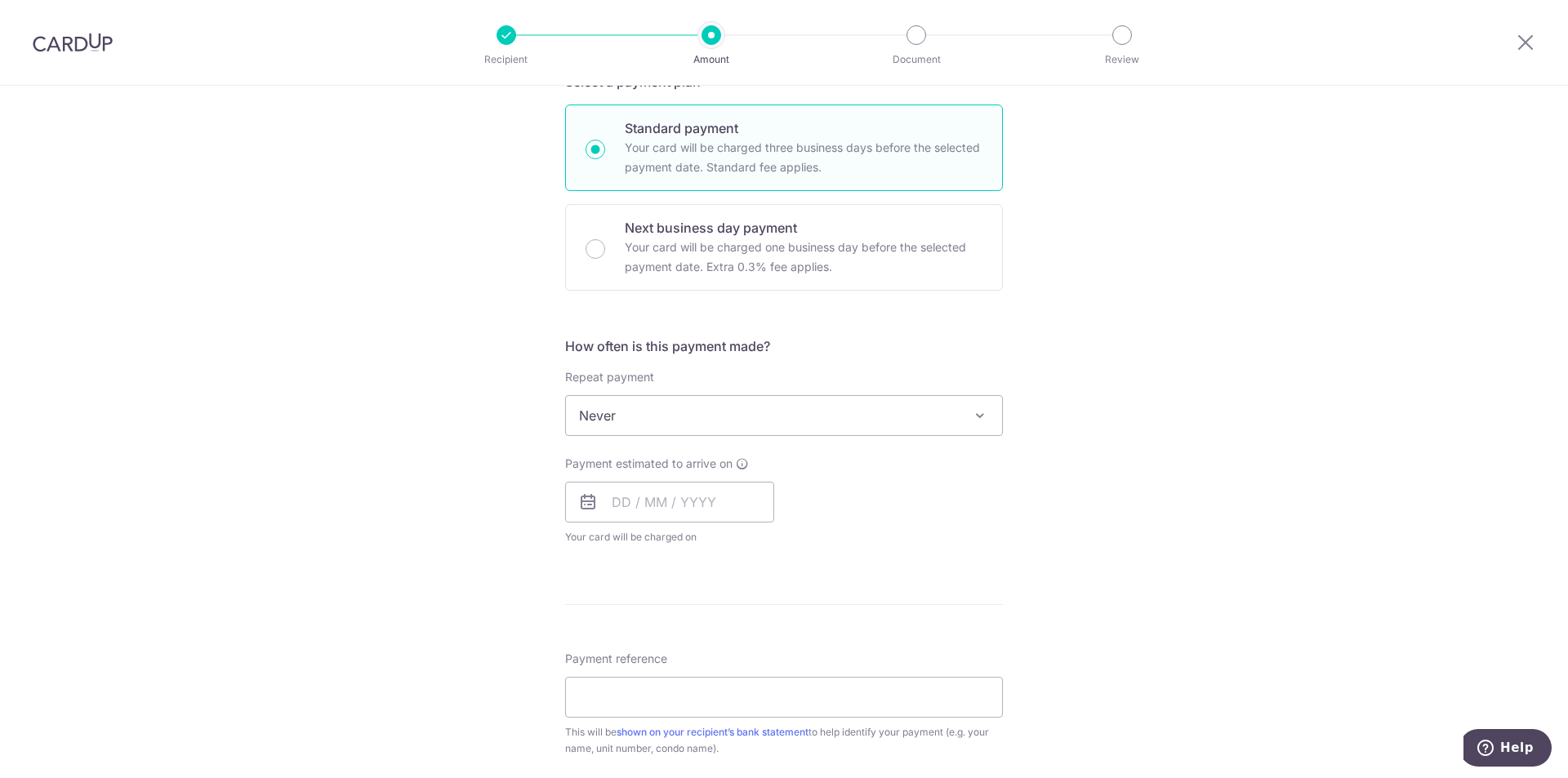
click at [643, 416] on span "Never" at bounding box center [784, 415] width 436 height 39
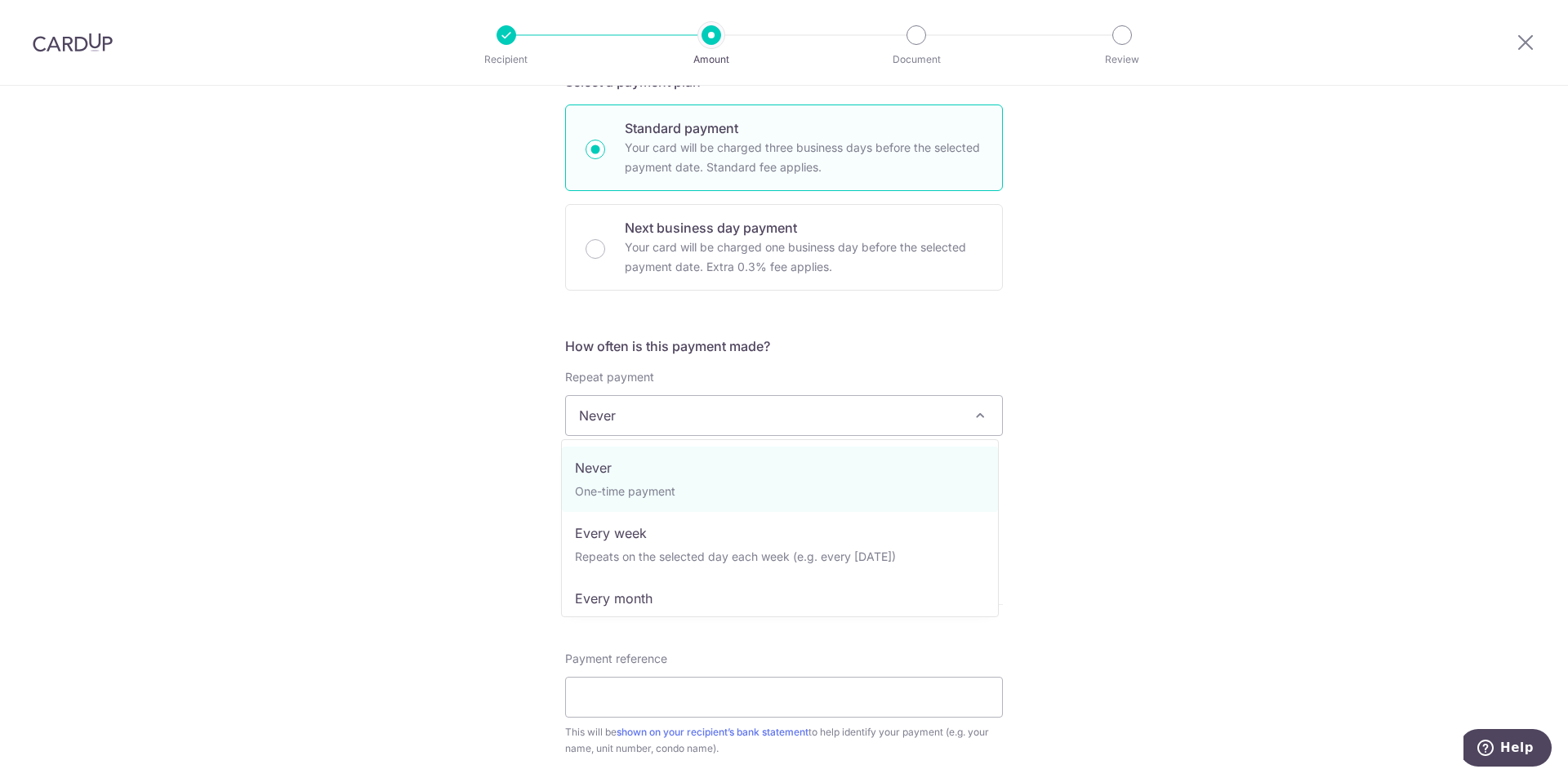
click at [643, 416] on span "Never" at bounding box center [784, 415] width 436 height 39
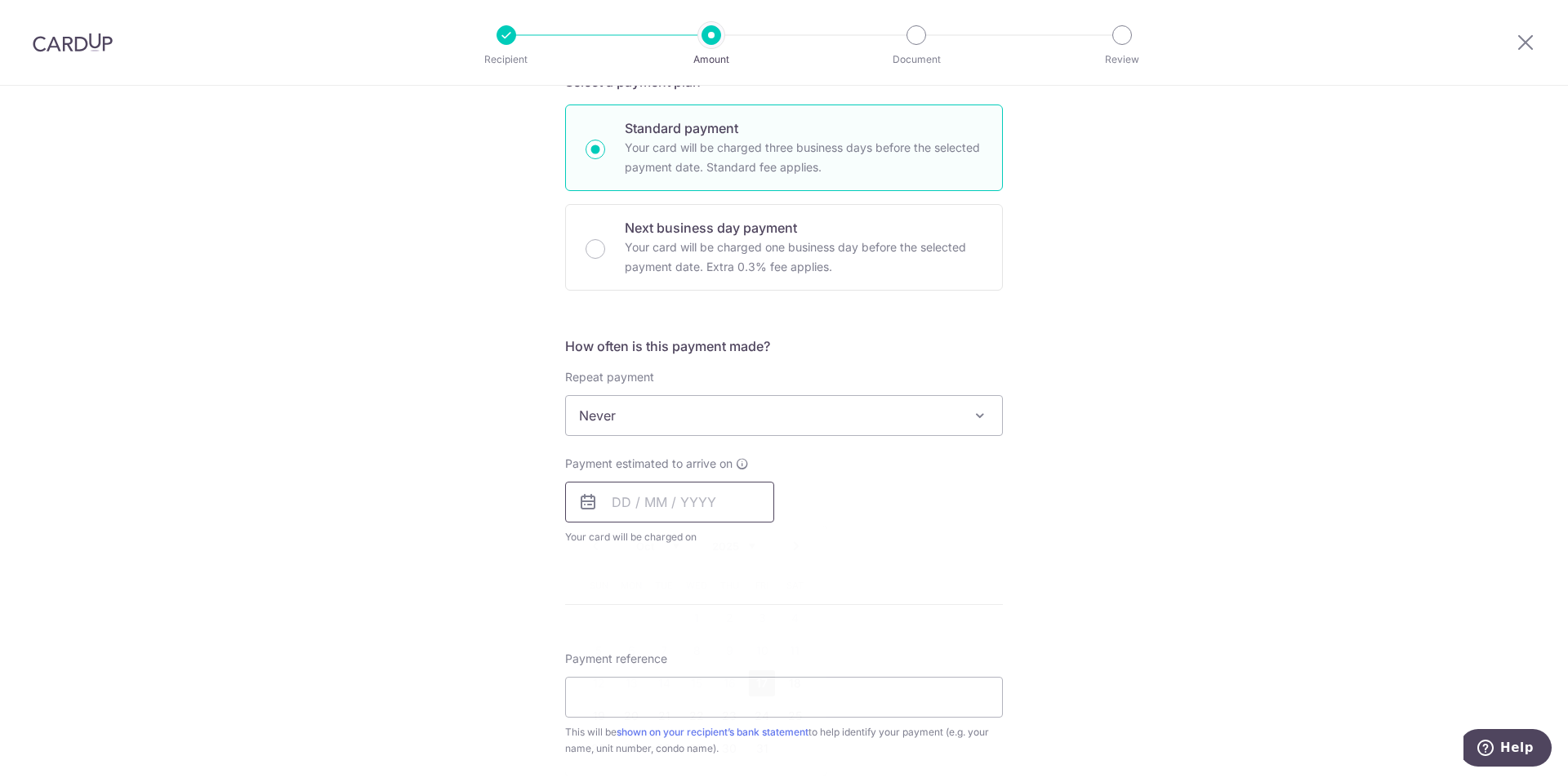
click at [621, 499] on input "text" at bounding box center [669, 502] width 209 height 41
drag, startPoint x: 921, startPoint y: 497, endPoint x: 906, endPoint y: 496, distance: 15.0
click at [921, 497] on div "Payment estimated to arrive on Prev Next Oct Nov Dec 2025 2026 2027 2028 2029 2…" at bounding box center [783, 500] width 457 height 90
click at [749, 506] on input "text" at bounding box center [669, 502] width 209 height 41
click at [799, 548] on link "Next" at bounding box center [796, 545] width 19 height 19
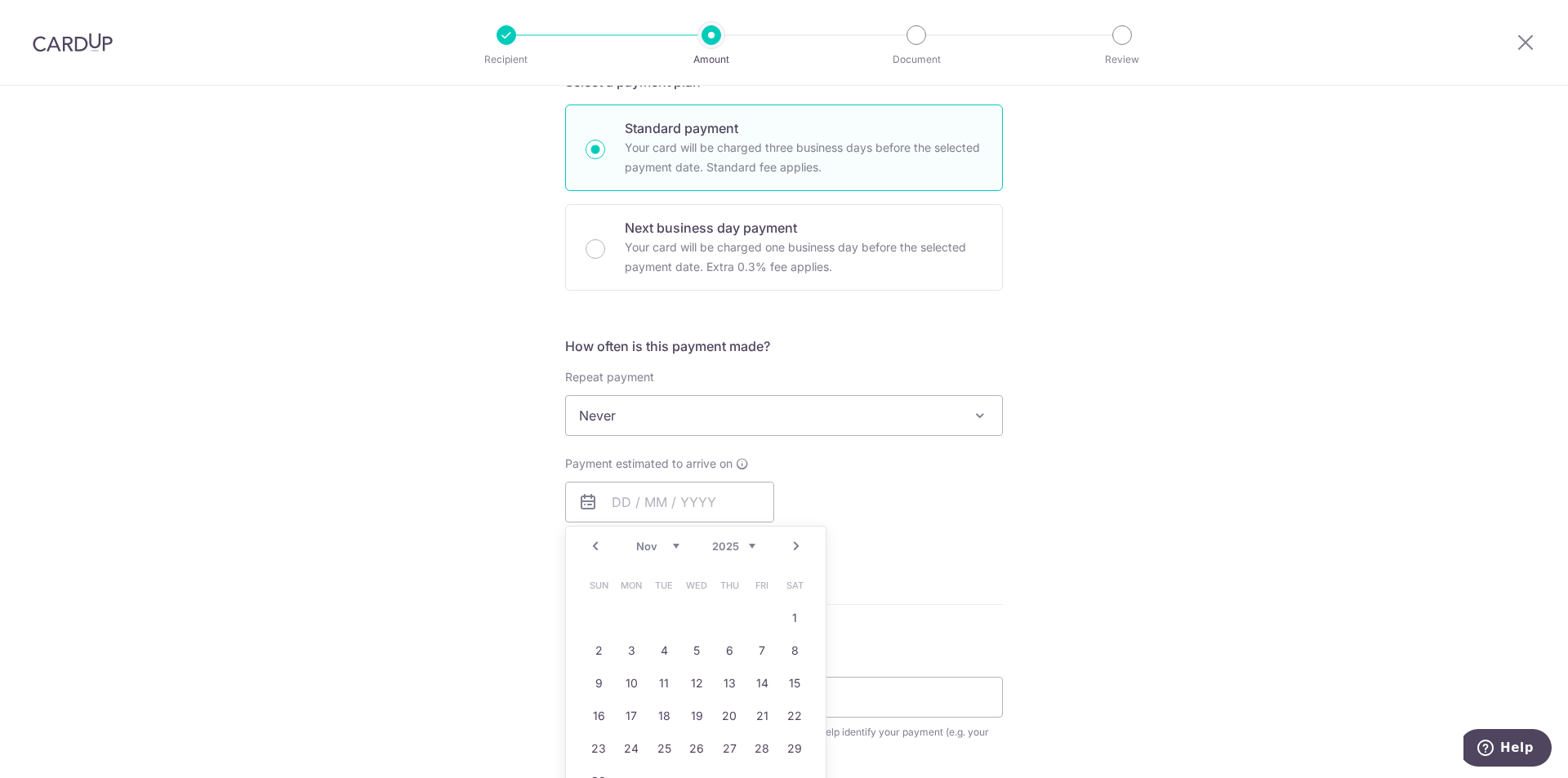
click at [799, 548] on link "Next" at bounding box center [796, 545] width 19 height 19
click at [621, 748] on link "29" at bounding box center [632, 748] width 26 height 26
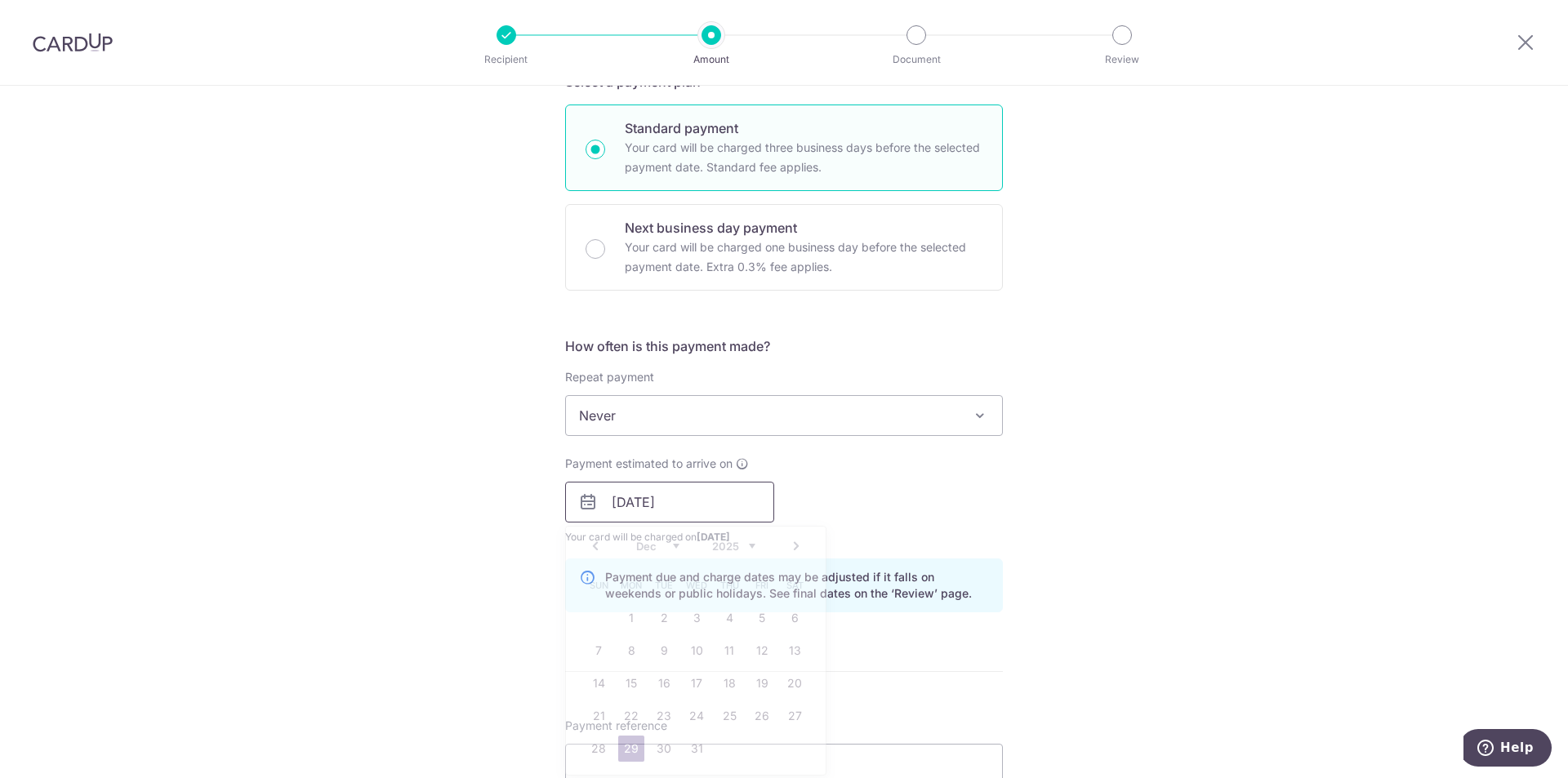
click at [734, 500] on input "29/12/2025" at bounding box center [669, 502] width 209 height 41
click at [695, 742] on link "31" at bounding box center [696, 748] width 26 height 26
type input "[DATE]"
click at [875, 474] on div "Payment estimated to arrive on 31/12/2025 Prev Next Jan Feb Mar Apr May Jun Jul…" at bounding box center [783, 500] width 457 height 90
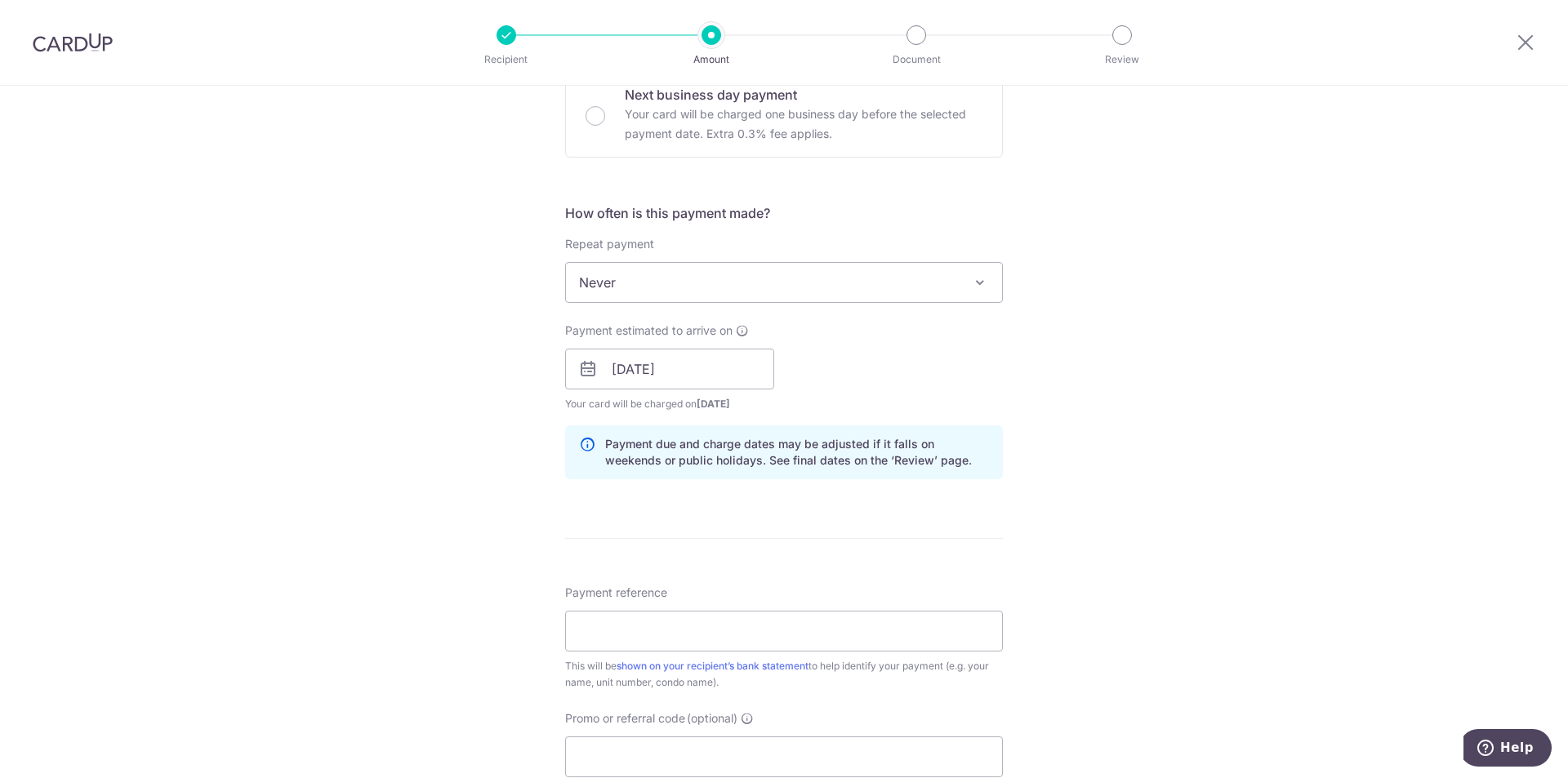
scroll to position [571, 0]
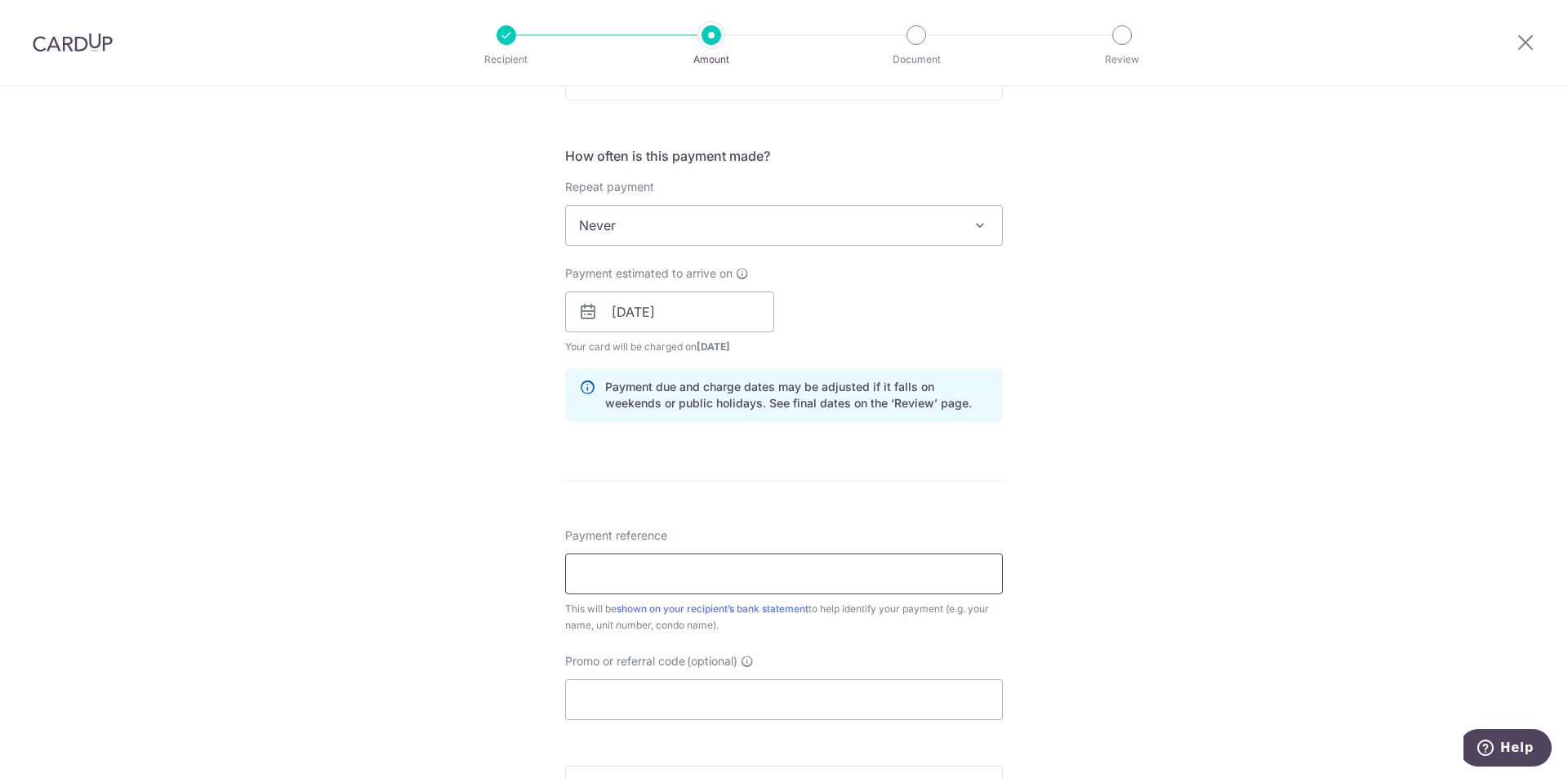
click at [661, 583] on input "Payment reference" at bounding box center [784, 574] width 438 height 41
type input "1319 rent"
click at [648, 701] on input "Promo or referral code (optional)" at bounding box center [784, 700] width 438 height 41
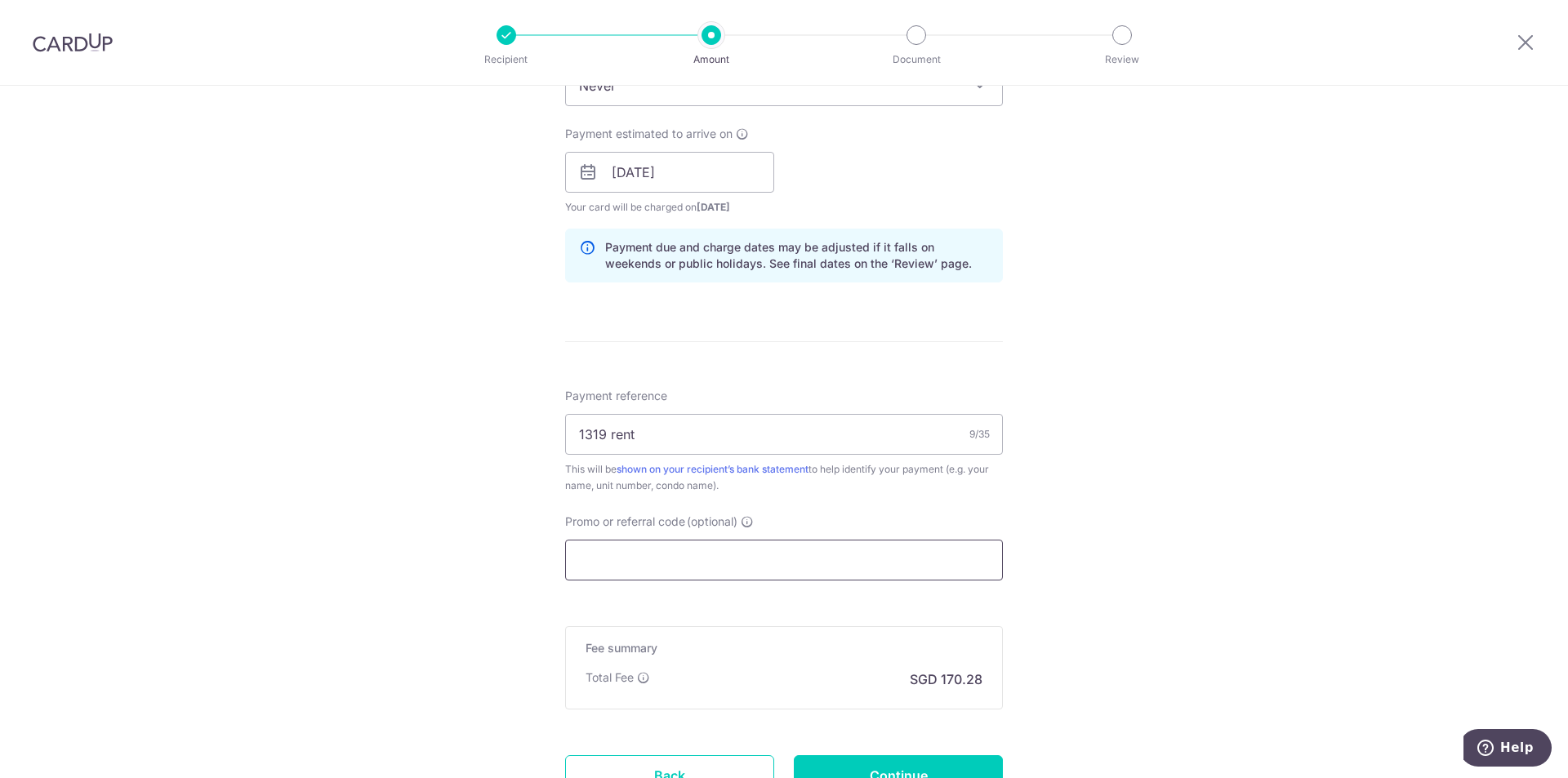
scroll to position [852, 0]
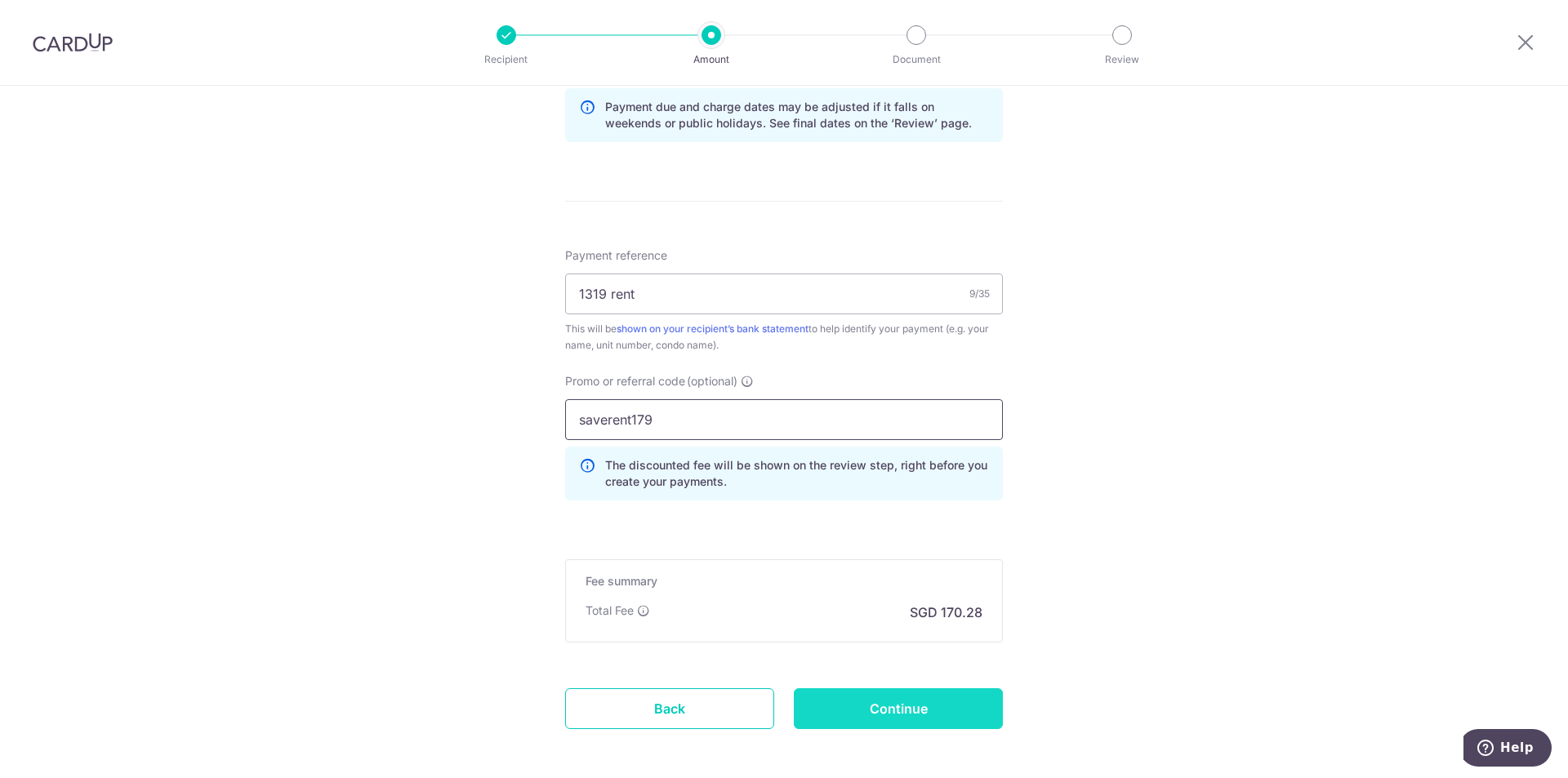
type input "saverent179"
click at [890, 697] on input "Continue" at bounding box center [899, 709] width 209 height 41
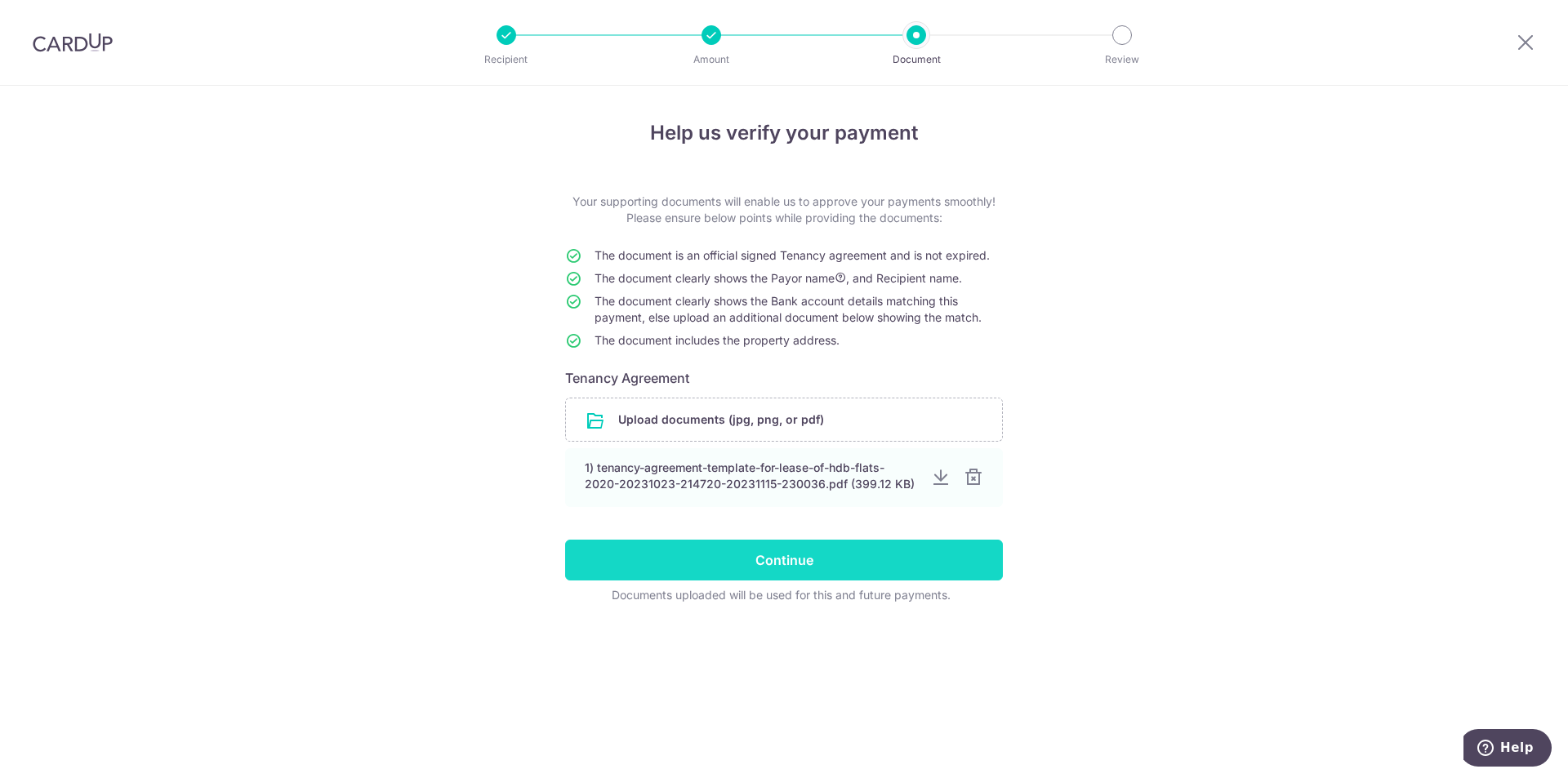
click at [852, 563] on input "Continue" at bounding box center [784, 560] width 438 height 41
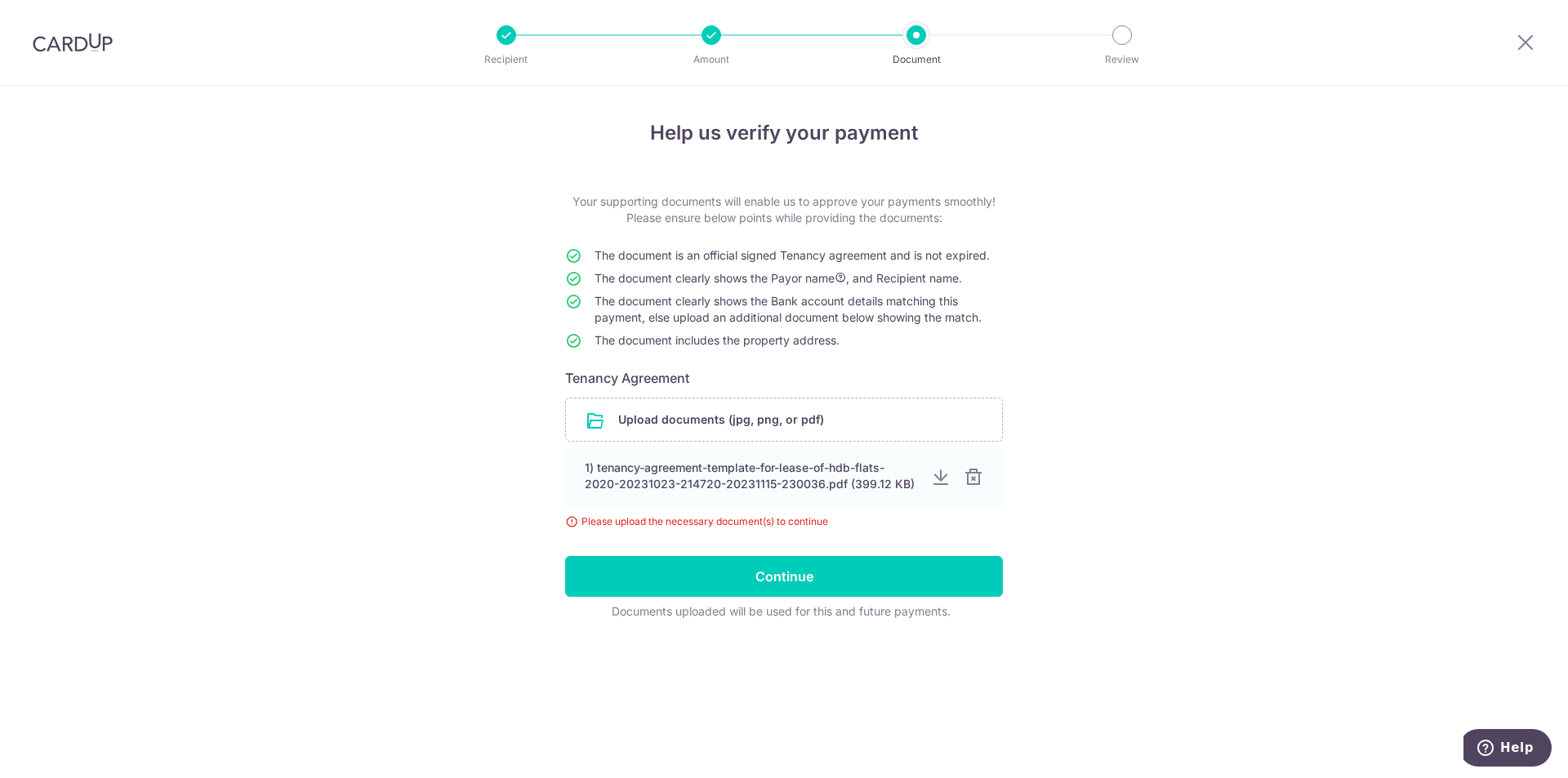
click at [1116, 541] on div "Help us verify your payment Your supporting documents will enable us to approve…" at bounding box center [784, 432] width 1568 height 692
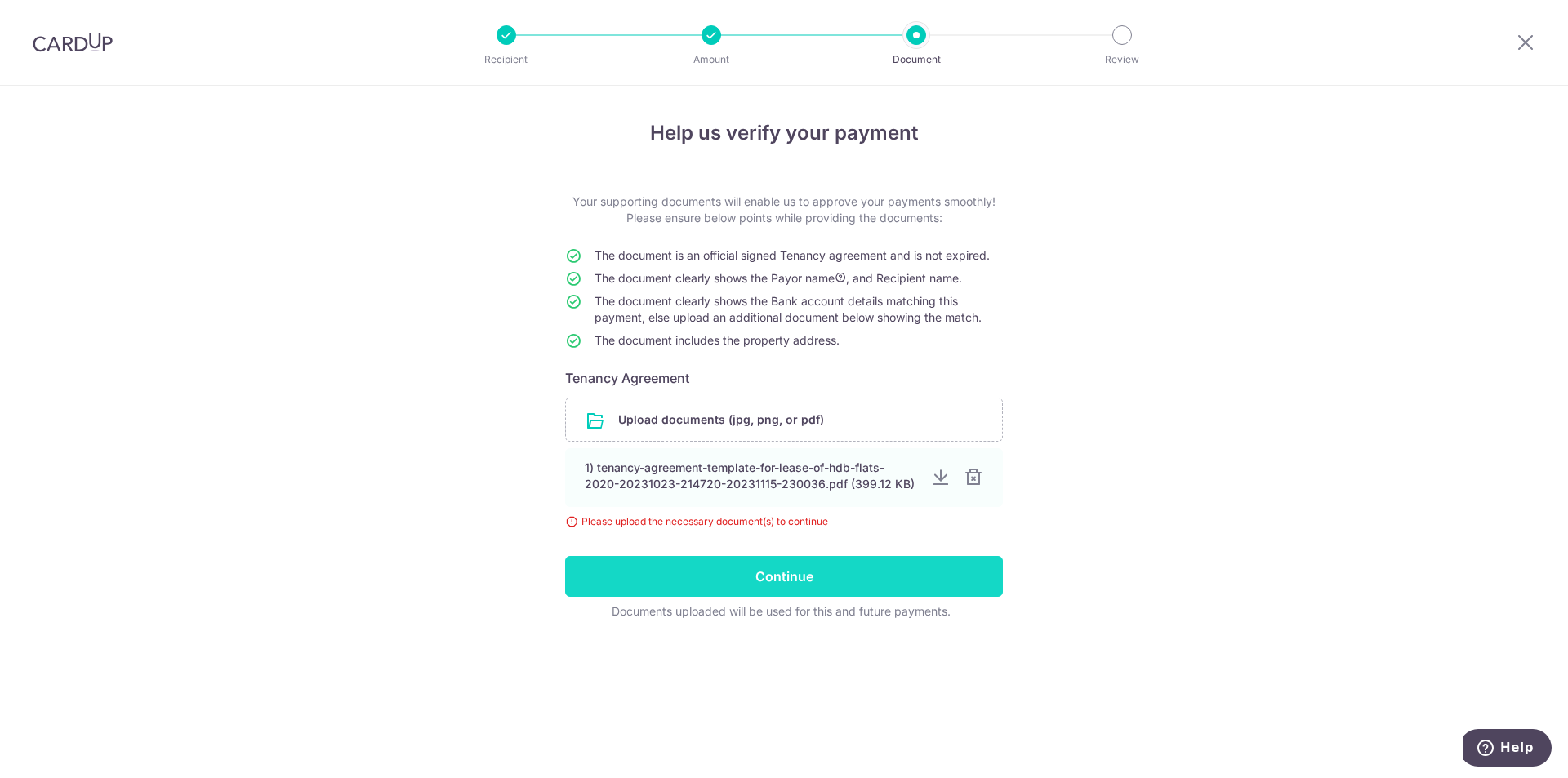
click at [826, 585] on input "Continue" at bounding box center [784, 576] width 438 height 41
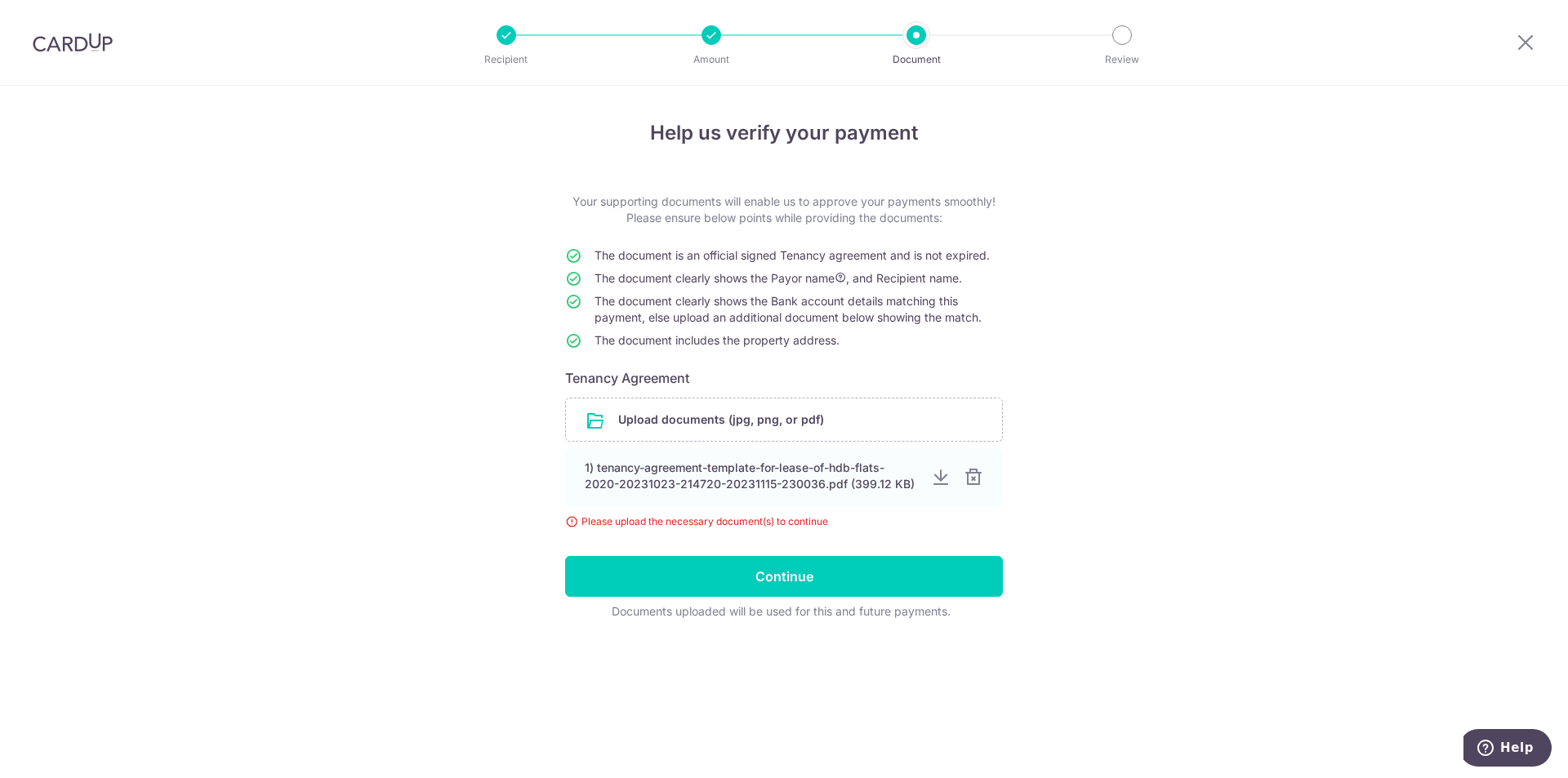
drag, startPoint x: 1225, startPoint y: 366, endPoint x: 1206, endPoint y: 369, distance: 19.2
click at [1225, 366] on div "Help us verify your payment Your supporting documents will enable us to approve…" at bounding box center [784, 432] width 1568 height 692
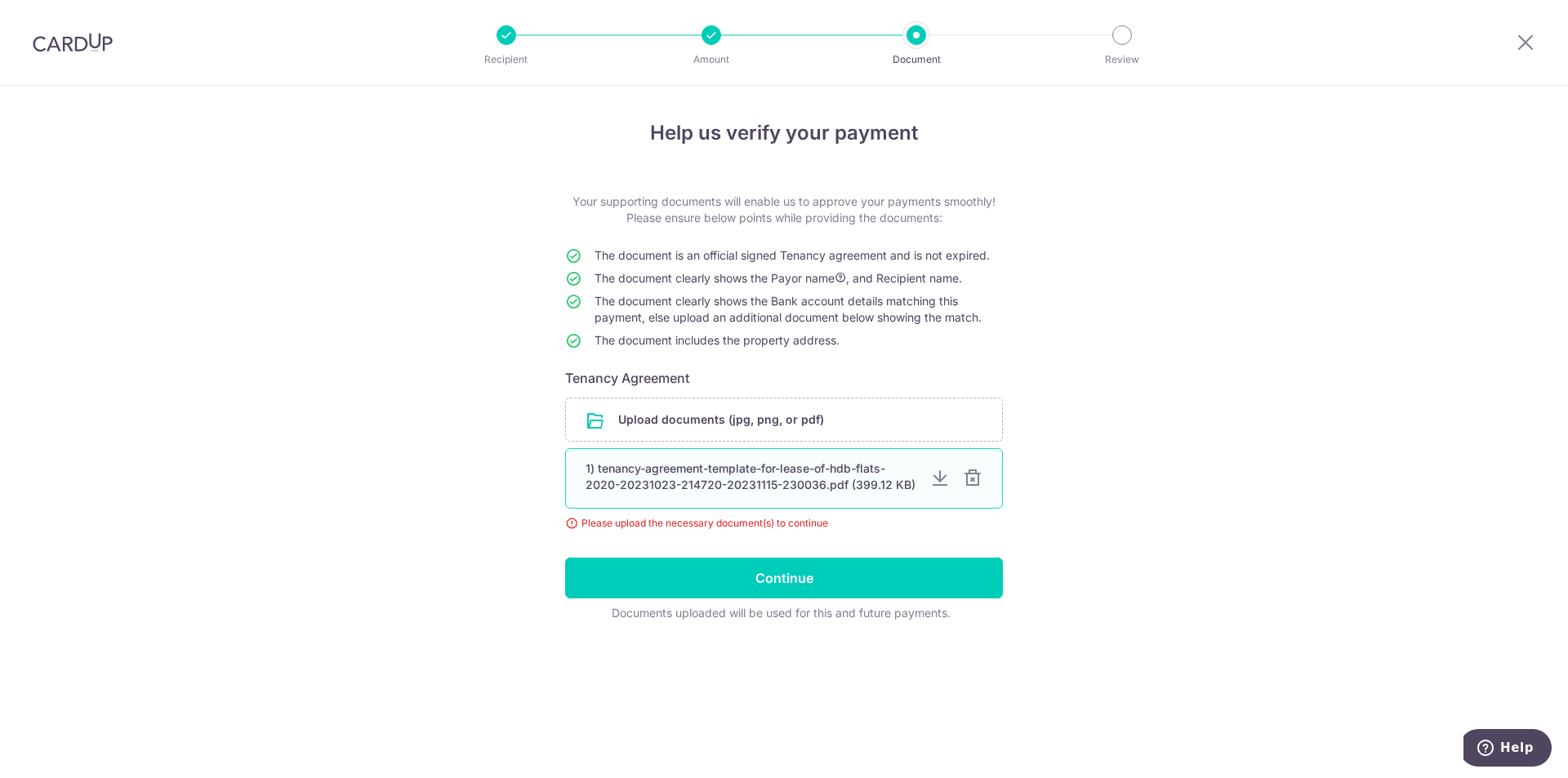
click at [937, 476] on div at bounding box center [940, 478] width 19 height 19
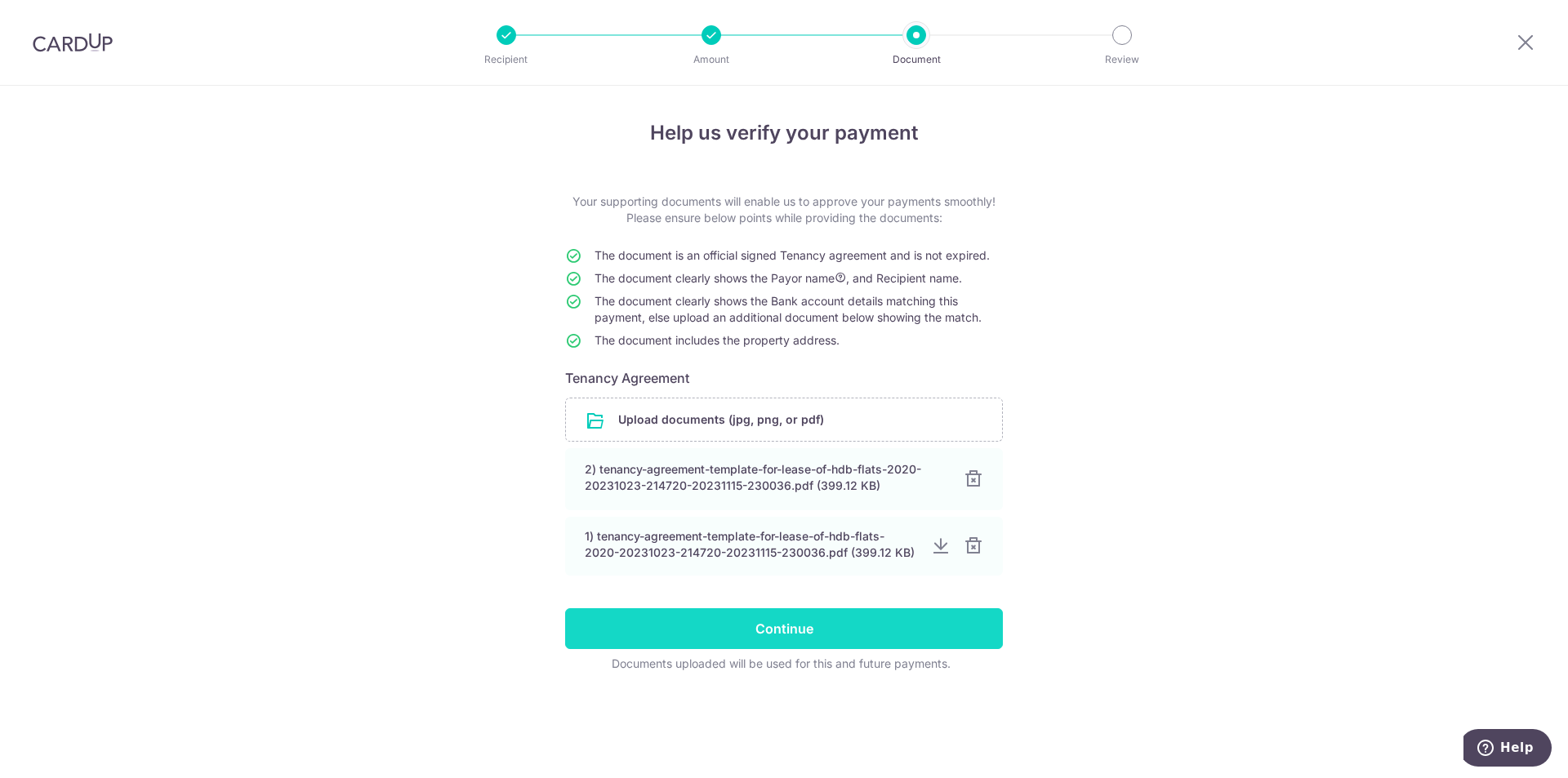
click at [826, 641] on input "Continue" at bounding box center [784, 628] width 438 height 41
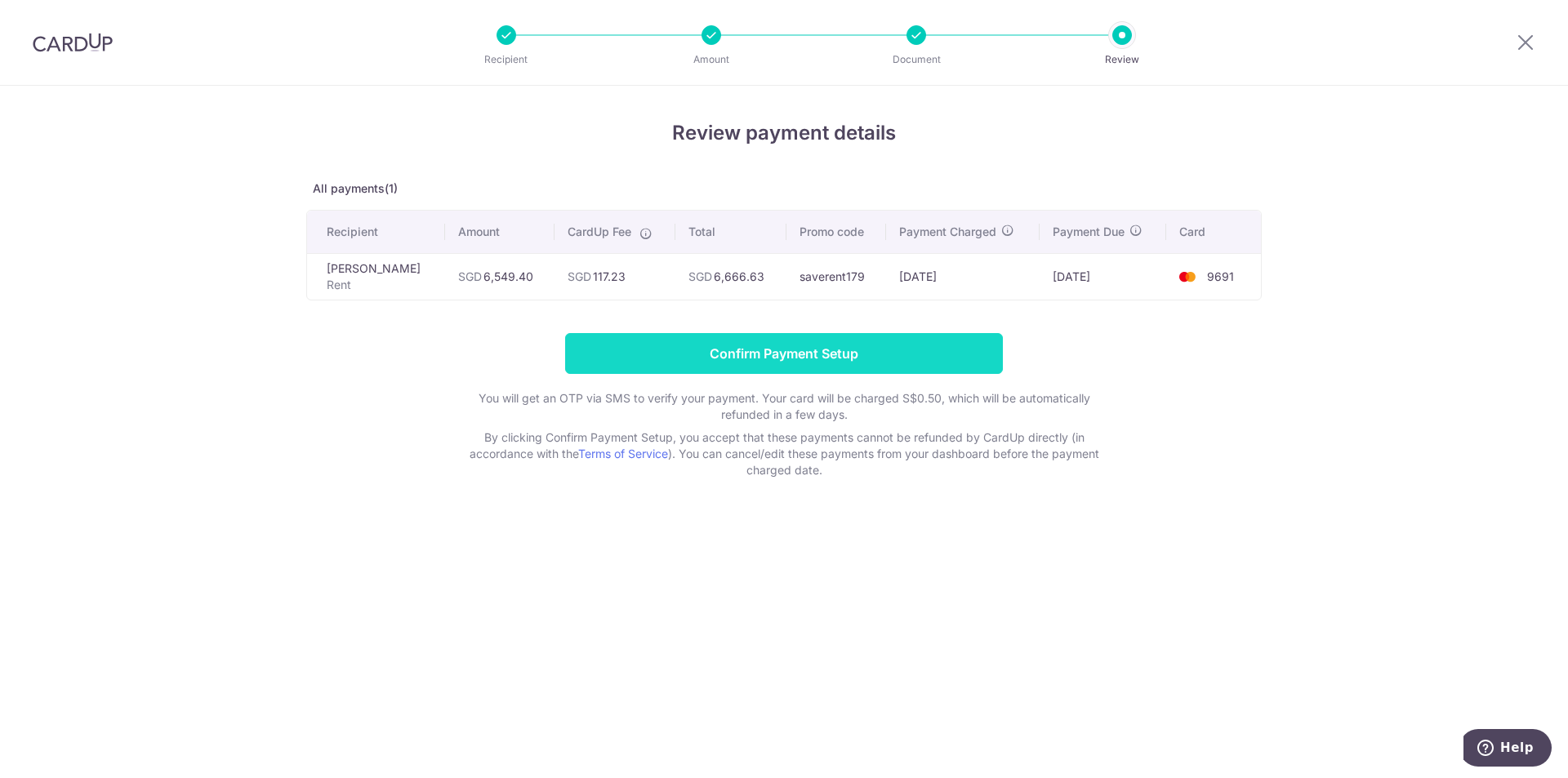
click at [649, 355] on input "Confirm Payment Setup" at bounding box center [784, 353] width 438 height 41
